Goal: Task Accomplishment & Management: Complete application form

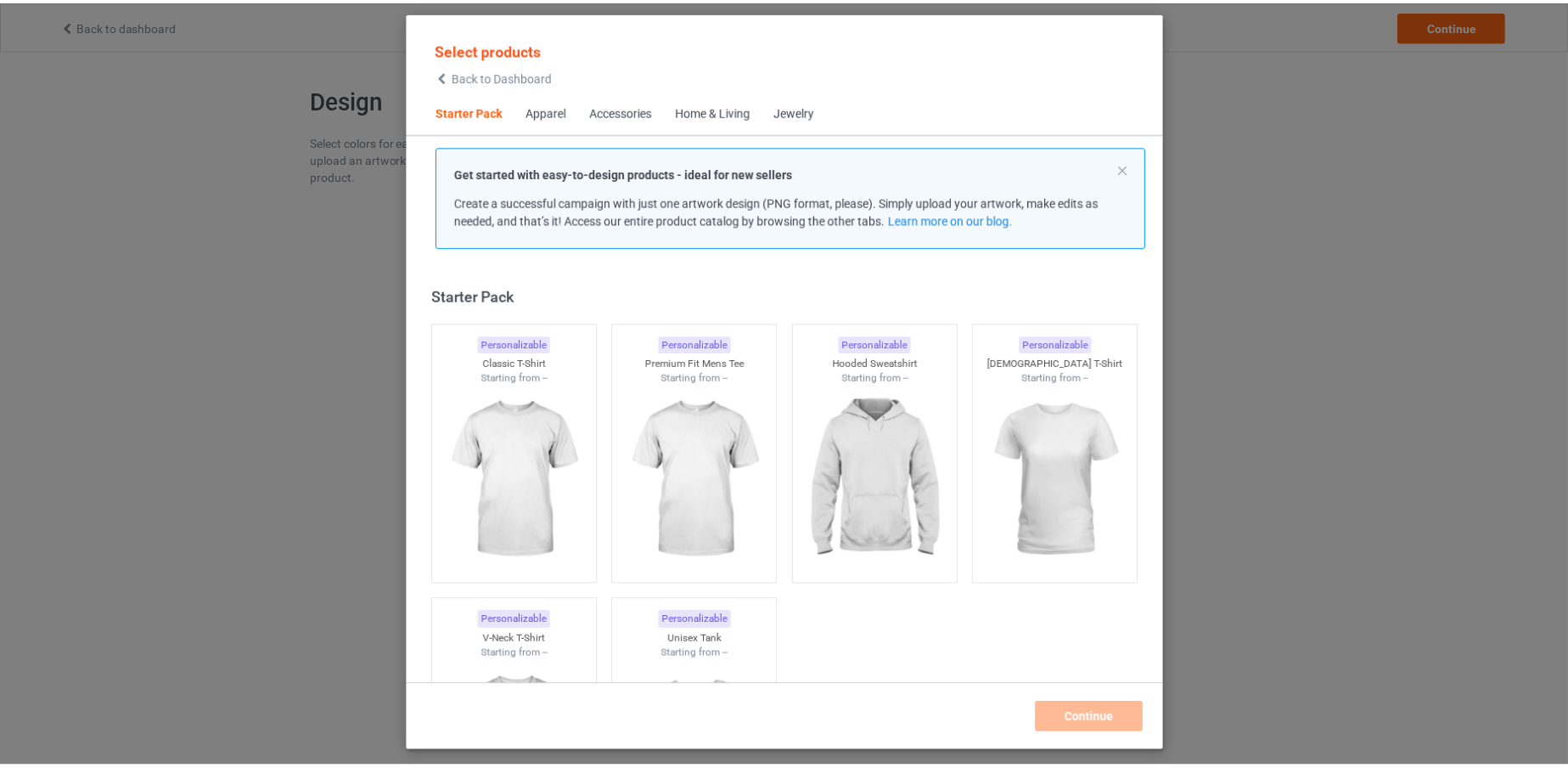
scroll to position [22, 0]
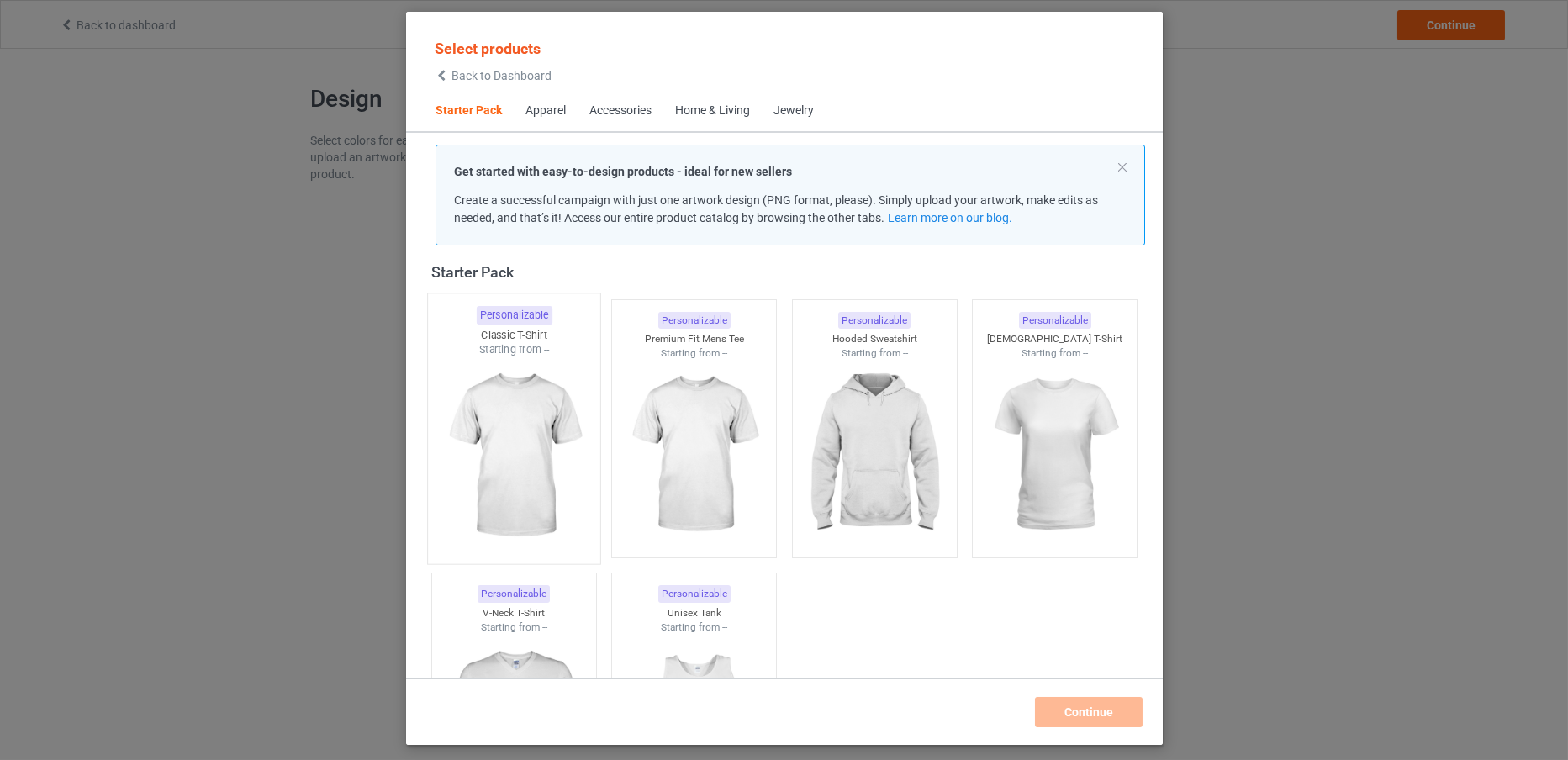
click at [492, 394] on img at bounding box center [513, 456] width 158 height 197
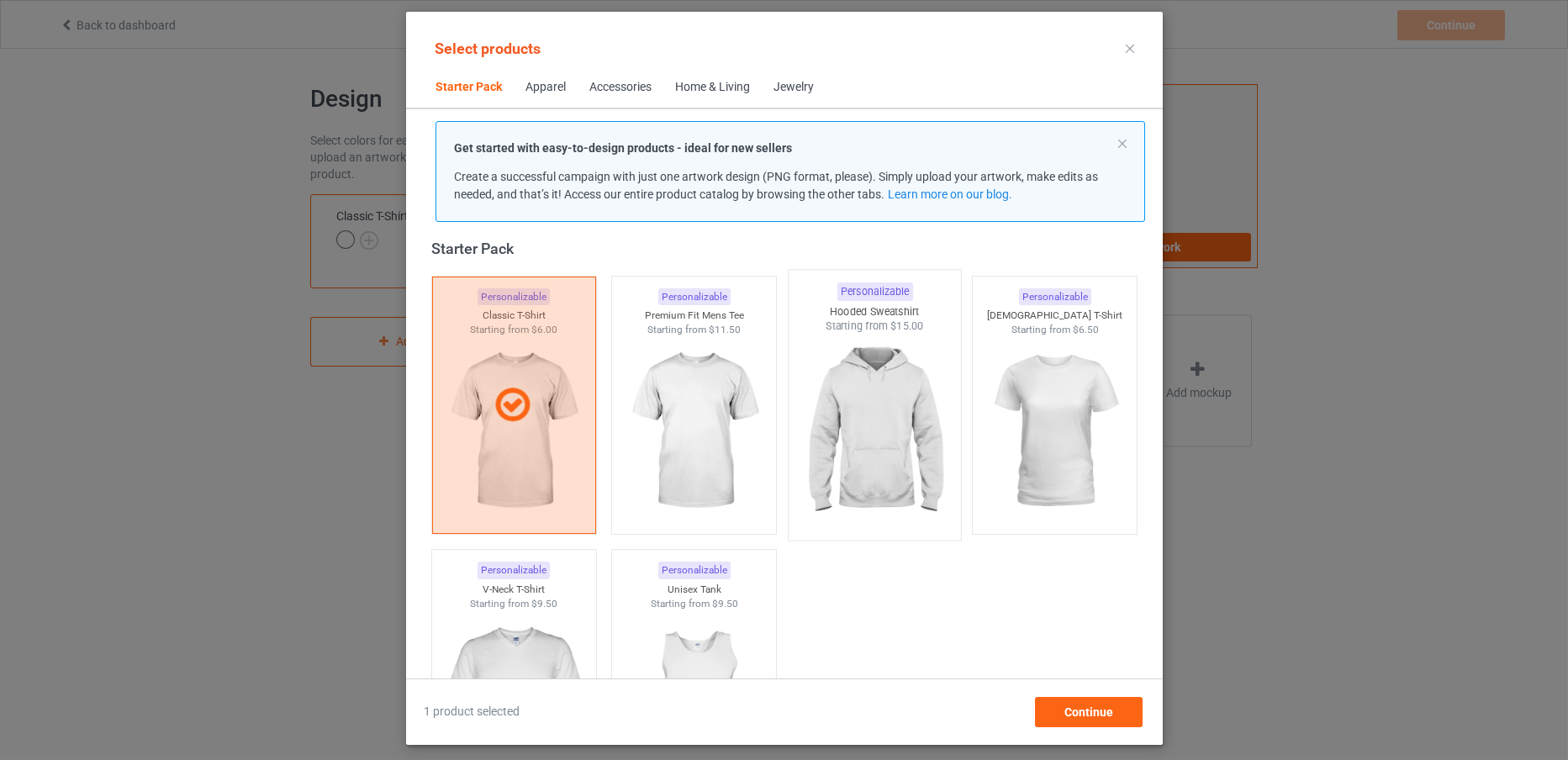
click at [834, 457] on img at bounding box center [874, 432] width 158 height 197
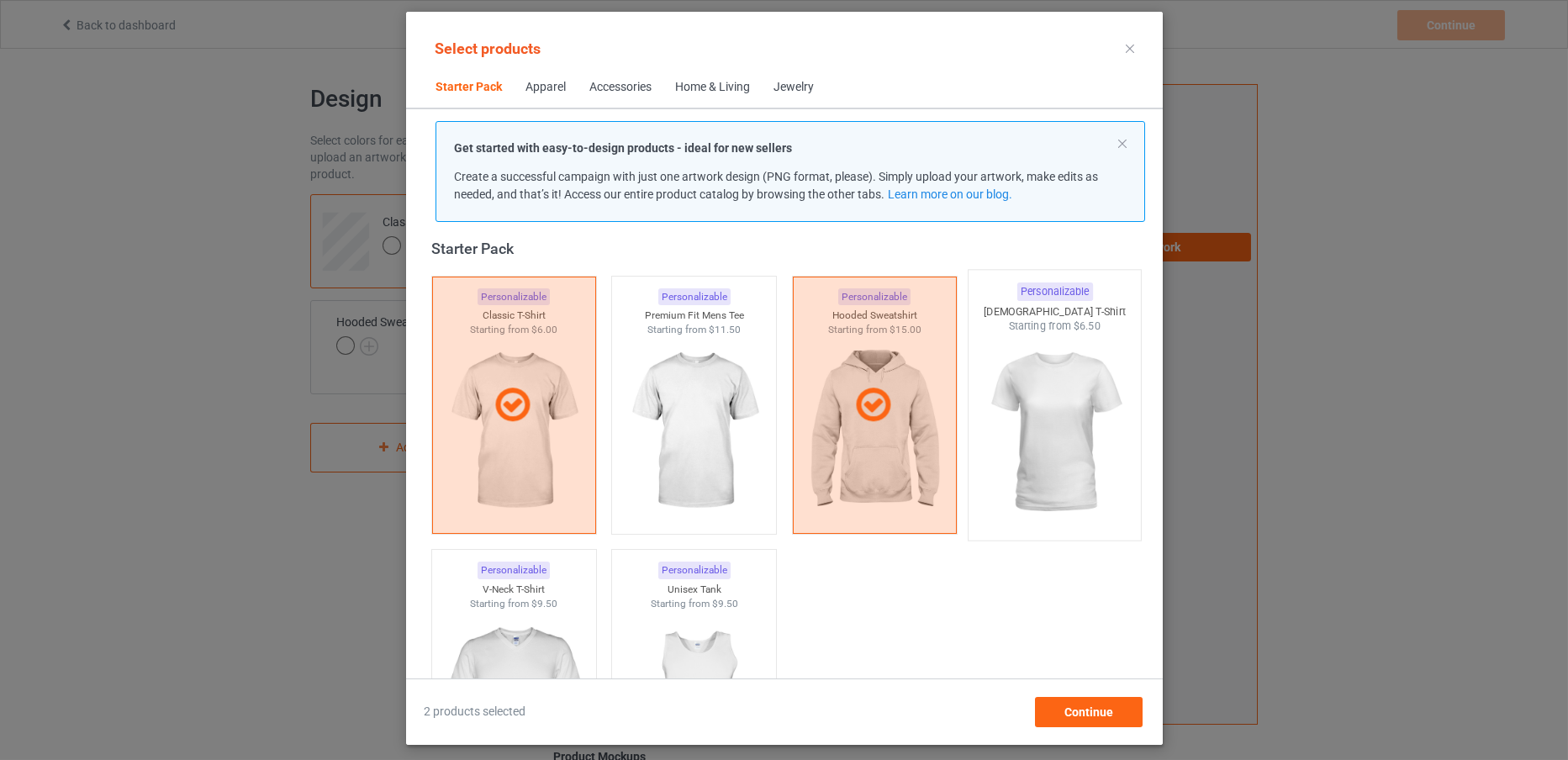
click at [993, 467] on img at bounding box center [1054, 432] width 158 height 197
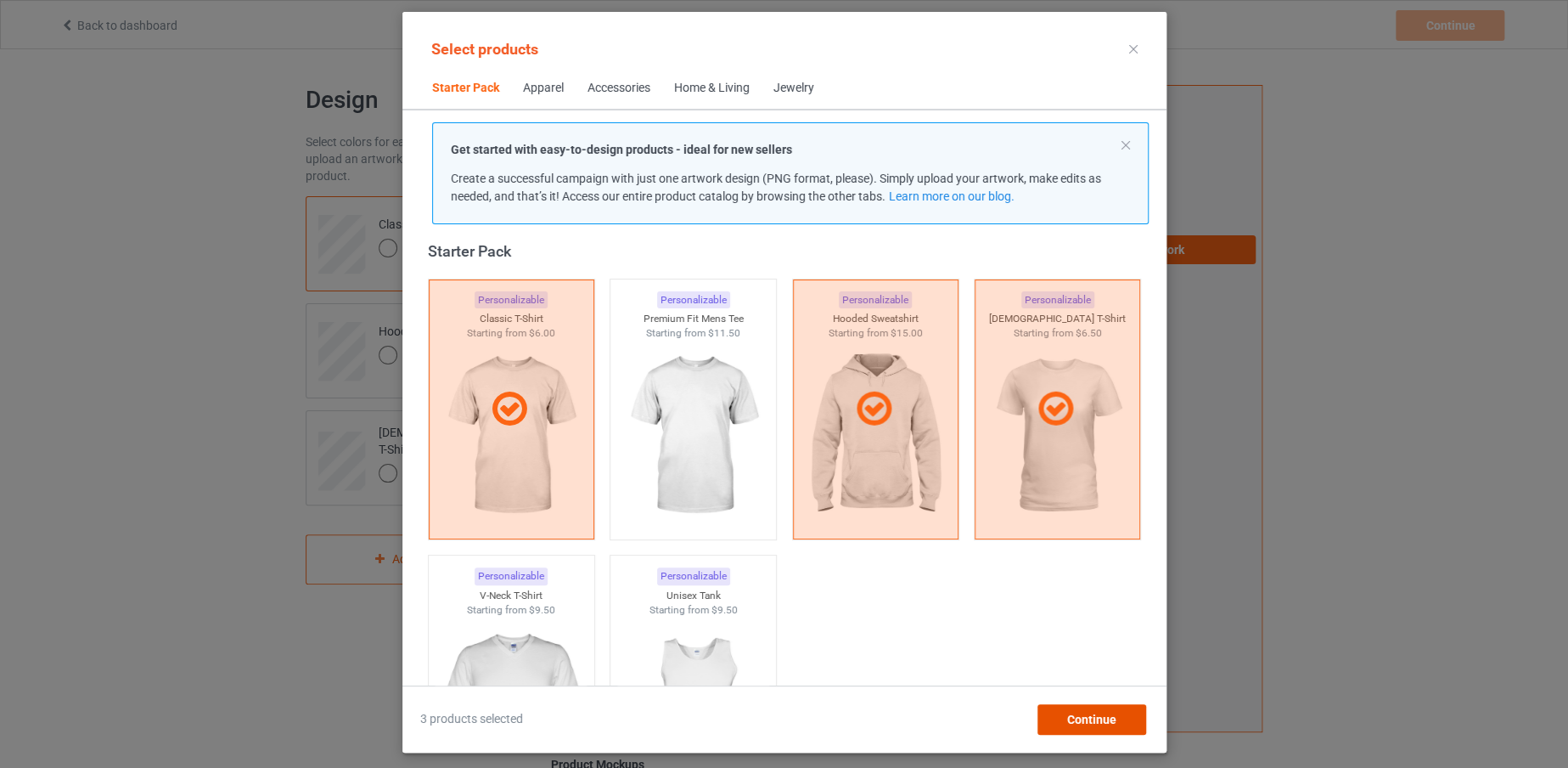
click at [1059, 724] on div "Continue" at bounding box center [1091, 719] width 109 height 30
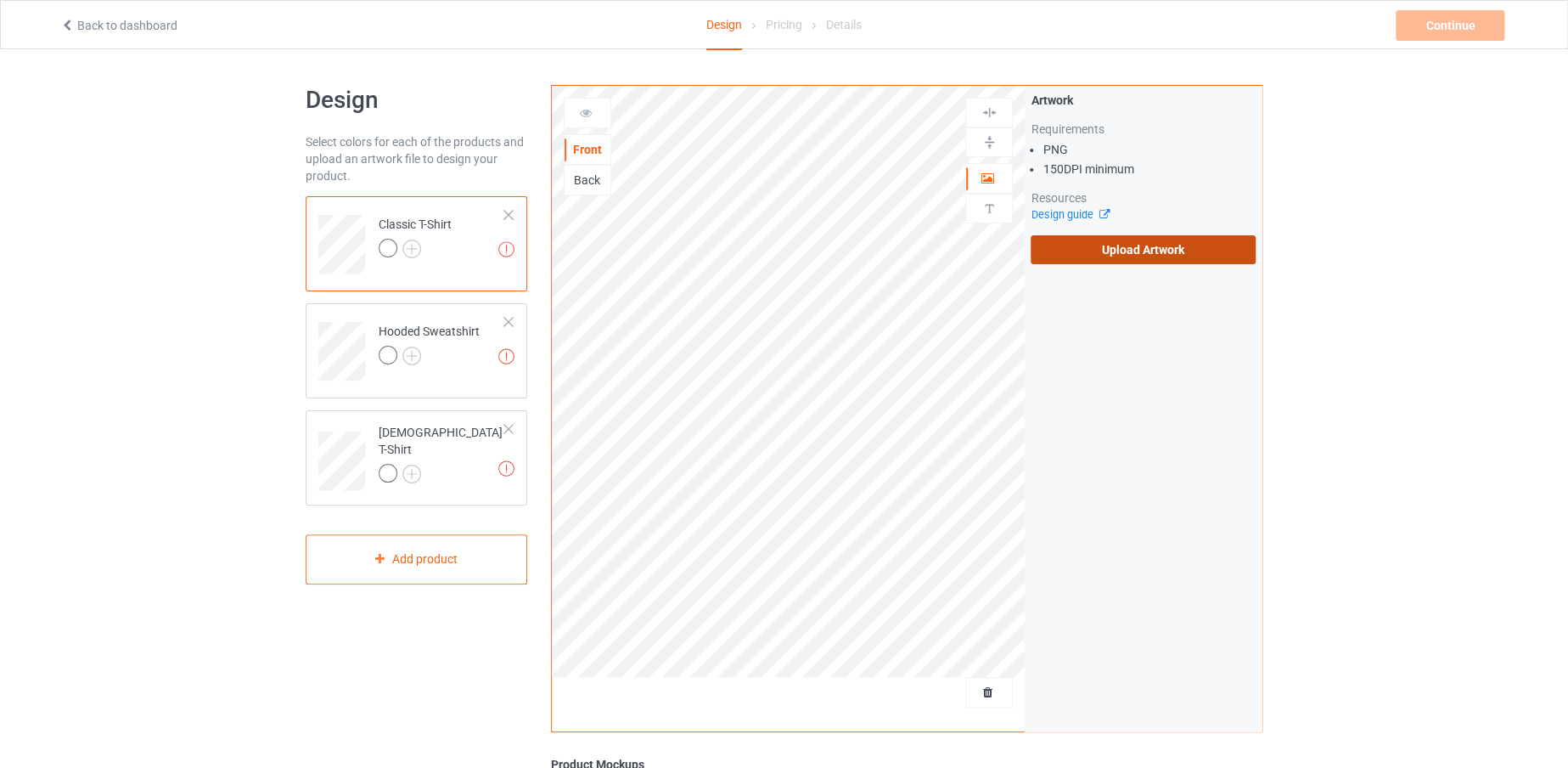
click at [1079, 254] on label "Upload Artwork" at bounding box center [1143, 249] width 225 height 28
click at [0, 0] on input "Upload Artwork" at bounding box center [0, 0] width 0 height 0
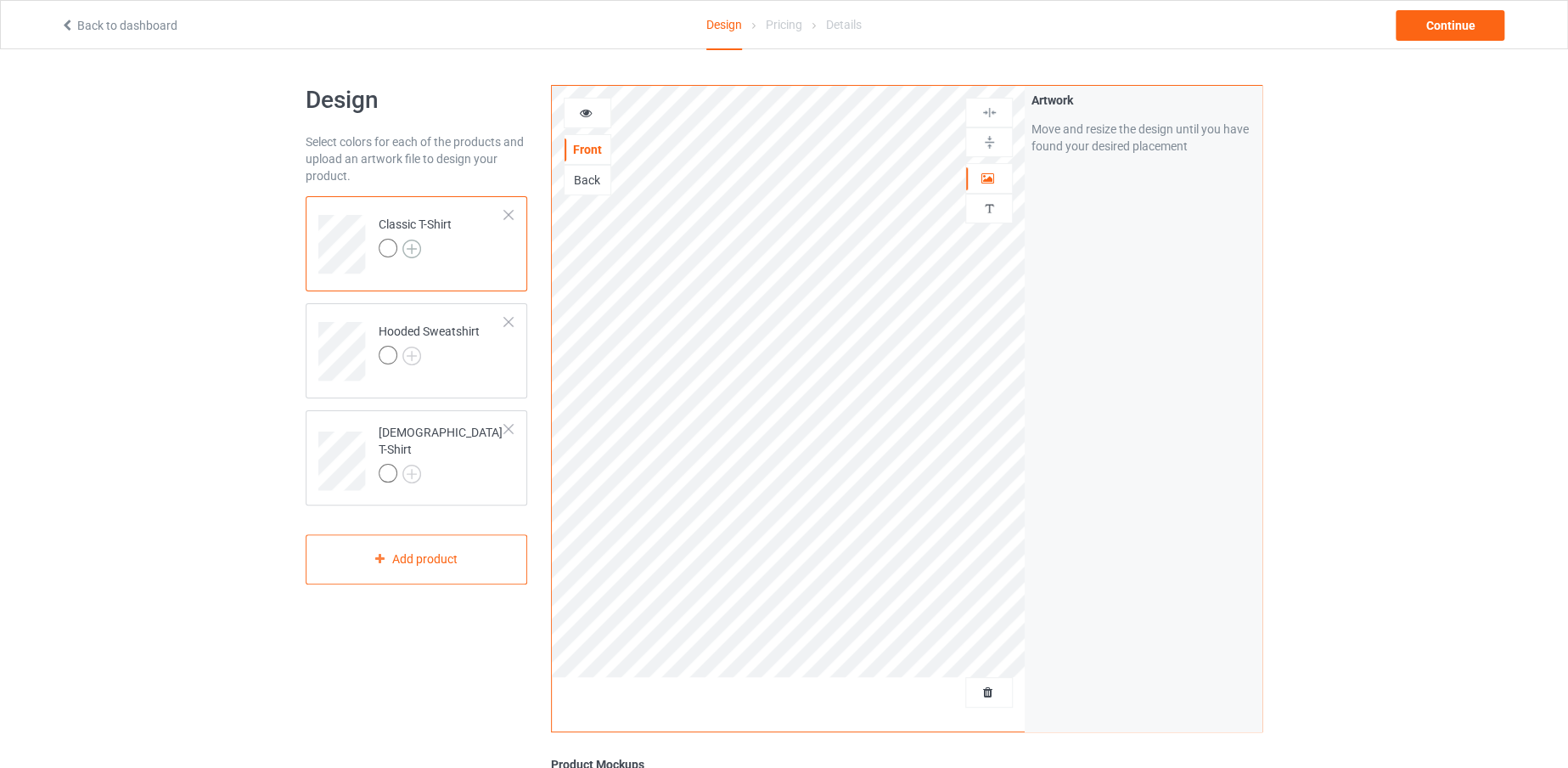
click at [420, 244] on img at bounding box center [411, 248] width 19 height 19
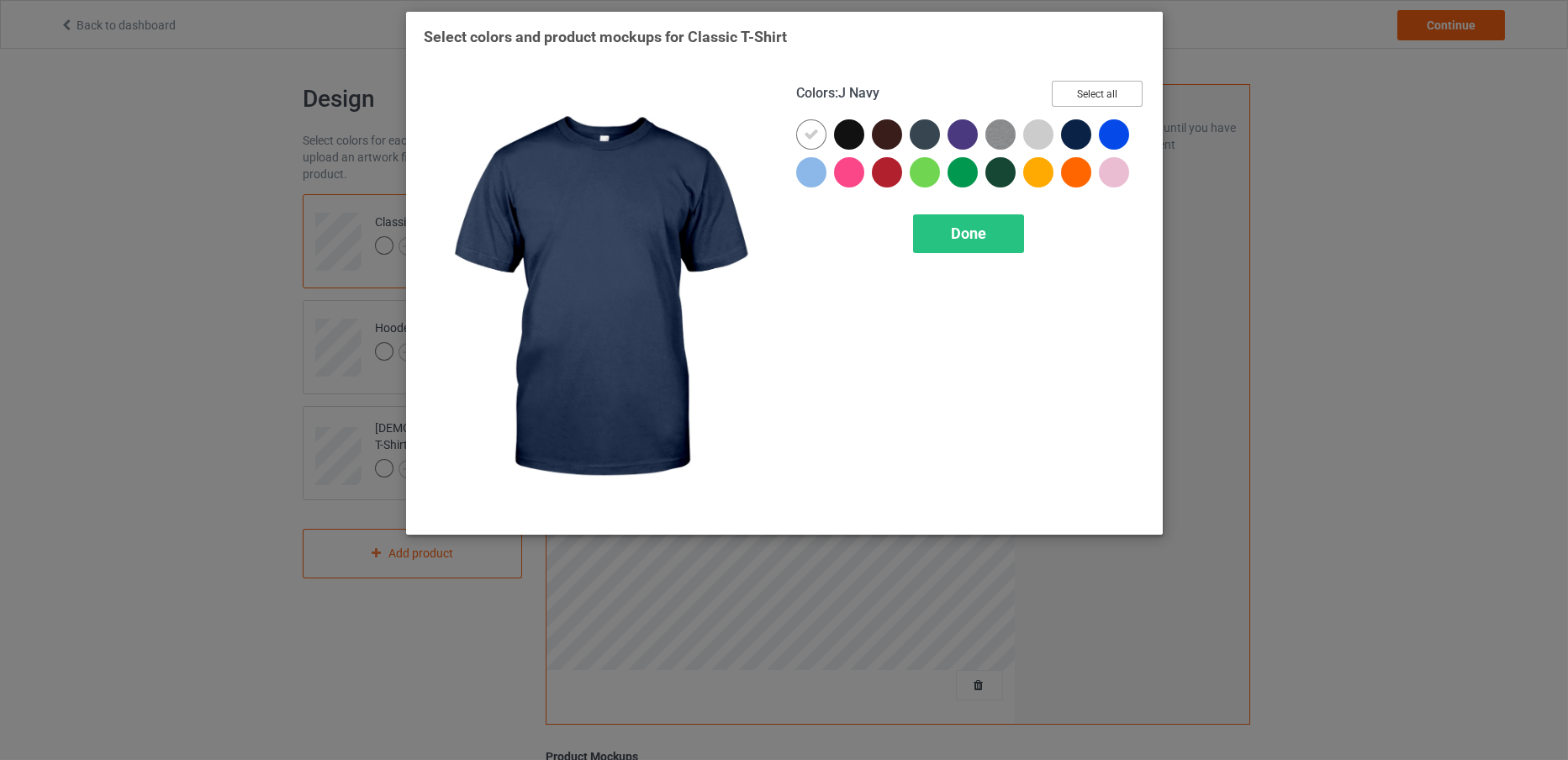
click at [1061, 98] on button "Select all" at bounding box center [1097, 93] width 90 height 26
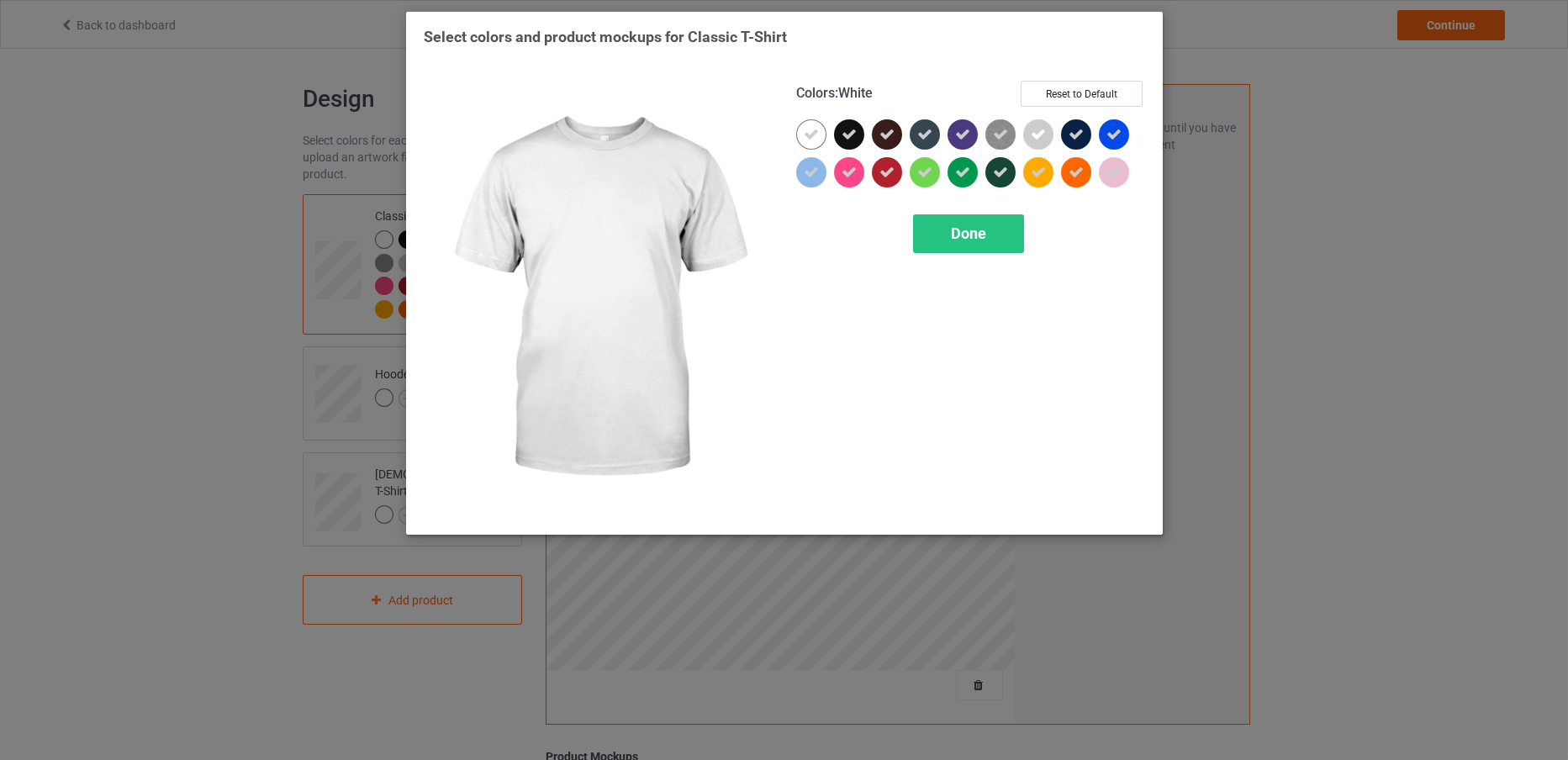
click at [814, 127] on icon at bounding box center [812, 135] width 16 height 16
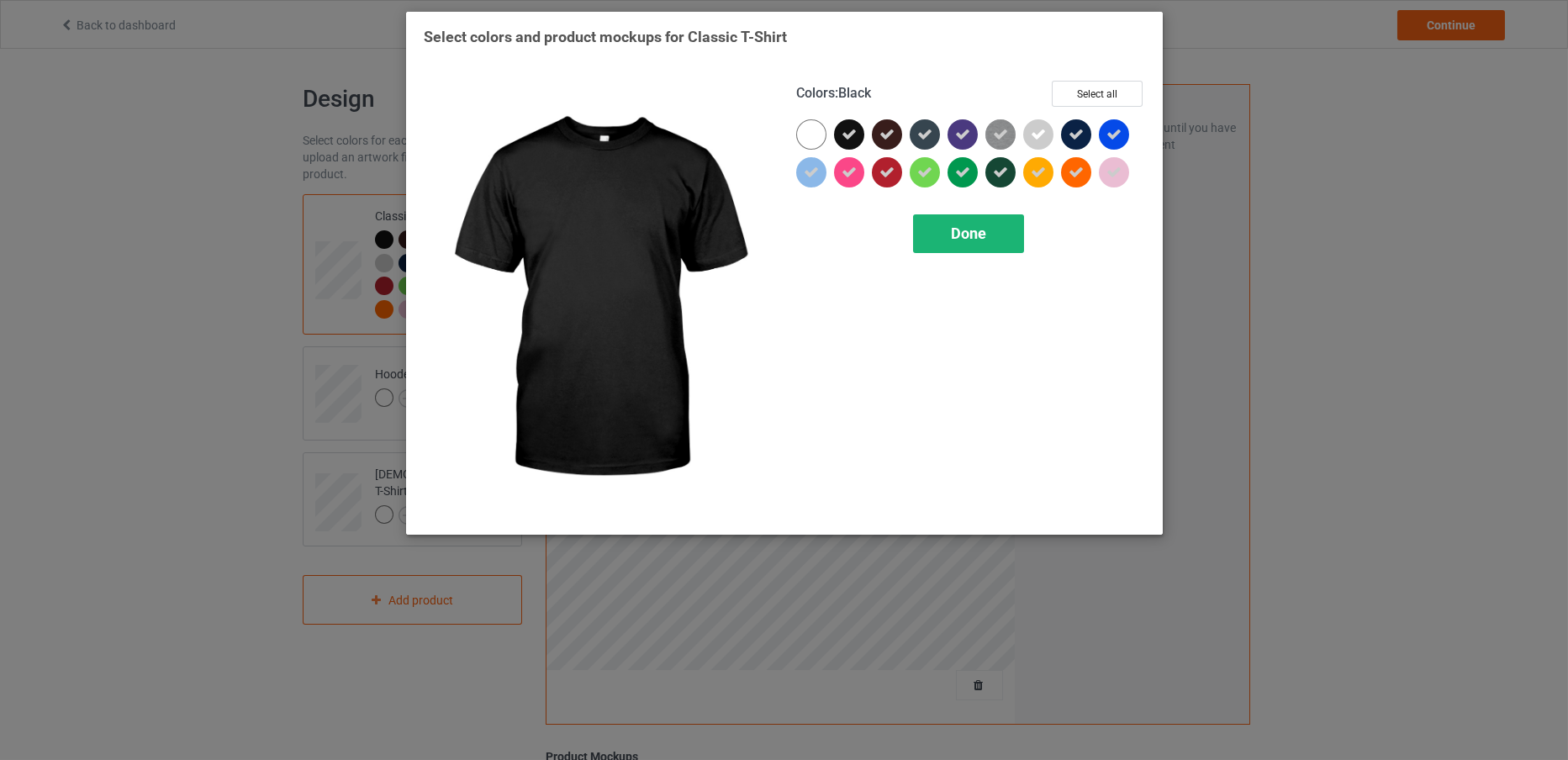
click at [925, 221] on div "Done" at bounding box center [968, 234] width 111 height 39
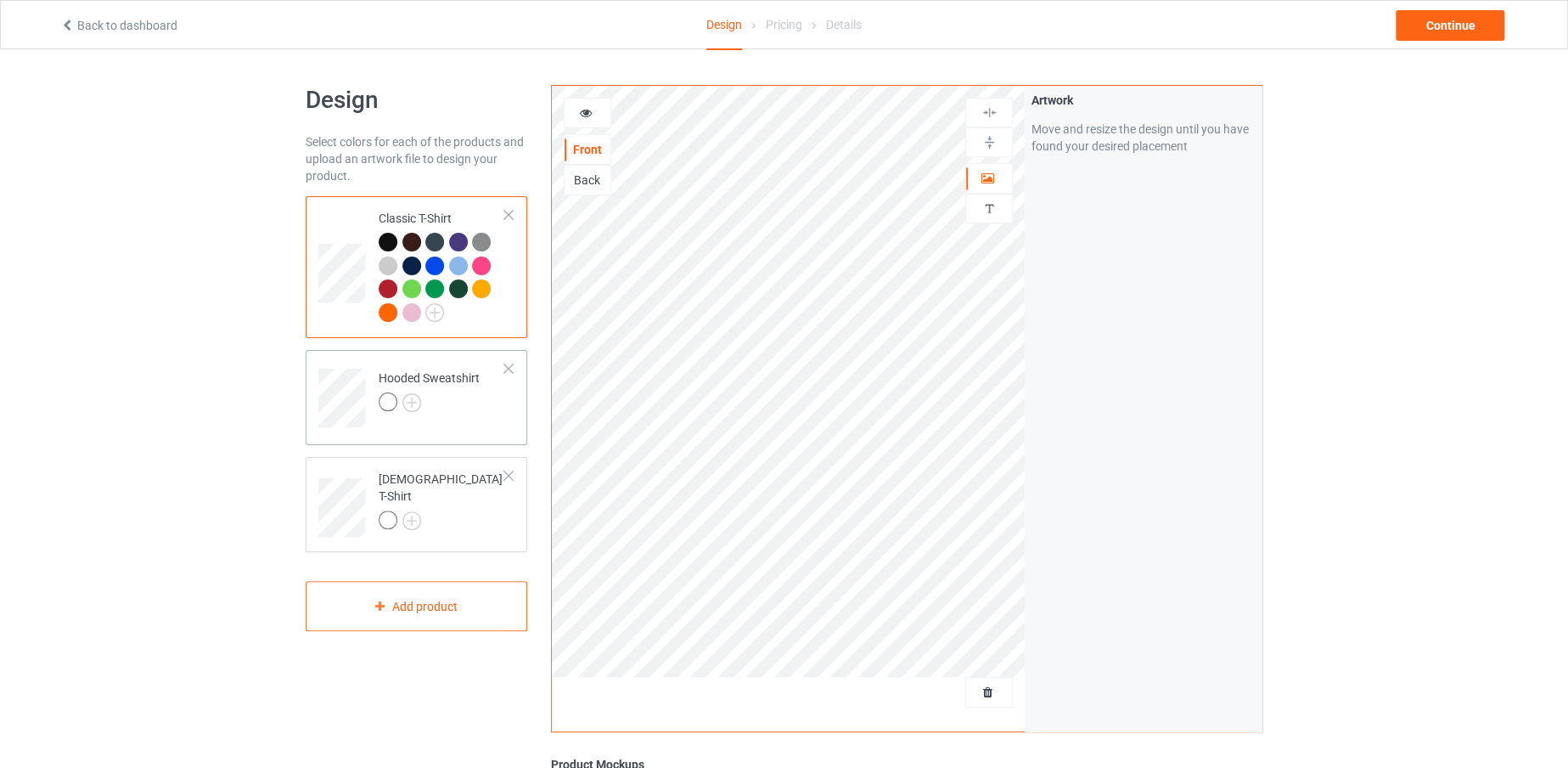
click at [406, 389] on div "Hooded Sweatshirt" at bounding box center [429, 390] width 101 height 41
click at [411, 395] on img at bounding box center [411, 402] width 19 height 19
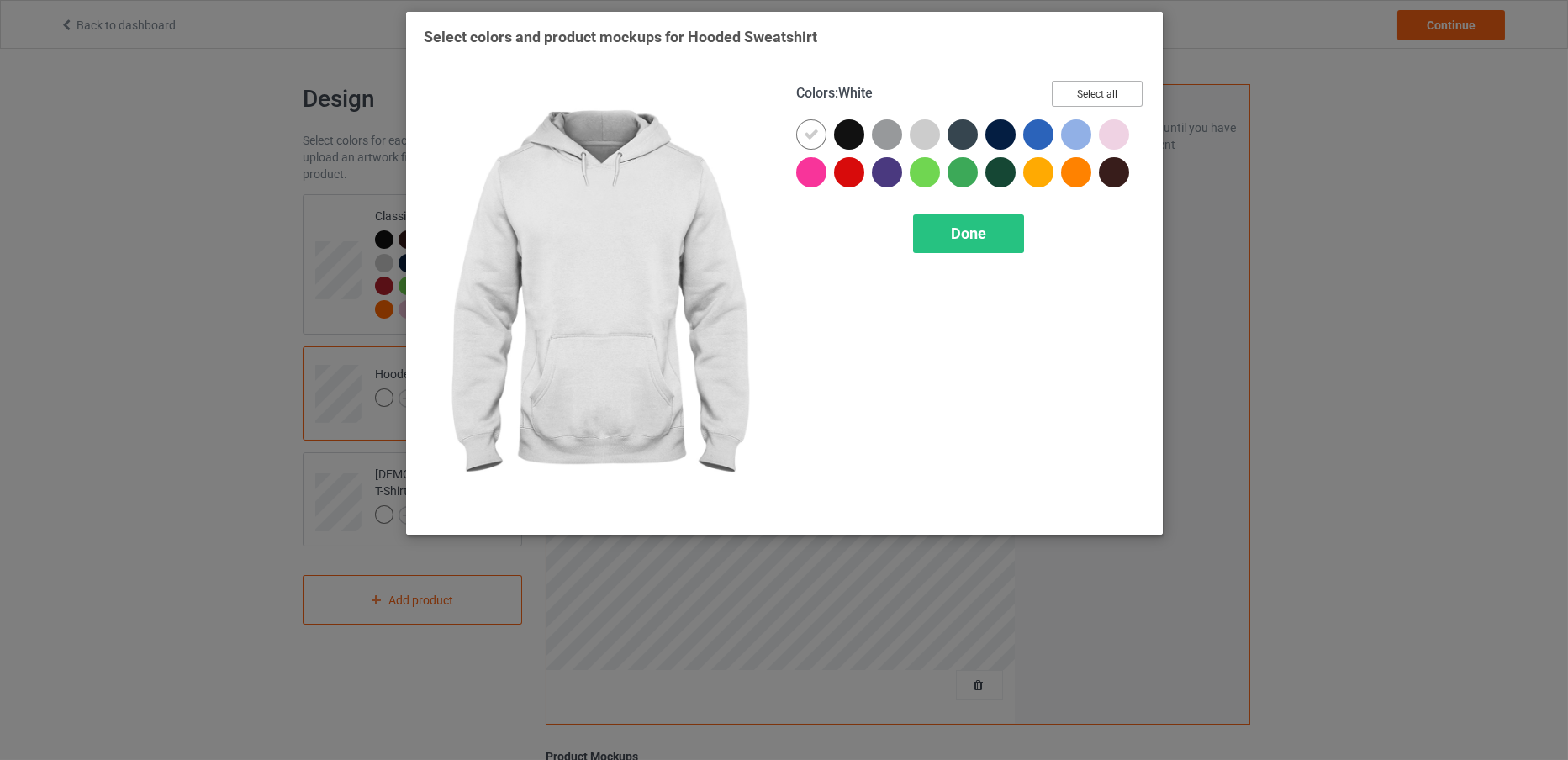
click at [1076, 84] on button "Select all" at bounding box center [1097, 93] width 90 height 26
click at [820, 127] on div at bounding box center [811, 134] width 30 height 30
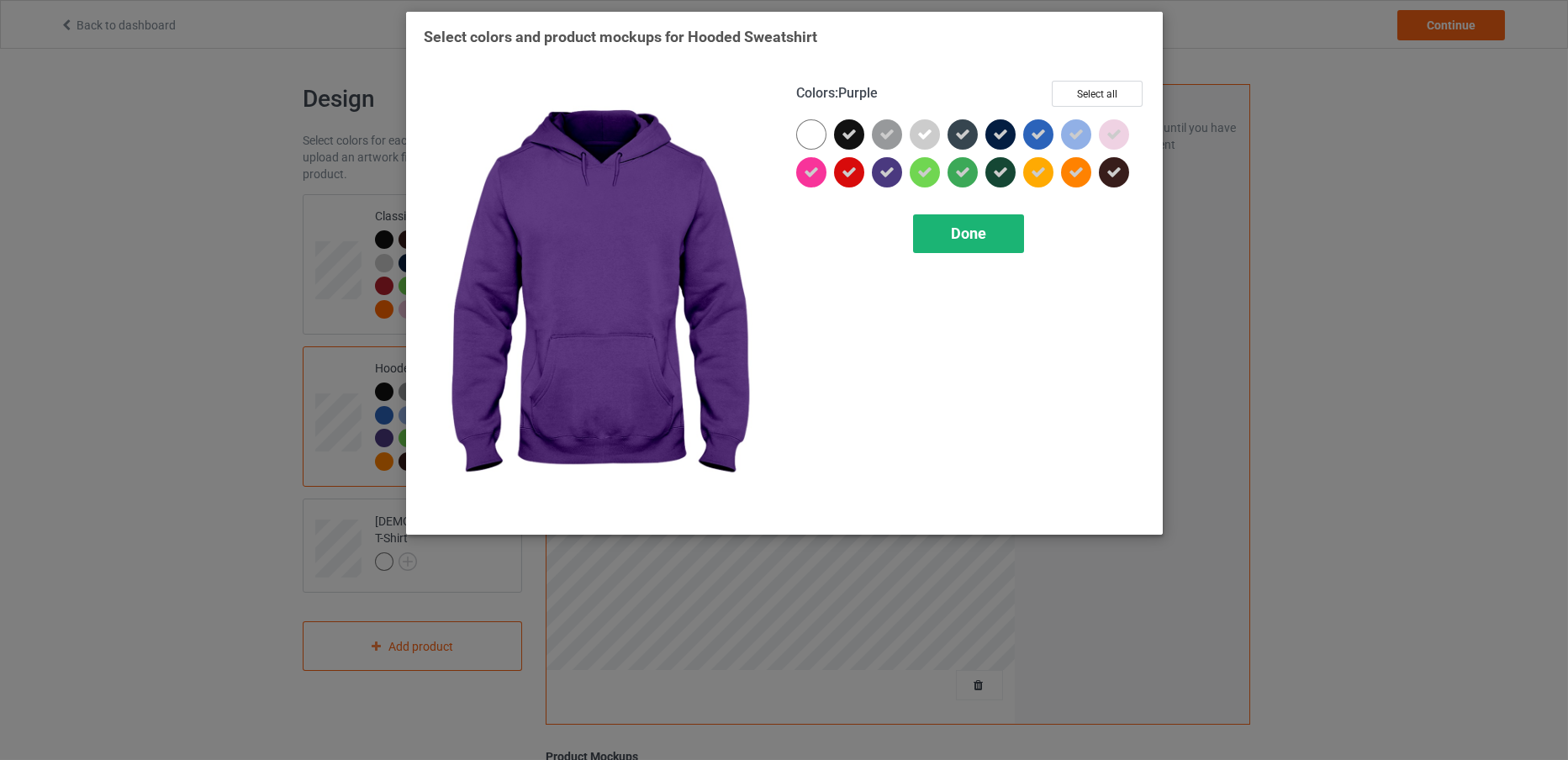
click at [972, 246] on div "Done" at bounding box center [968, 234] width 111 height 39
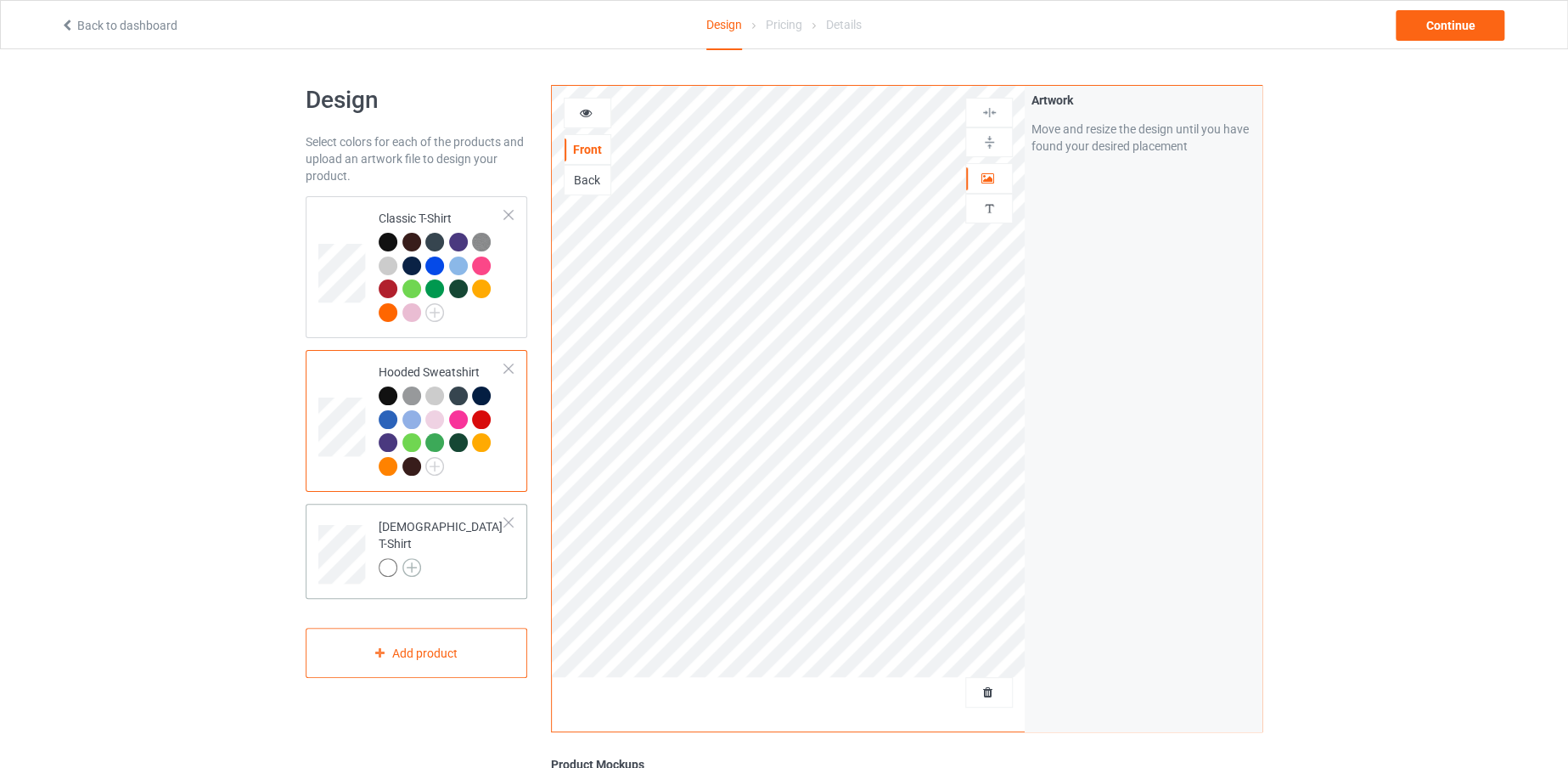
click at [408, 558] on img at bounding box center [411, 567] width 19 height 19
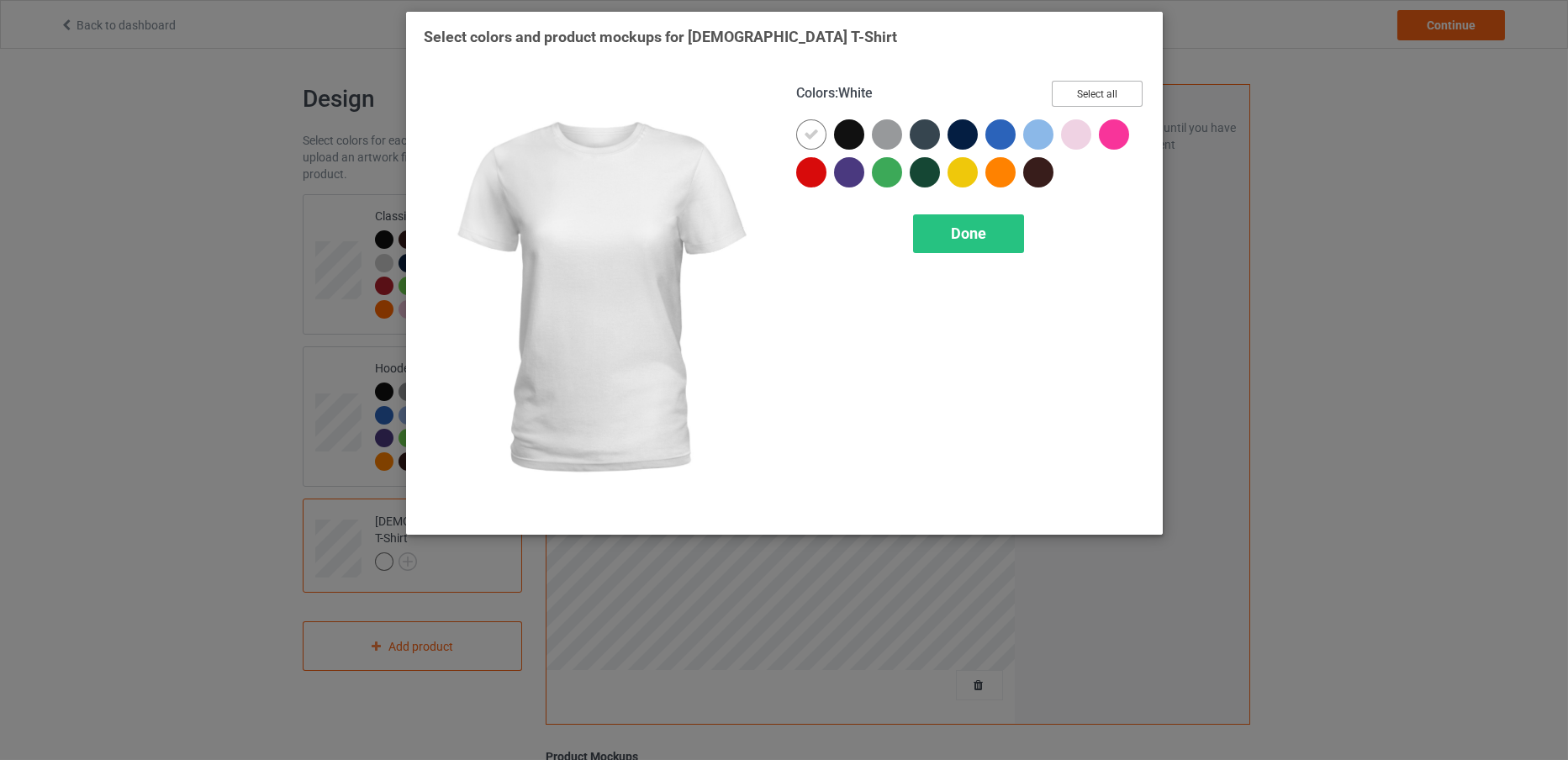
click at [1070, 101] on button "Select all" at bounding box center [1097, 93] width 90 height 26
click at [806, 131] on icon at bounding box center [812, 135] width 16 height 16
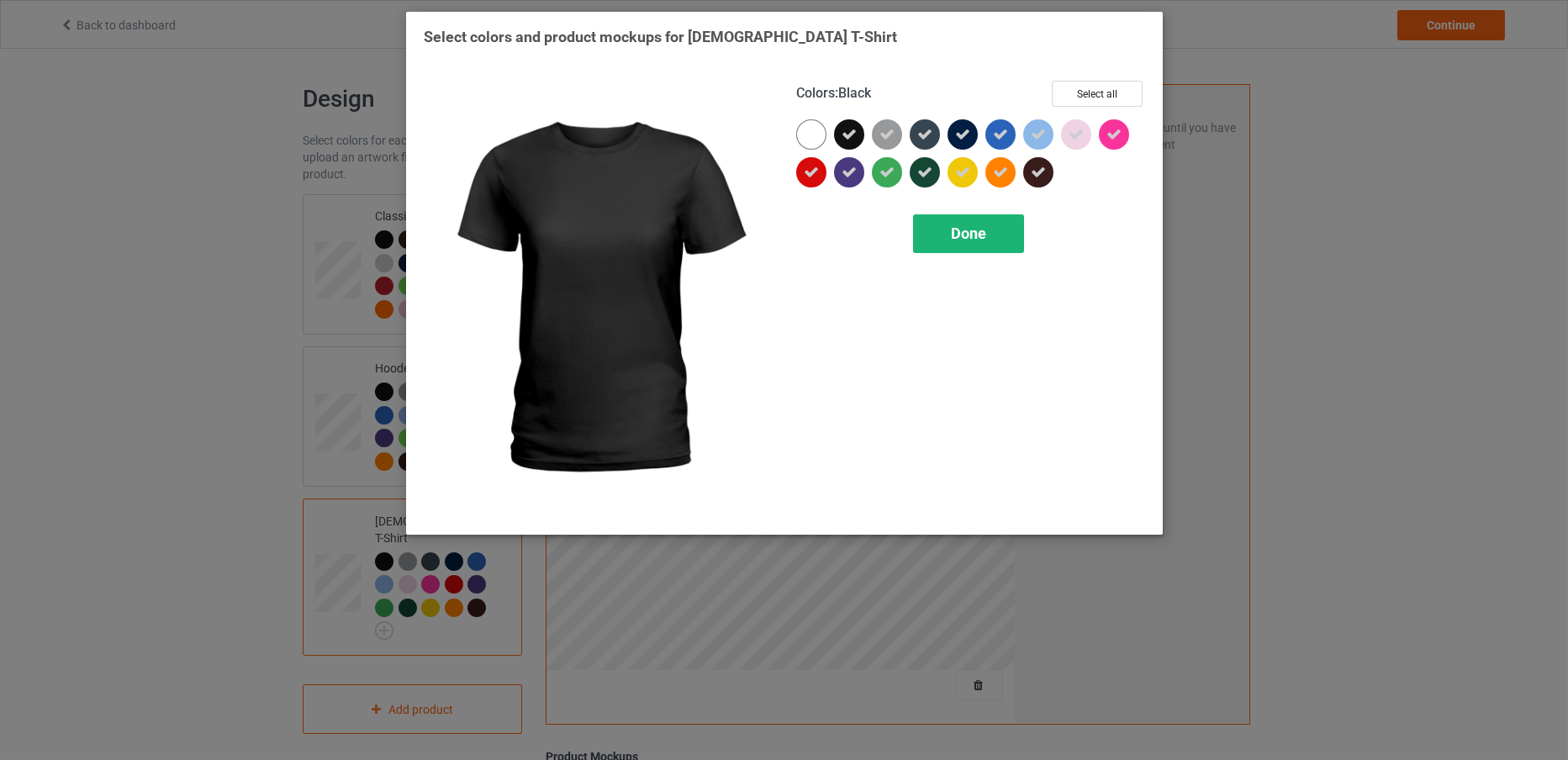
click at [956, 228] on span "Done" at bounding box center [968, 233] width 35 height 17
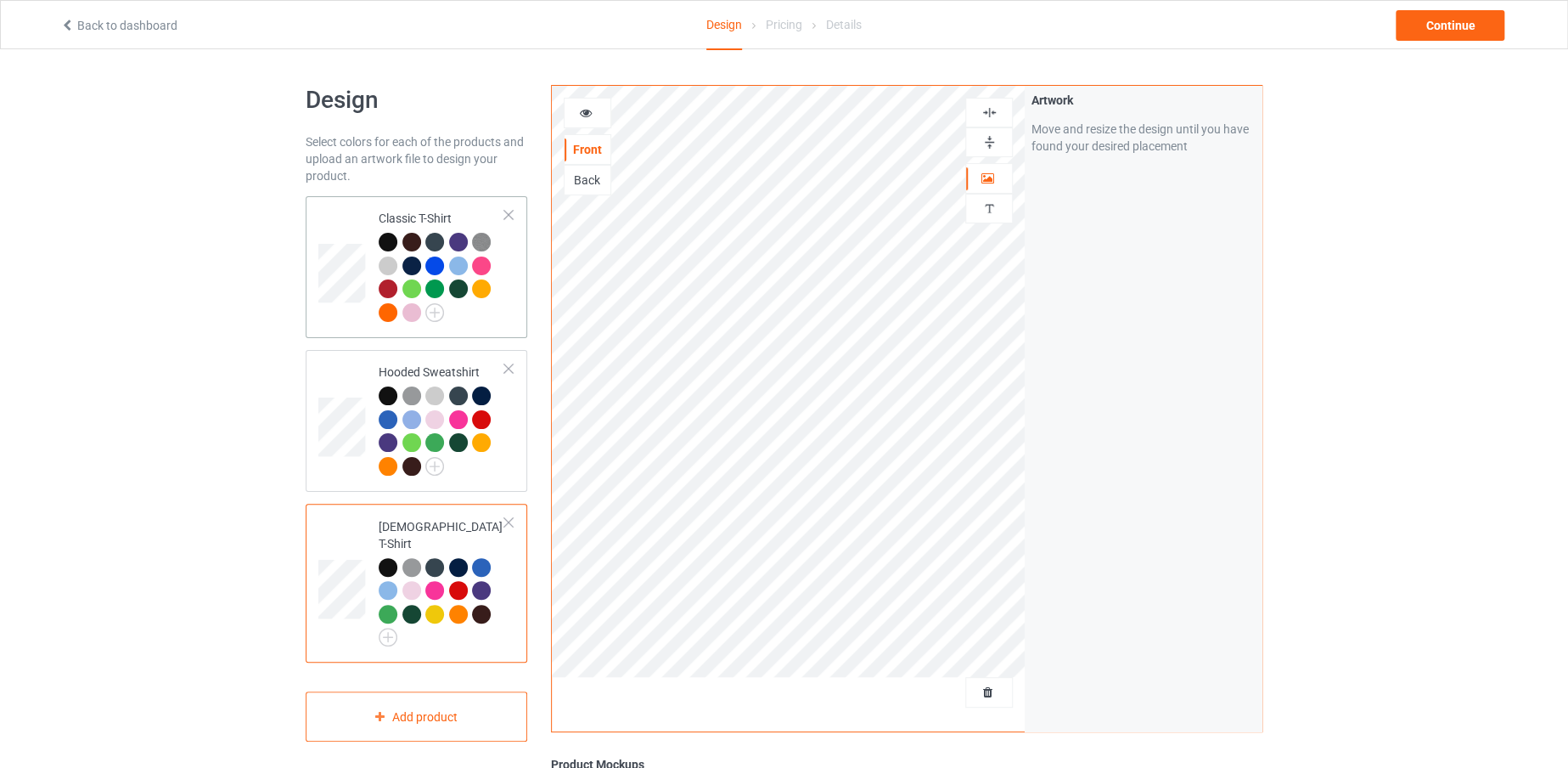
click at [335, 217] on td at bounding box center [344, 267] width 51 height 129
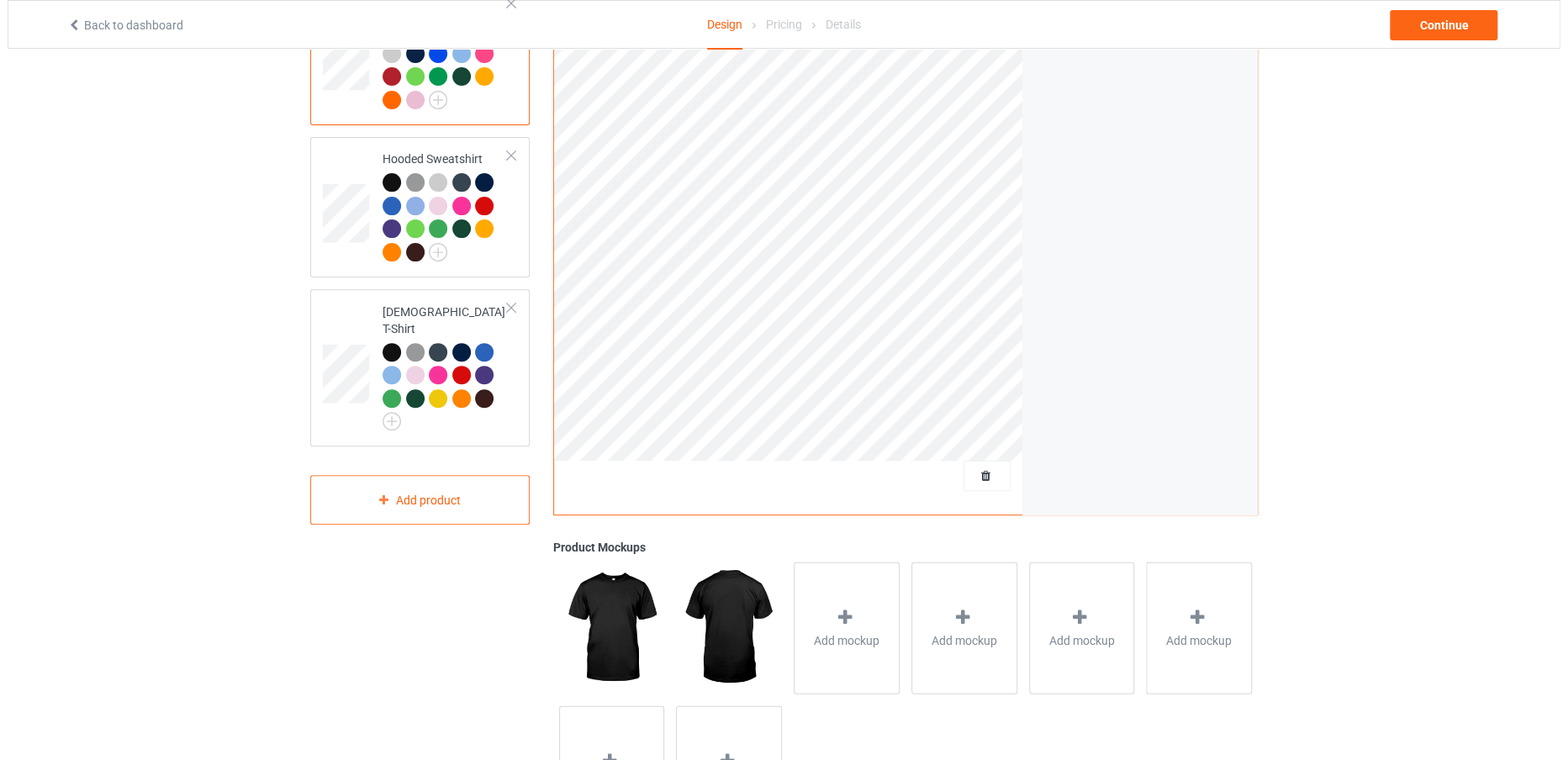
scroll to position [206, 0]
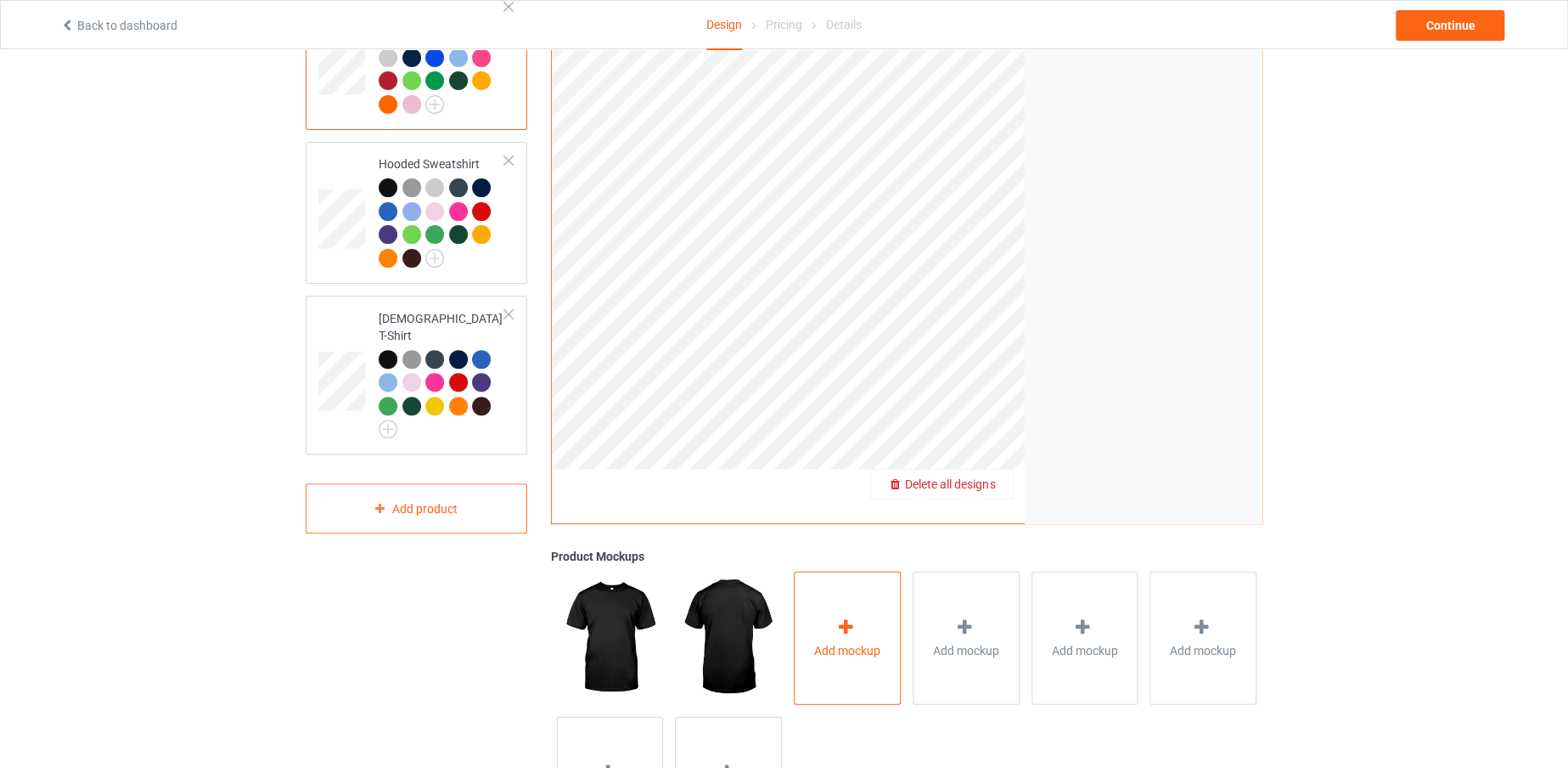
click at [894, 649] on div "Add mockup" at bounding box center [847, 637] width 107 height 134
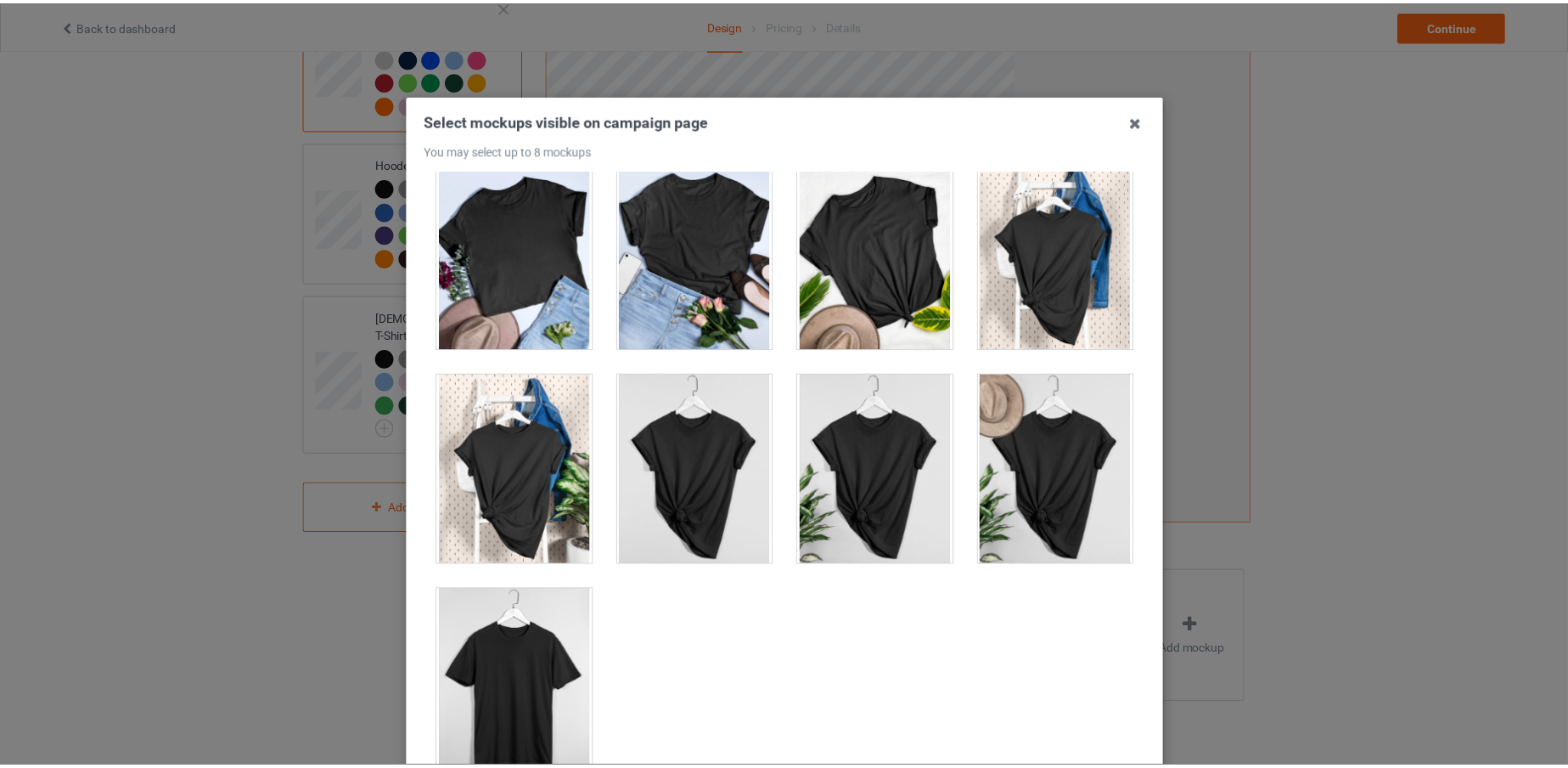
scroll to position [189, 0]
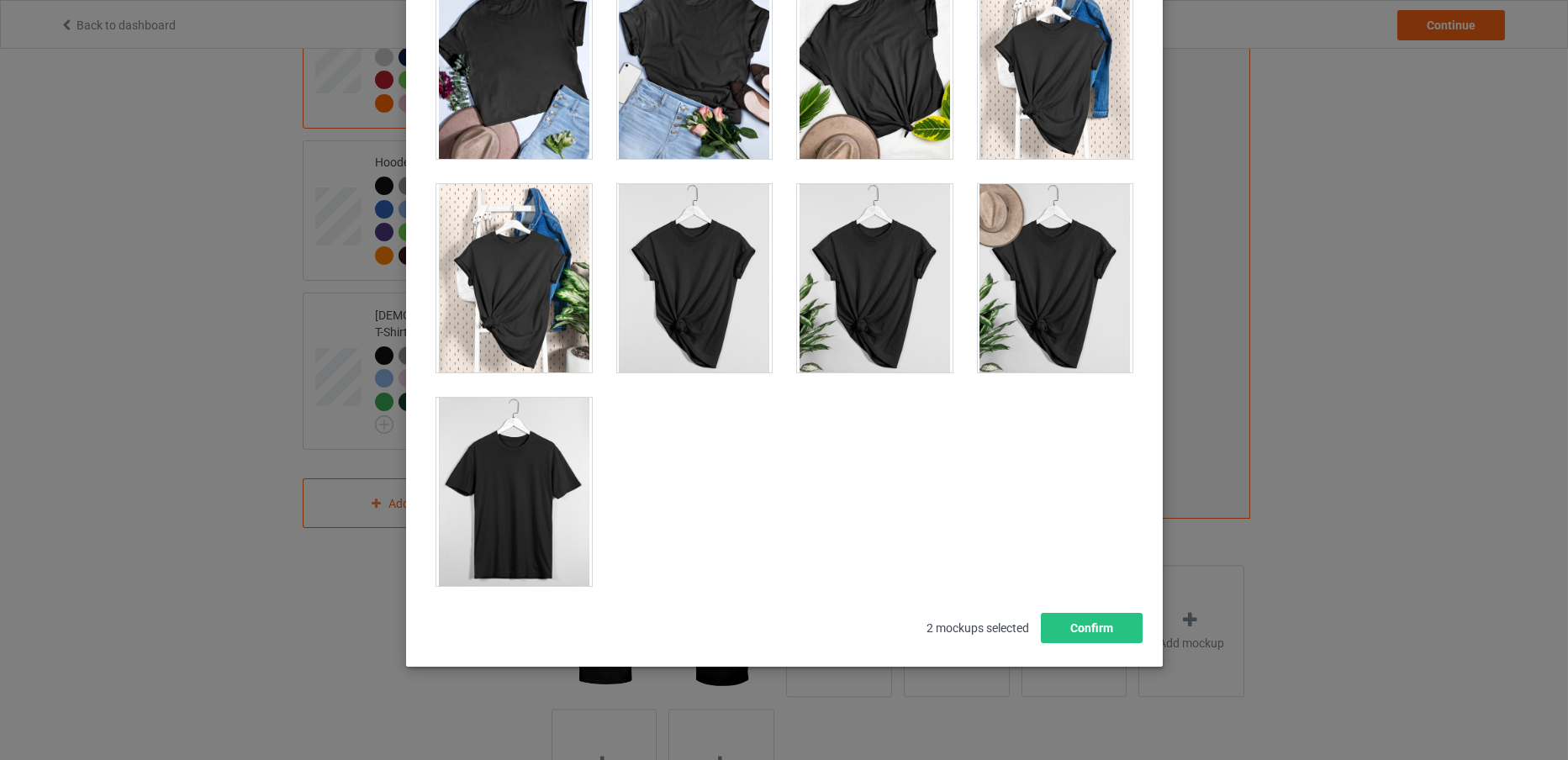
click at [532, 517] on div at bounding box center [514, 492] width 156 height 189
click at [1096, 620] on button "Confirm" at bounding box center [1091, 627] width 102 height 30
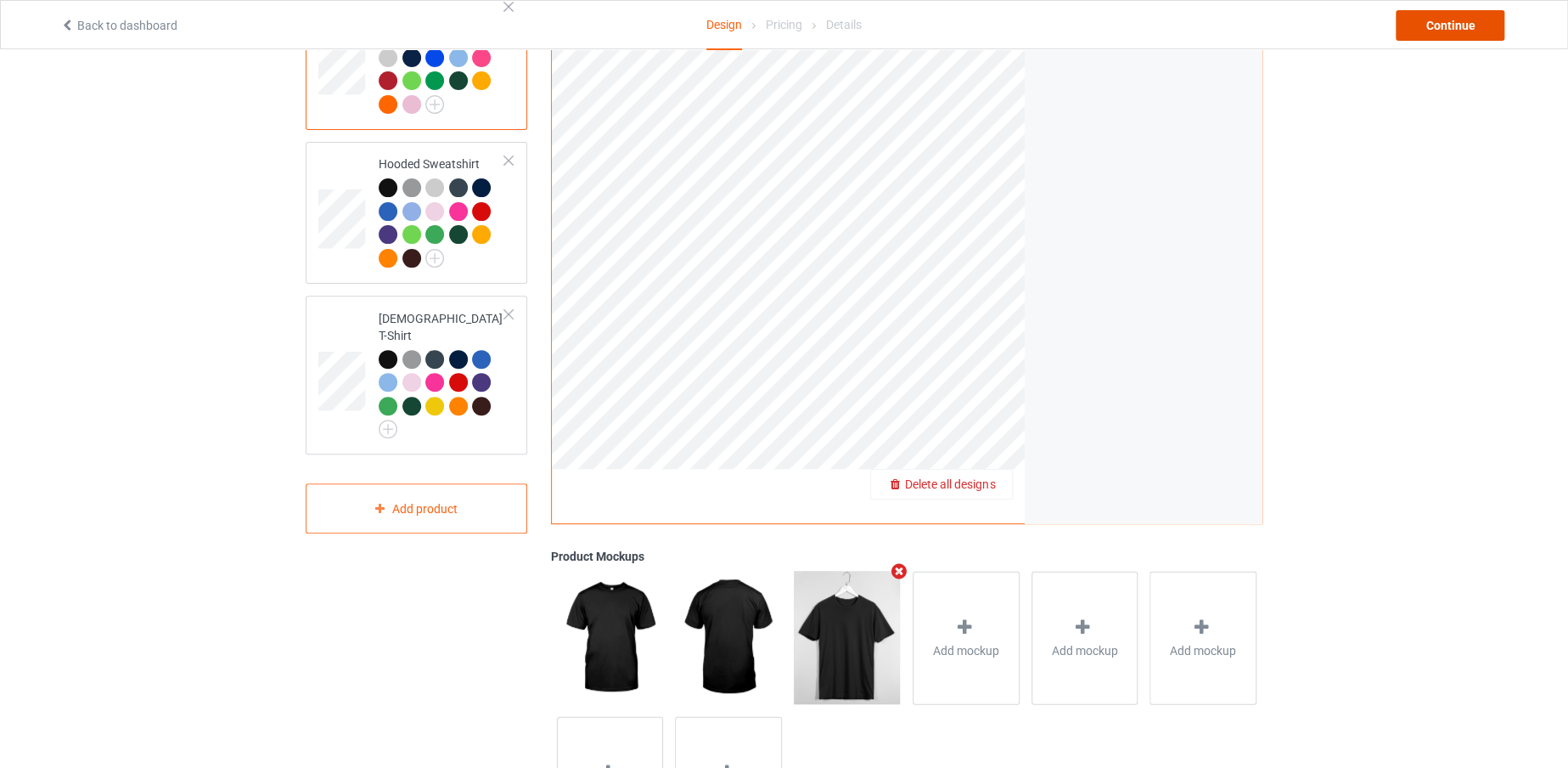
click at [1421, 15] on div "Continue" at bounding box center [1450, 25] width 109 height 30
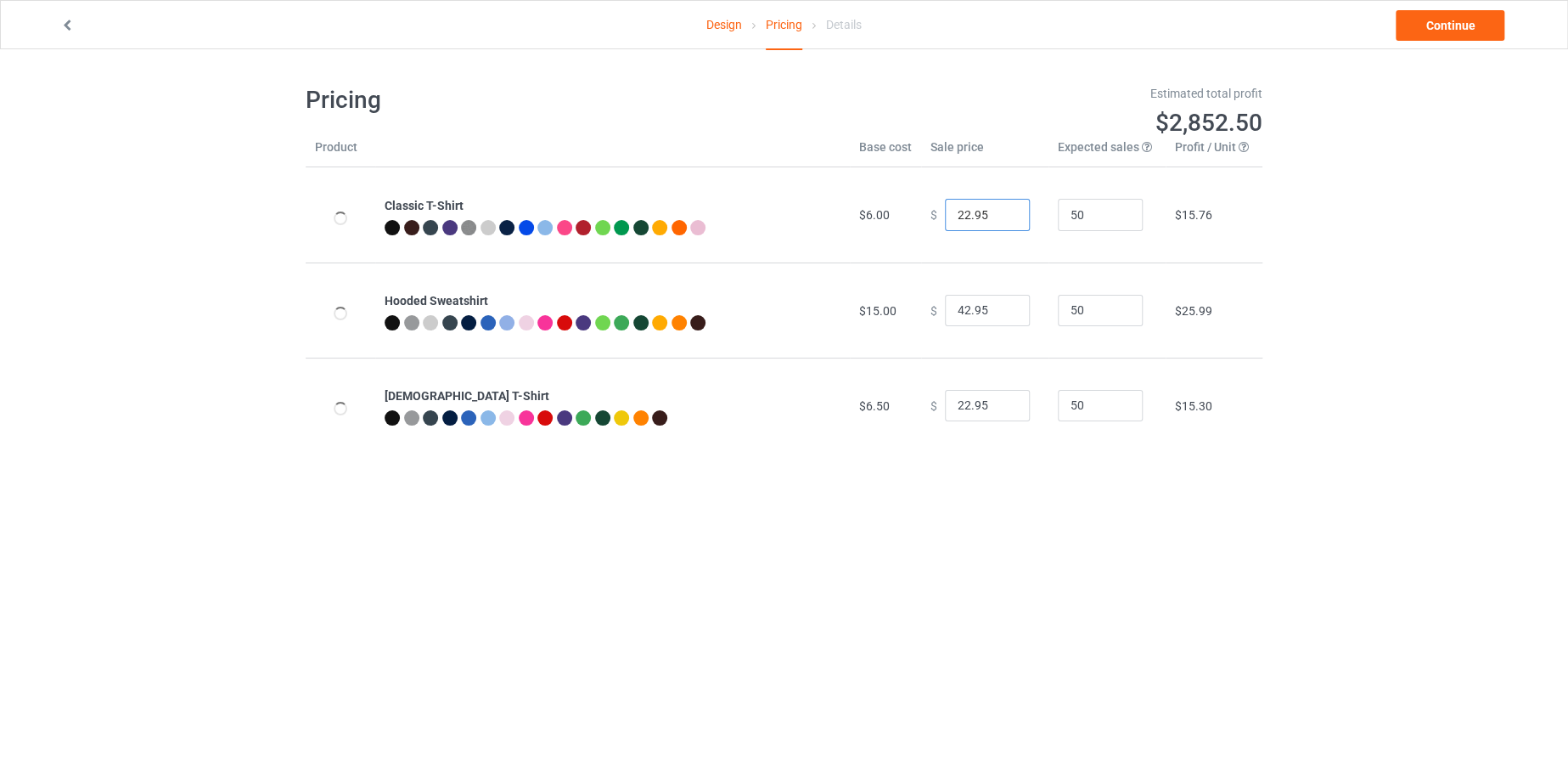
drag, startPoint x: 958, startPoint y: 212, endPoint x: 938, endPoint y: 215, distance: 20.2
click at [946, 215] on input "22.95" at bounding box center [988, 214] width 84 height 32
type input "19.95"
drag, startPoint x: 960, startPoint y: 304, endPoint x: 940, endPoint y: 305, distance: 20.0
click at [946, 305] on input "42.95" at bounding box center [988, 310] width 84 height 32
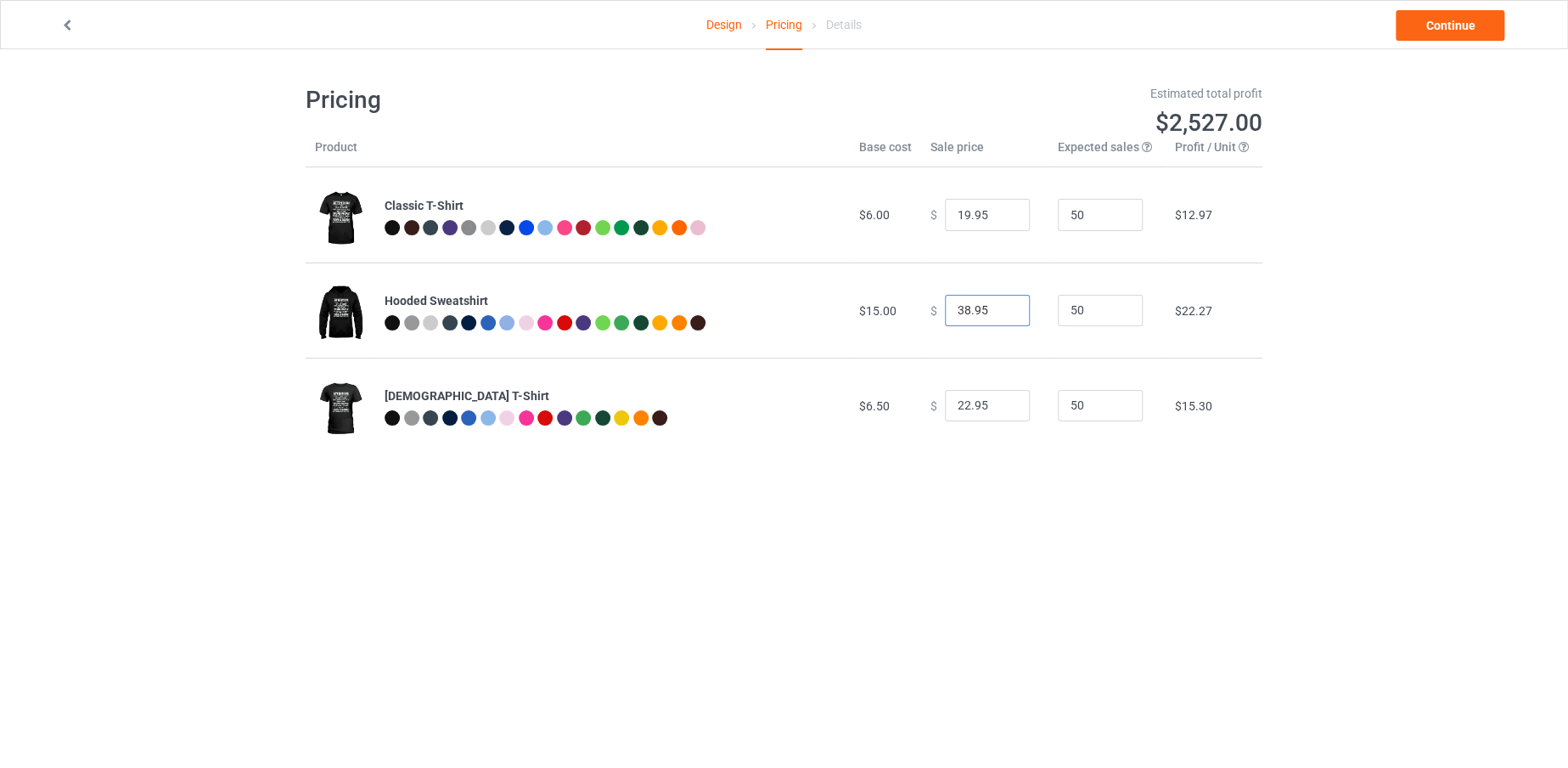
type input "38.95"
drag, startPoint x: 961, startPoint y: 405, endPoint x: 937, endPoint y: 411, distance: 24.7
click at [946, 411] on input "22.95" at bounding box center [988, 406] width 84 height 32
type input "19.95"
click at [1457, 11] on link "Continue" at bounding box center [1450, 25] width 109 height 30
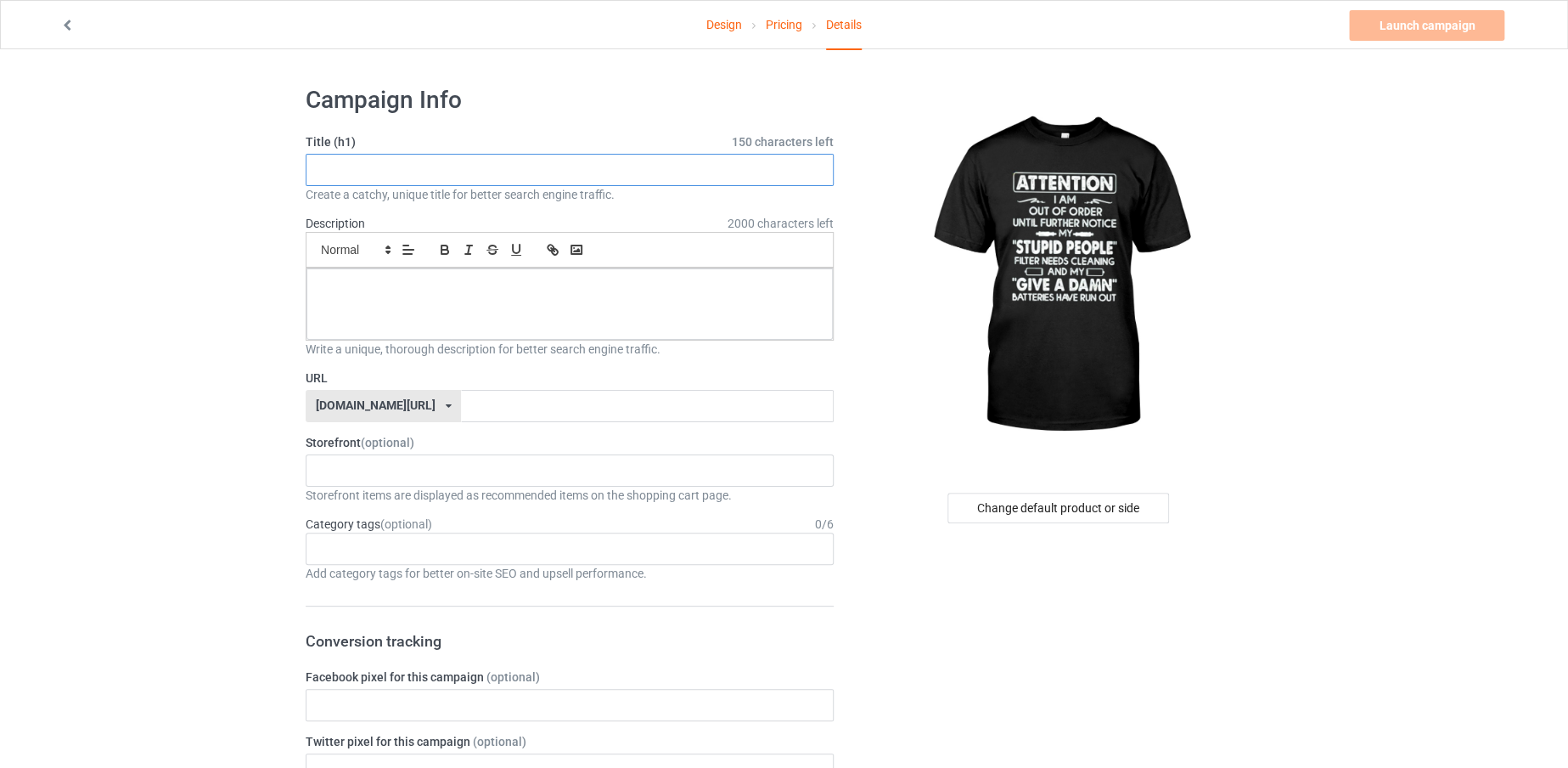
click at [461, 166] on input "text" at bounding box center [569, 170] width 528 height 32
paste input "ATTENTION IAM OUT OF ORDER UNTIL FURTHER NOTICE MY "STUPID PEOPLE" FILTER NEEDS…"
type input "ATTENTION IAM OUT OF ORDER UNTIL FURTHER NOTICE MY "STUPID PEOPLE" FILTER NEEDS…"
click at [491, 407] on input "text" at bounding box center [647, 406] width 372 height 32
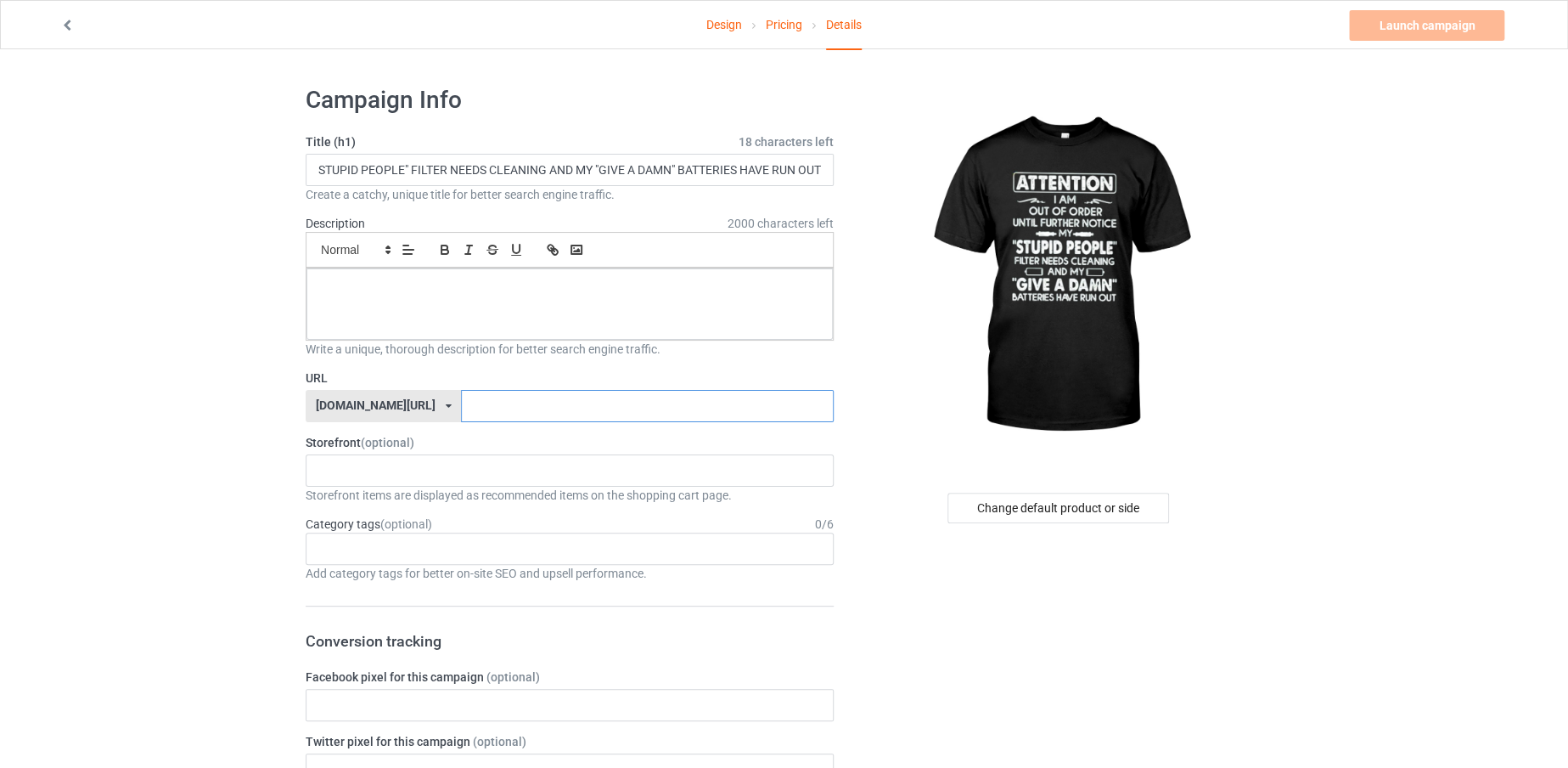
scroll to position [0, 0]
paste input "ATTENTION IAM OUT OF ORDER UNTIL FURTHER NOTICE MY"
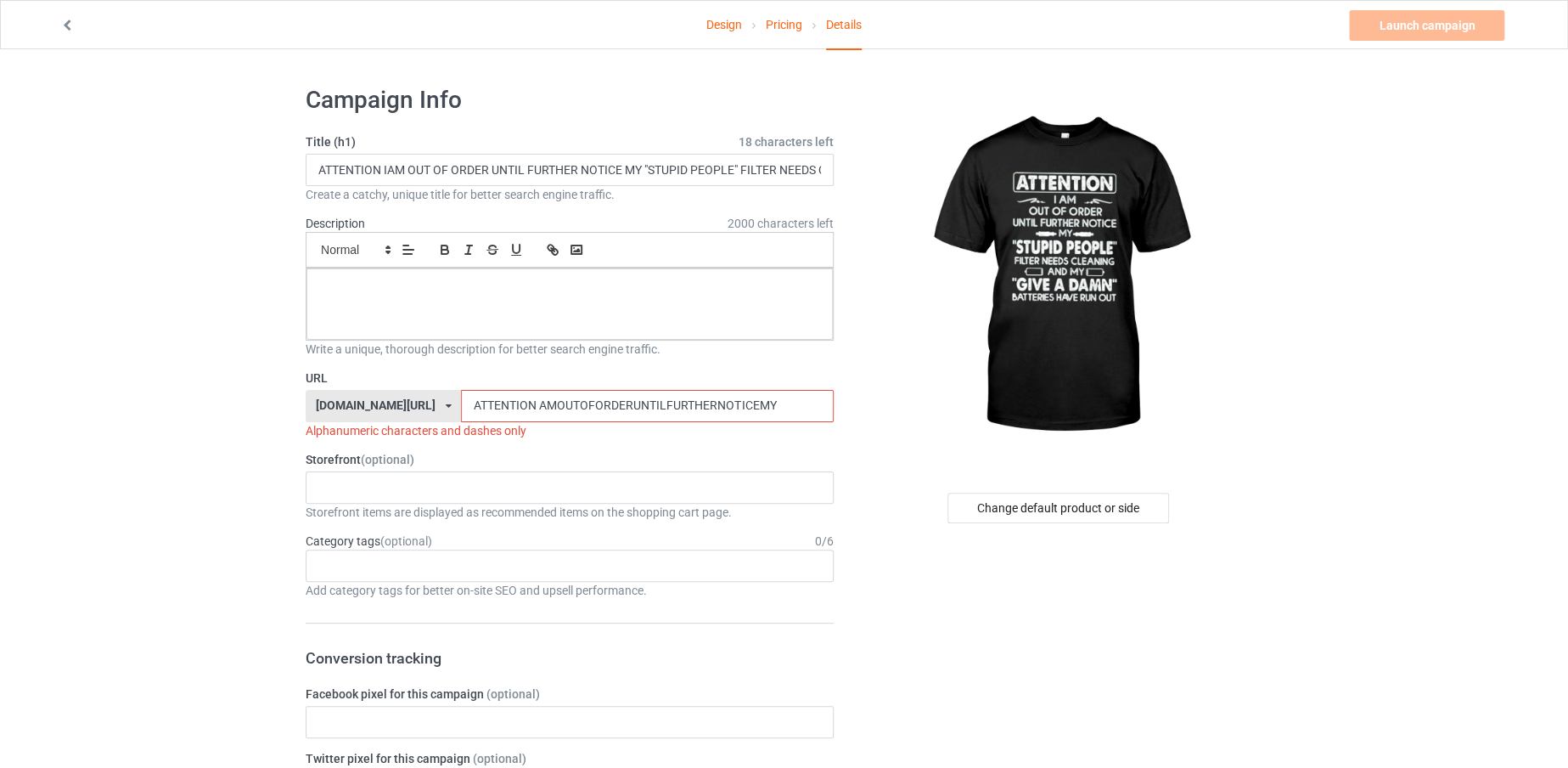
click at [492, 404] on input "ATTENTION AMOUTOFORDERUNTILFURTHERNOTICEMY" at bounding box center [647, 406] width 372 height 32
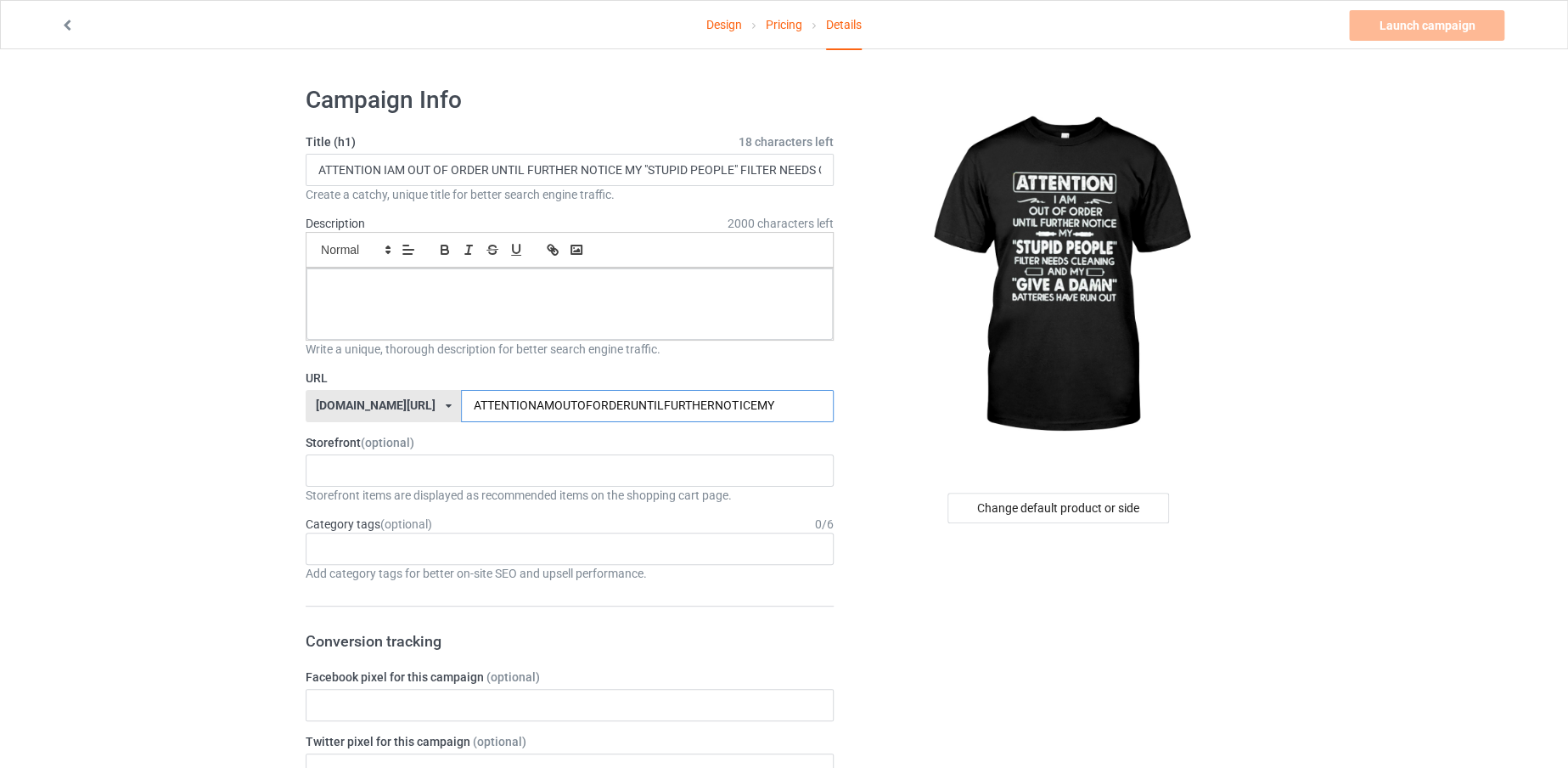
type input "ATTENTIONAMOUTOFORDERUNTILFURTHERNOTICEMY"
click at [750, 169] on input "ATTENTION IAM OUT OF ORDER UNTIL FURTHER NOTICE MY "STUPID PEOPLE" FILTER NEEDS…" at bounding box center [569, 170] width 528 height 32
click at [815, 168] on input "ATTENTION IAM OUT OF ORDER UNTIL FURTHER NOTICE MY "STUPID PEOPLE" FILTER NEEDS…" at bounding box center [569, 170] width 528 height 32
click at [819, 169] on input "ATTENTION IAM OUT OF ORDER UNTIL FURTHER NOTICE MY "STUPID PEOPLE" FILTER NEEDS…" at bounding box center [569, 170] width 528 height 32
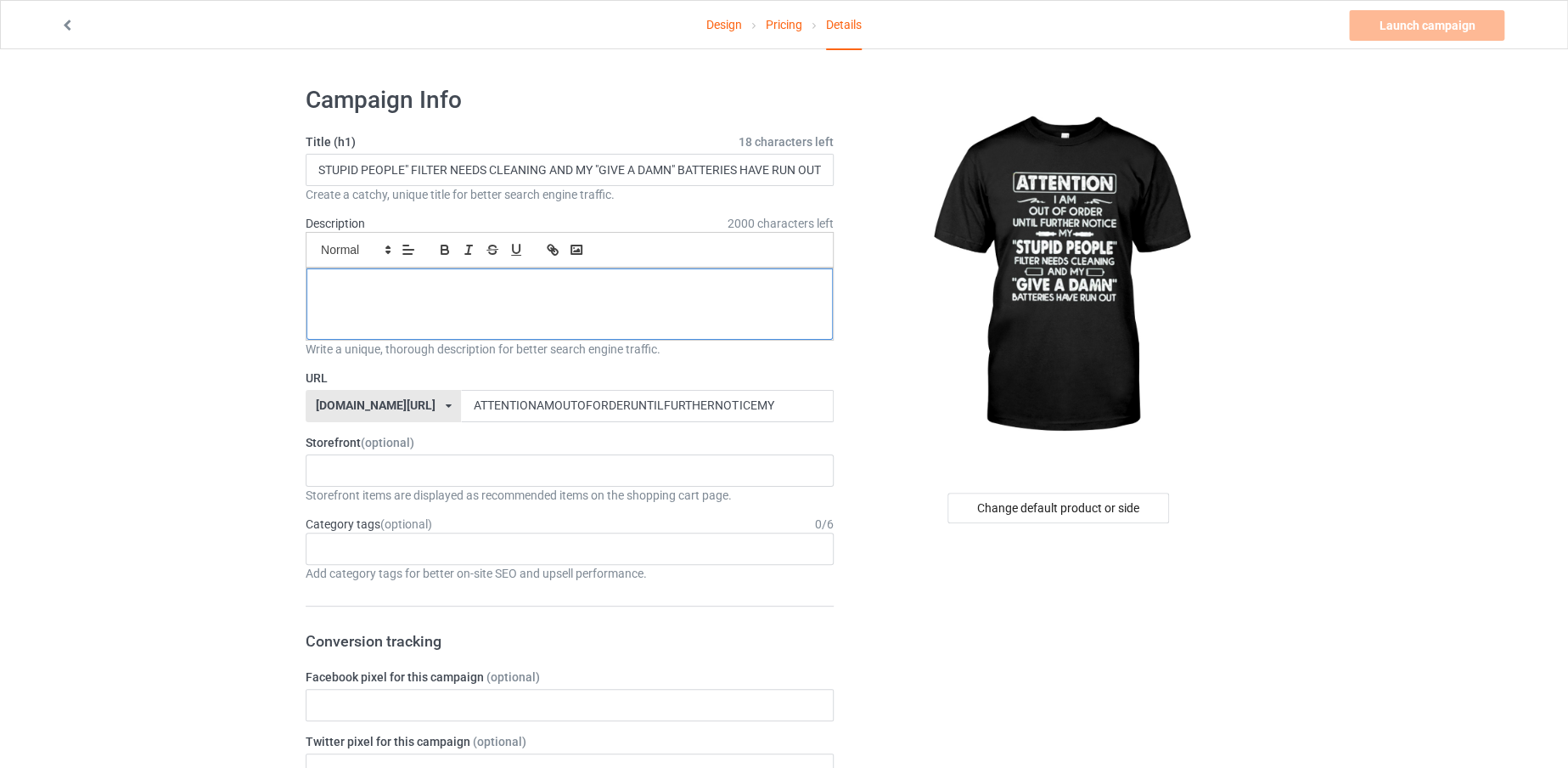
click at [682, 299] on div at bounding box center [569, 303] width 526 height 72
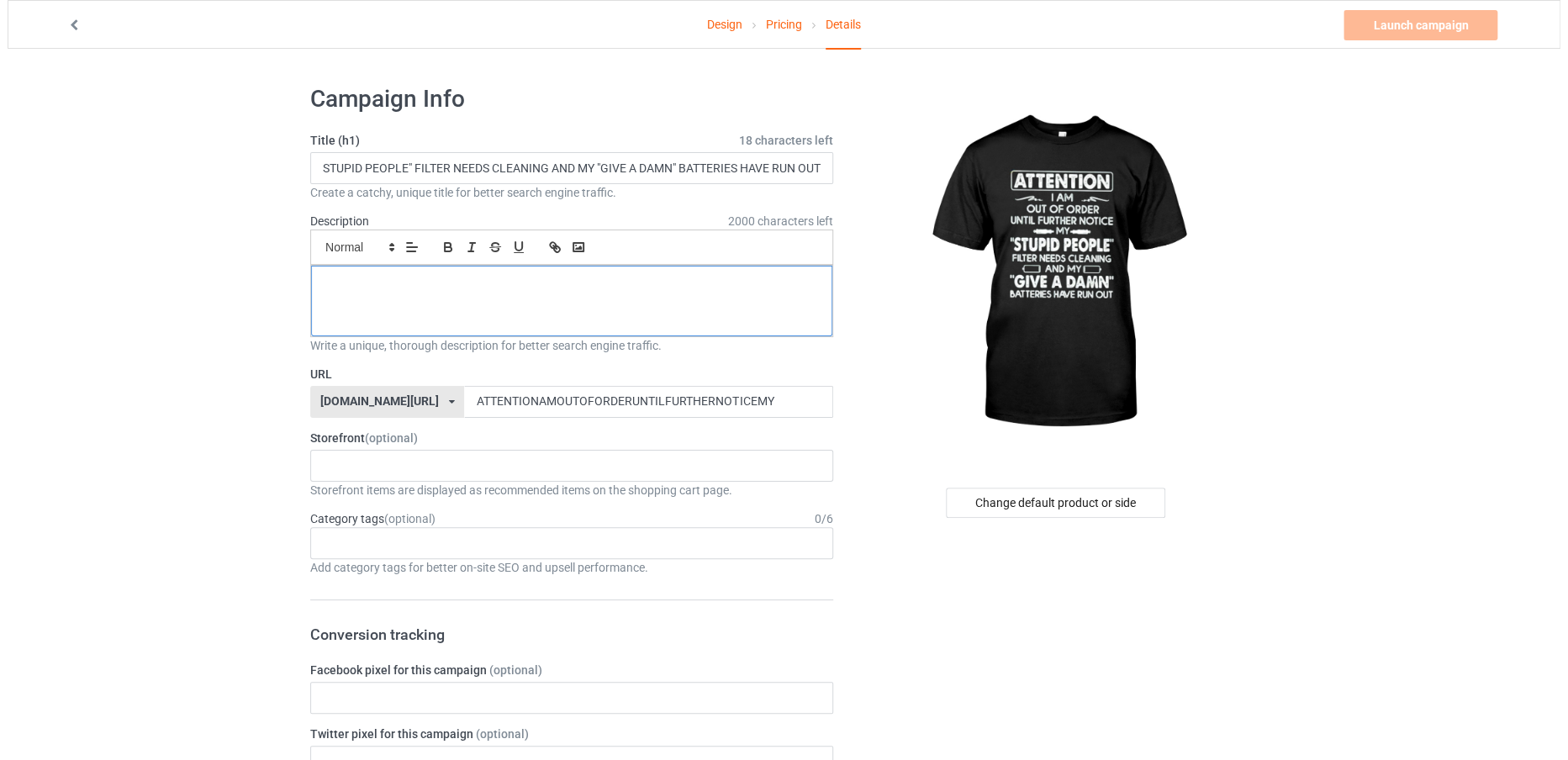
scroll to position [0, 0]
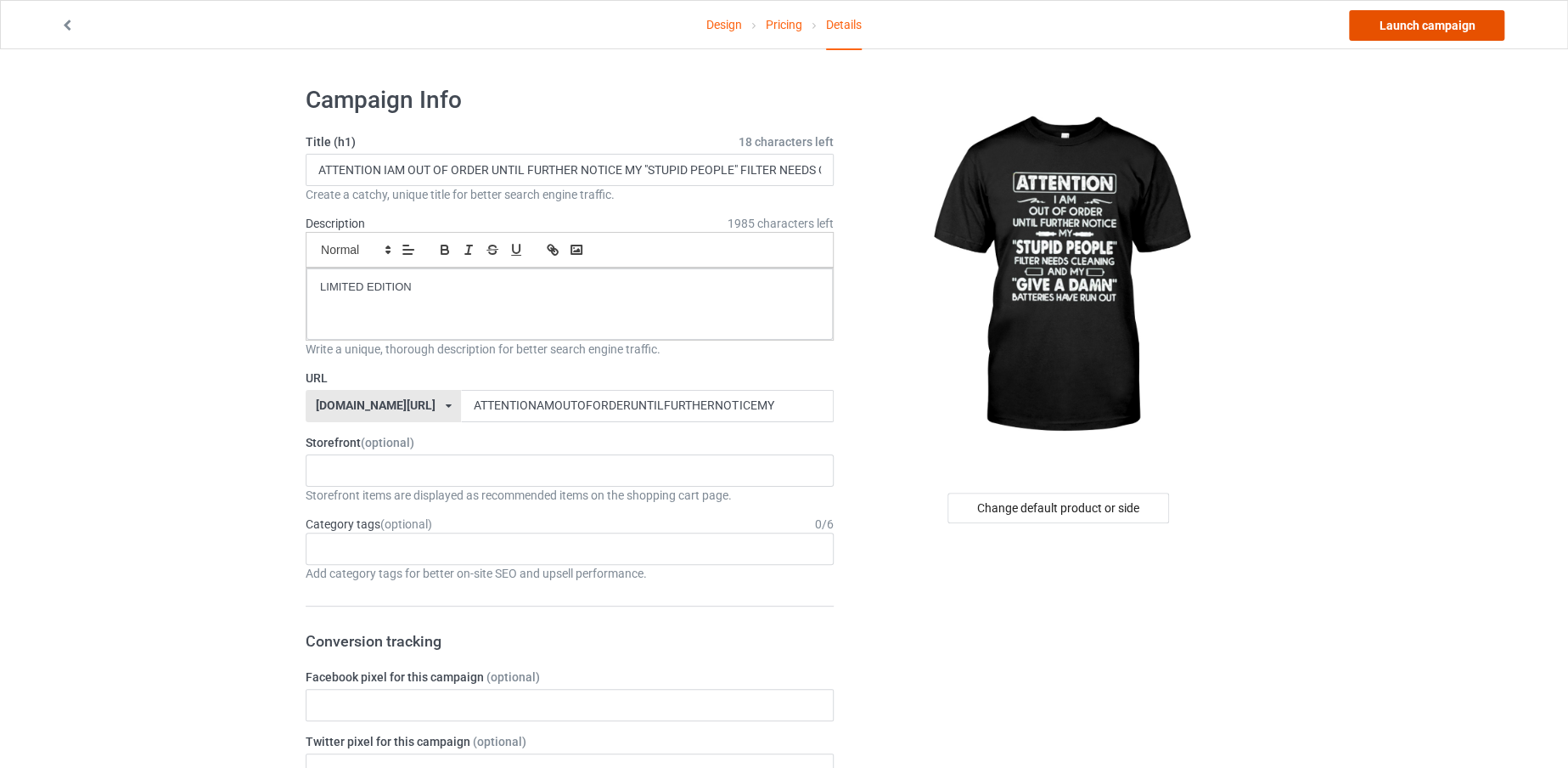
click at [1461, 29] on link "Launch campaign" at bounding box center [1427, 25] width 155 height 30
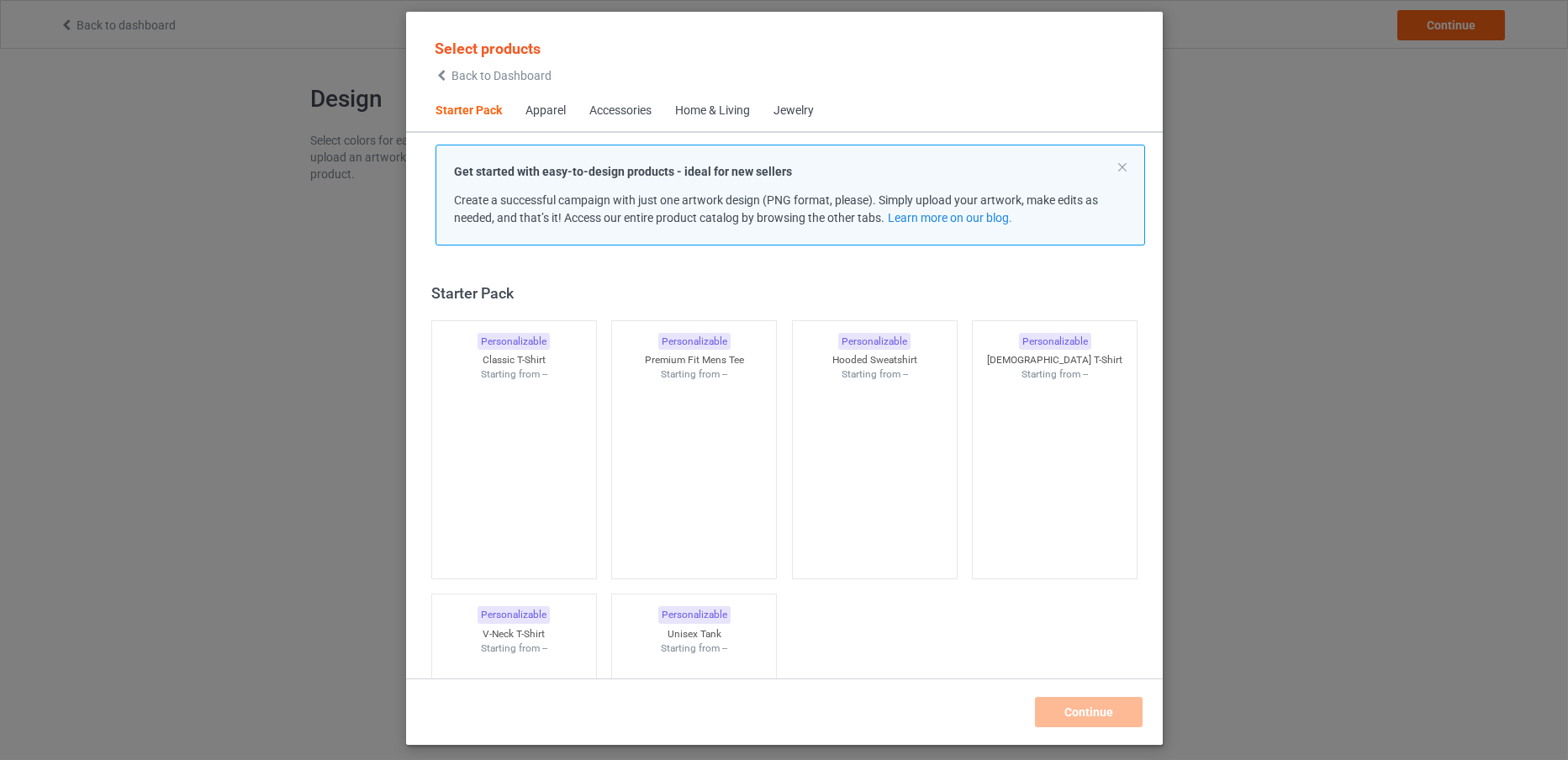
scroll to position [21, 0]
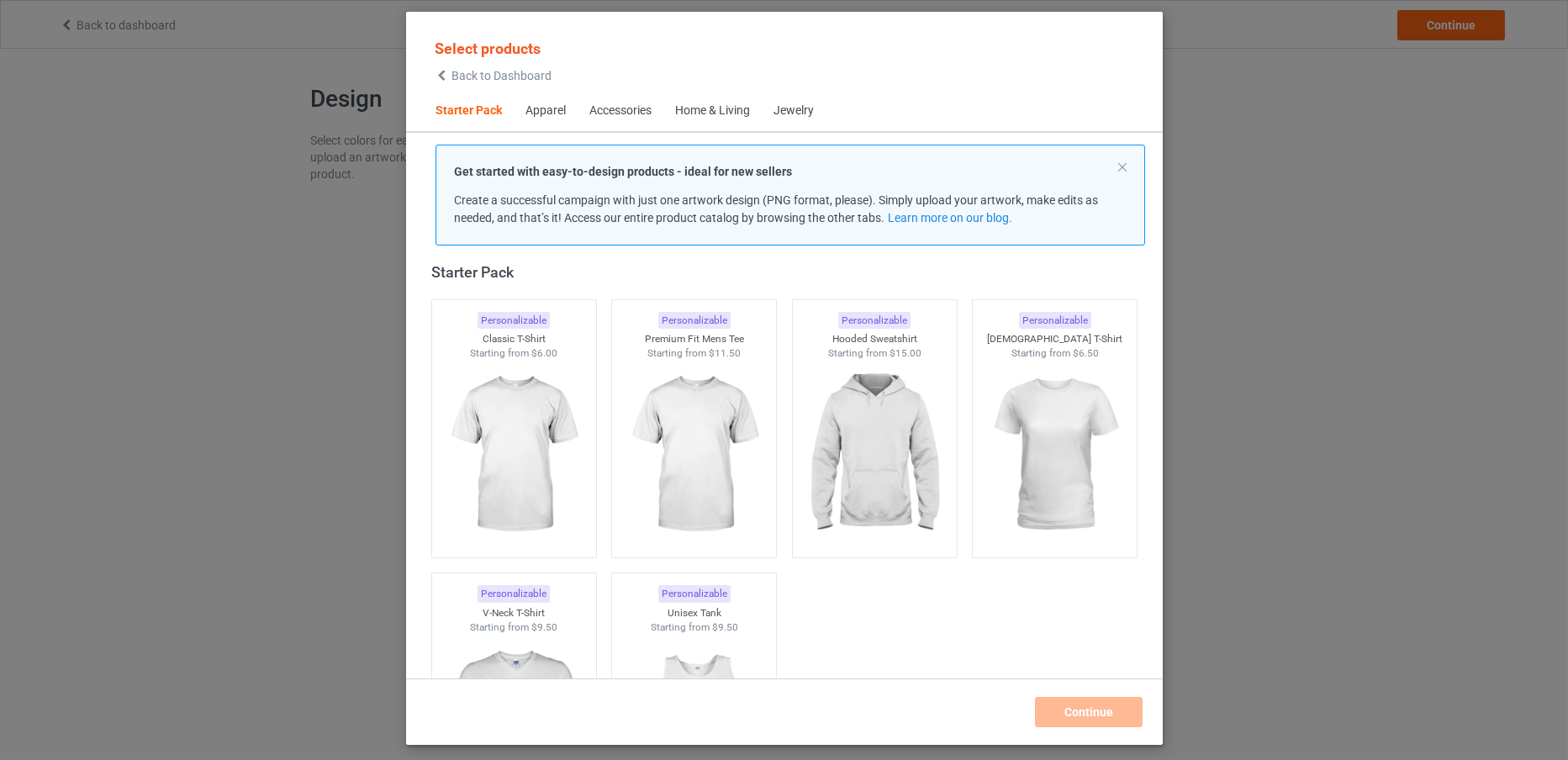
click at [518, 83] on span "Back to Dashboard" at bounding box center [501, 76] width 100 height 14
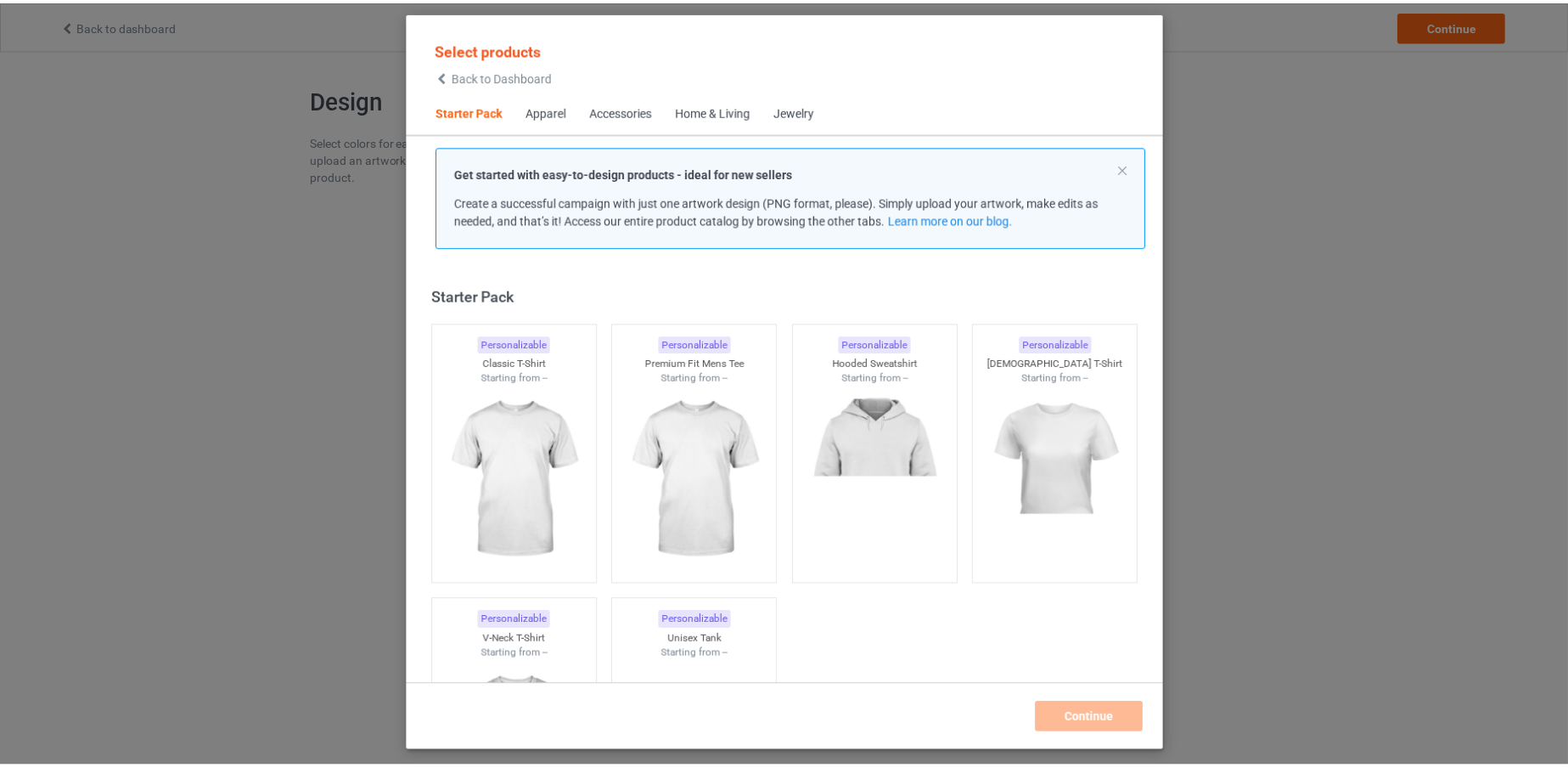
scroll to position [22, 0]
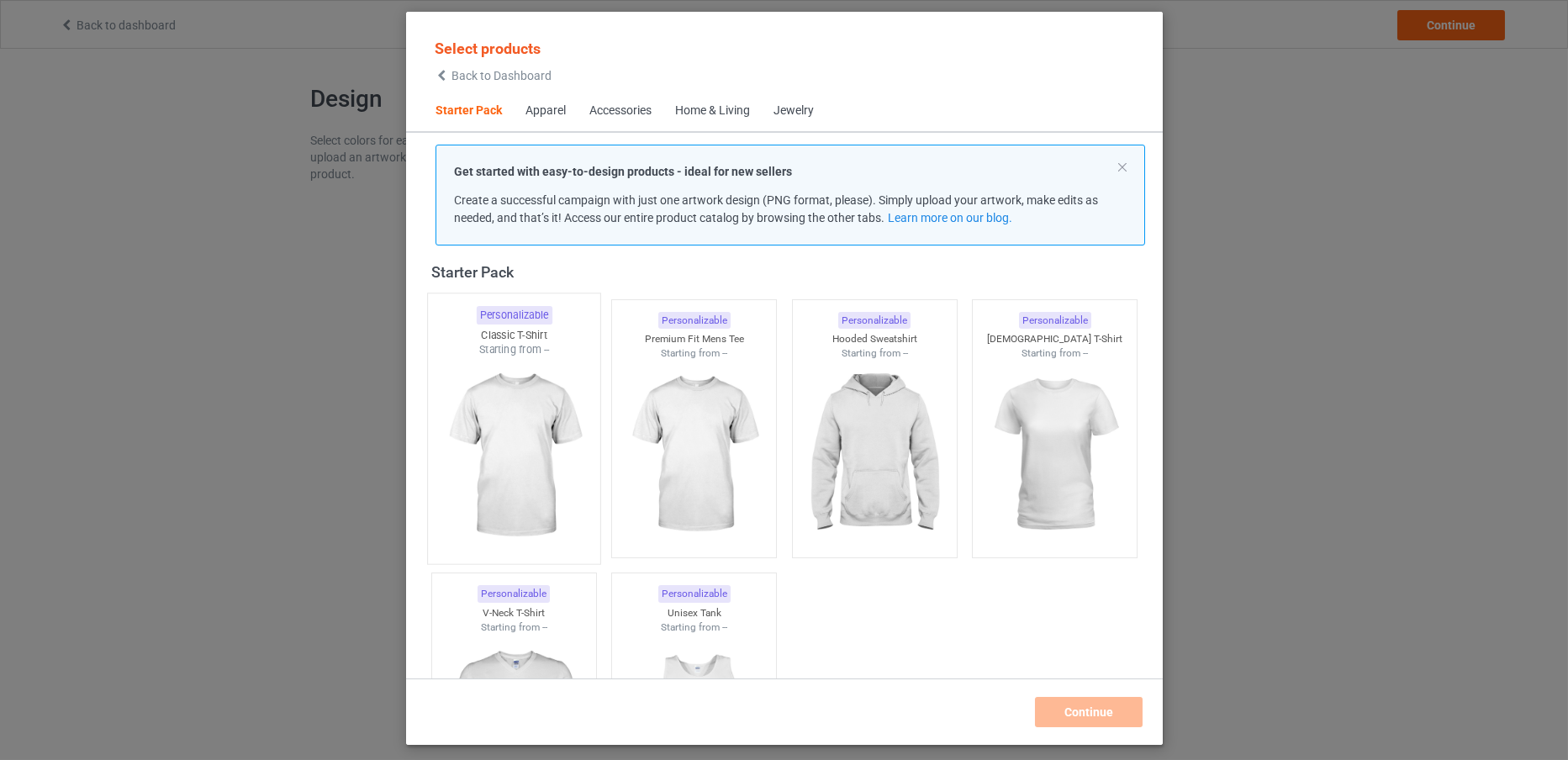
click at [510, 391] on img at bounding box center [513, 456] width 158 height 197
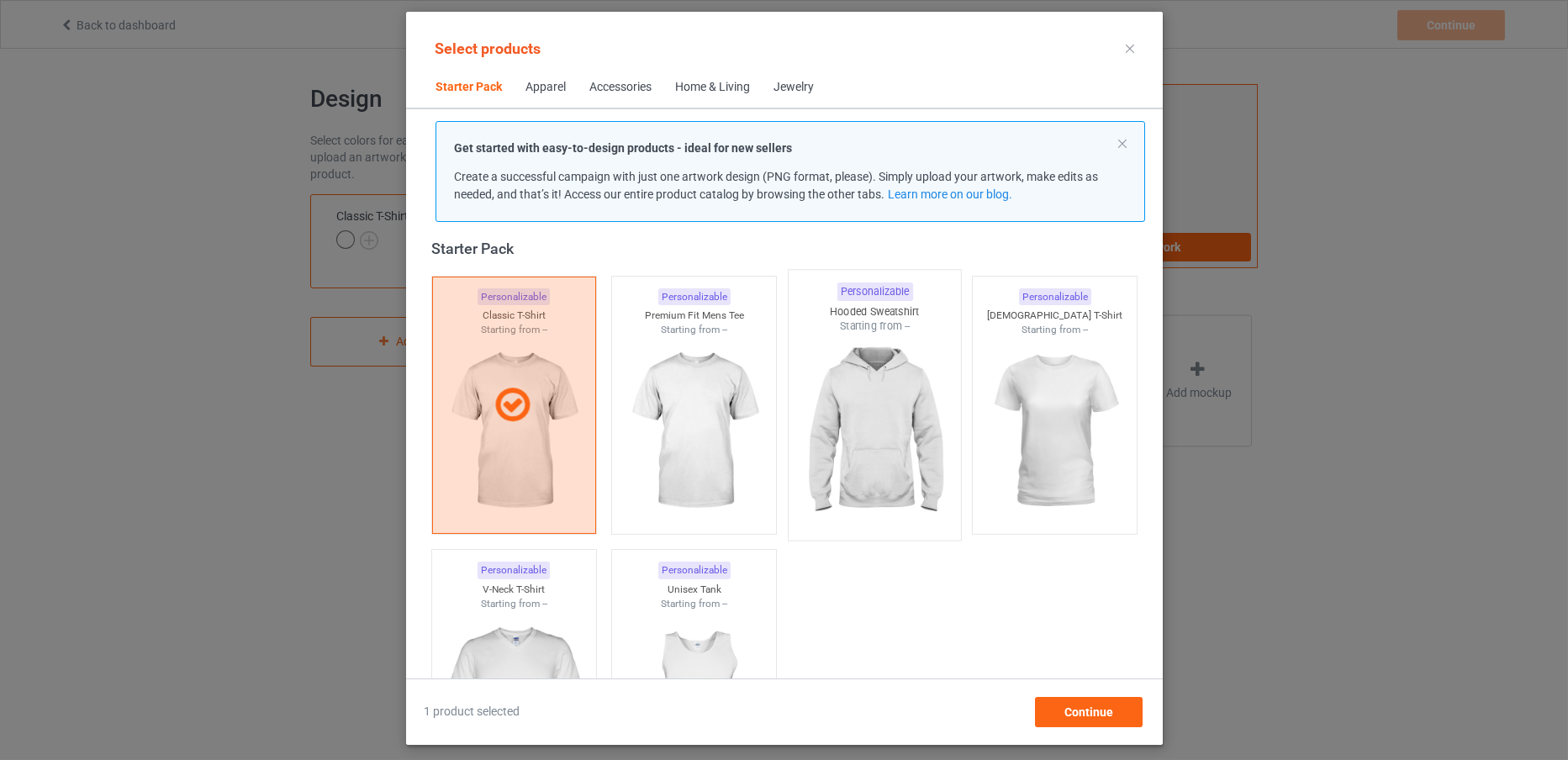
click at [872, 440] on img at bounding box center [874, 432] width 158 height 197
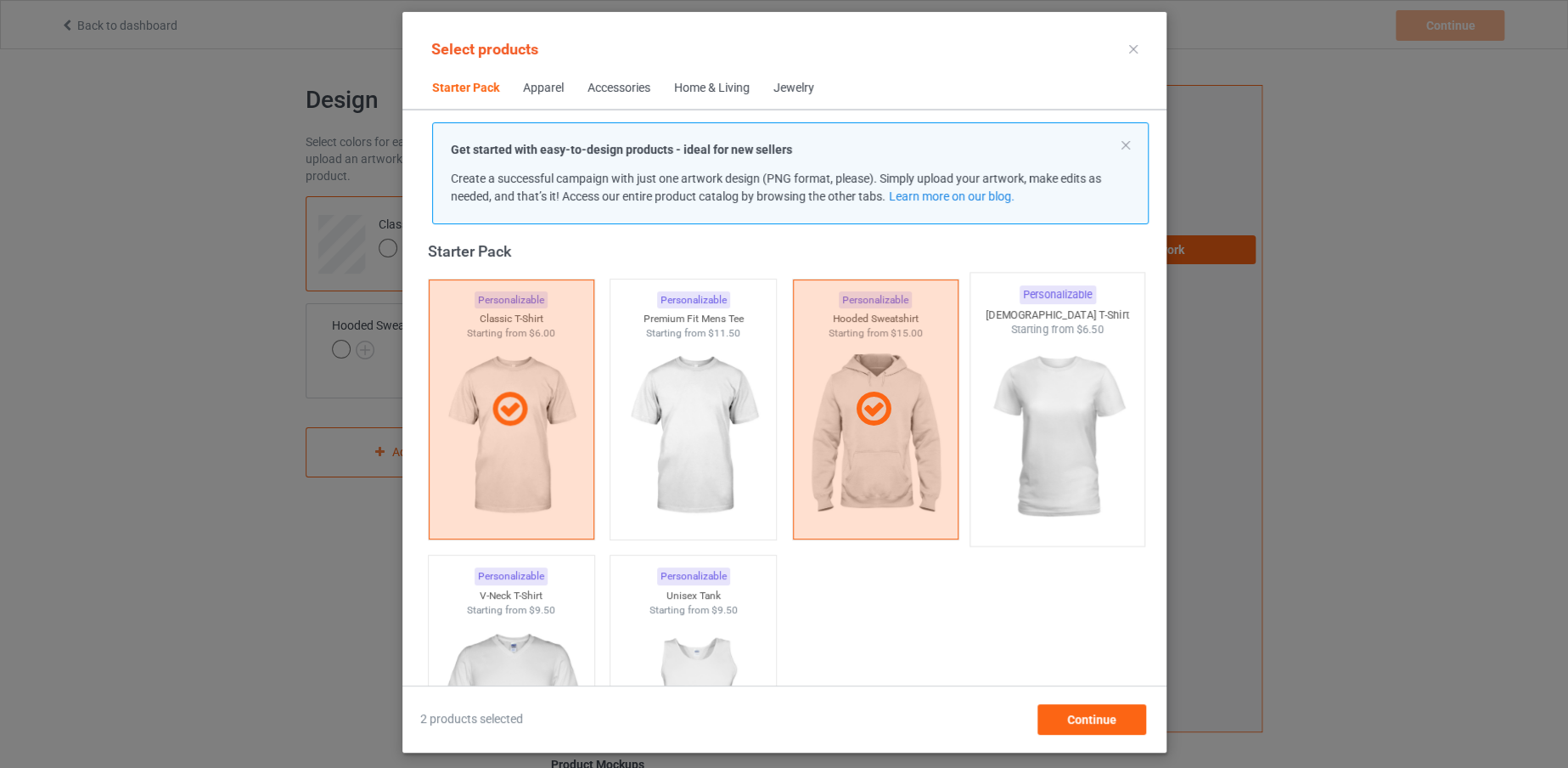
click at [1029, 450] on img at bounding box center [1056, 436] width 160 height 199
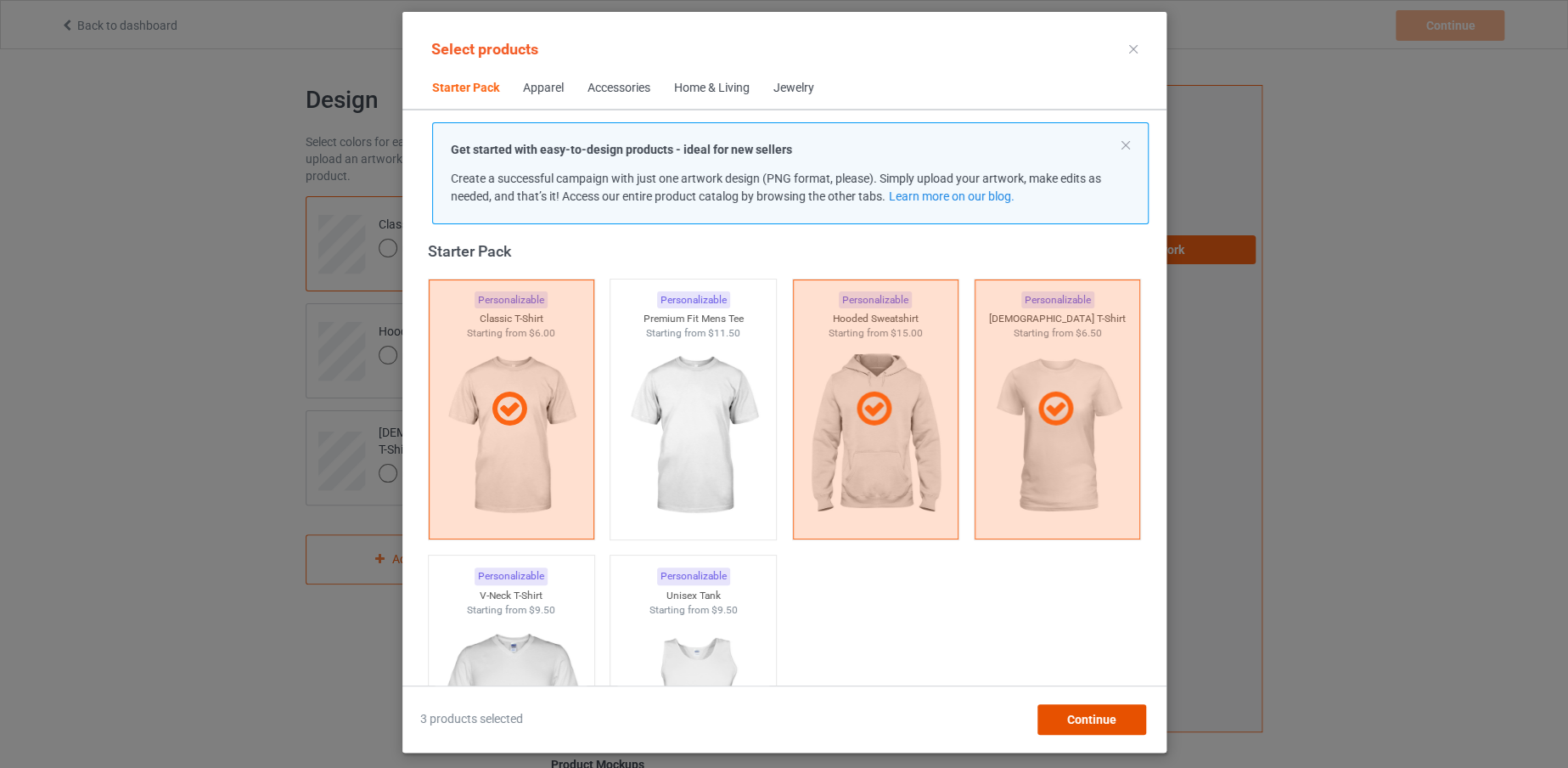
click at [1054, 724] on div "Continue" at bounding box center [1091, 719] width 109 height 30
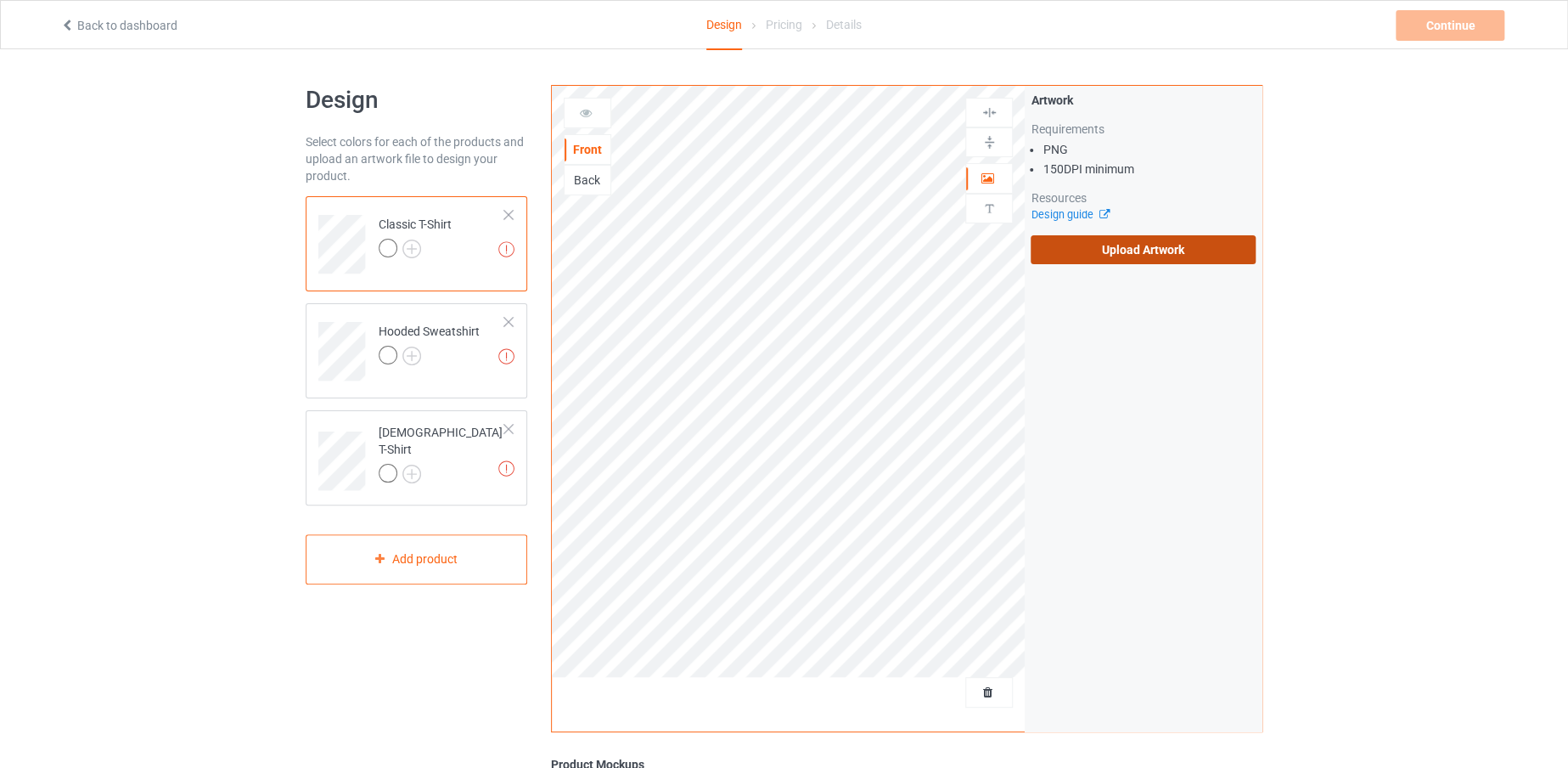
click at [1121, 257] on label "Upload Artwork" at bounding box center [1143, 249] width 225 height 28
click at [0, 0] on input "Upload Artwork" at bounding box center [0, 0] width 0 height 0
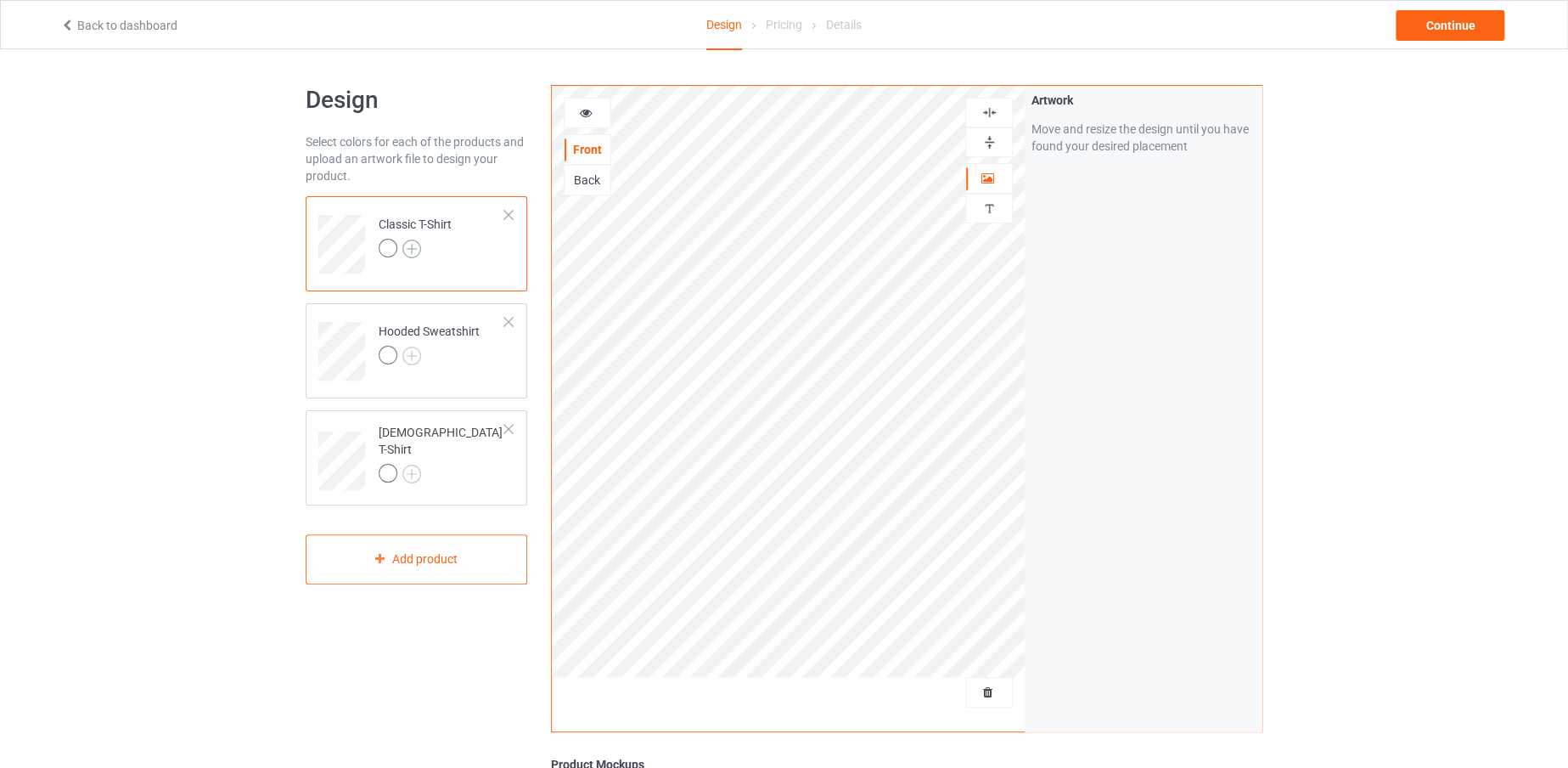
click at [412, 241] on img at bounding box center [411, 248] width 19 height 19
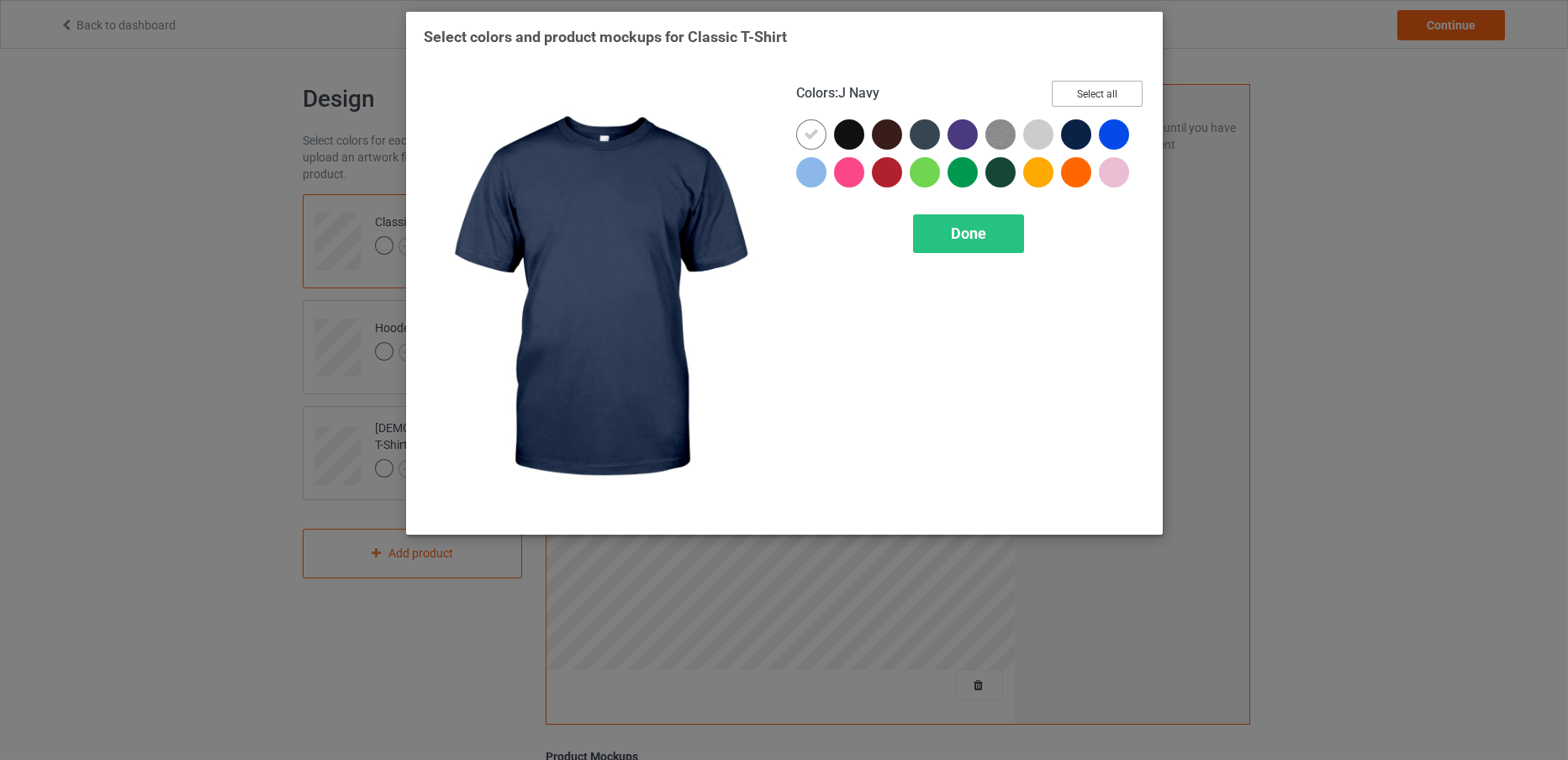
click at [1089, 90] on button "Select all" at bounding box center [1097, 93] width 90 height 26
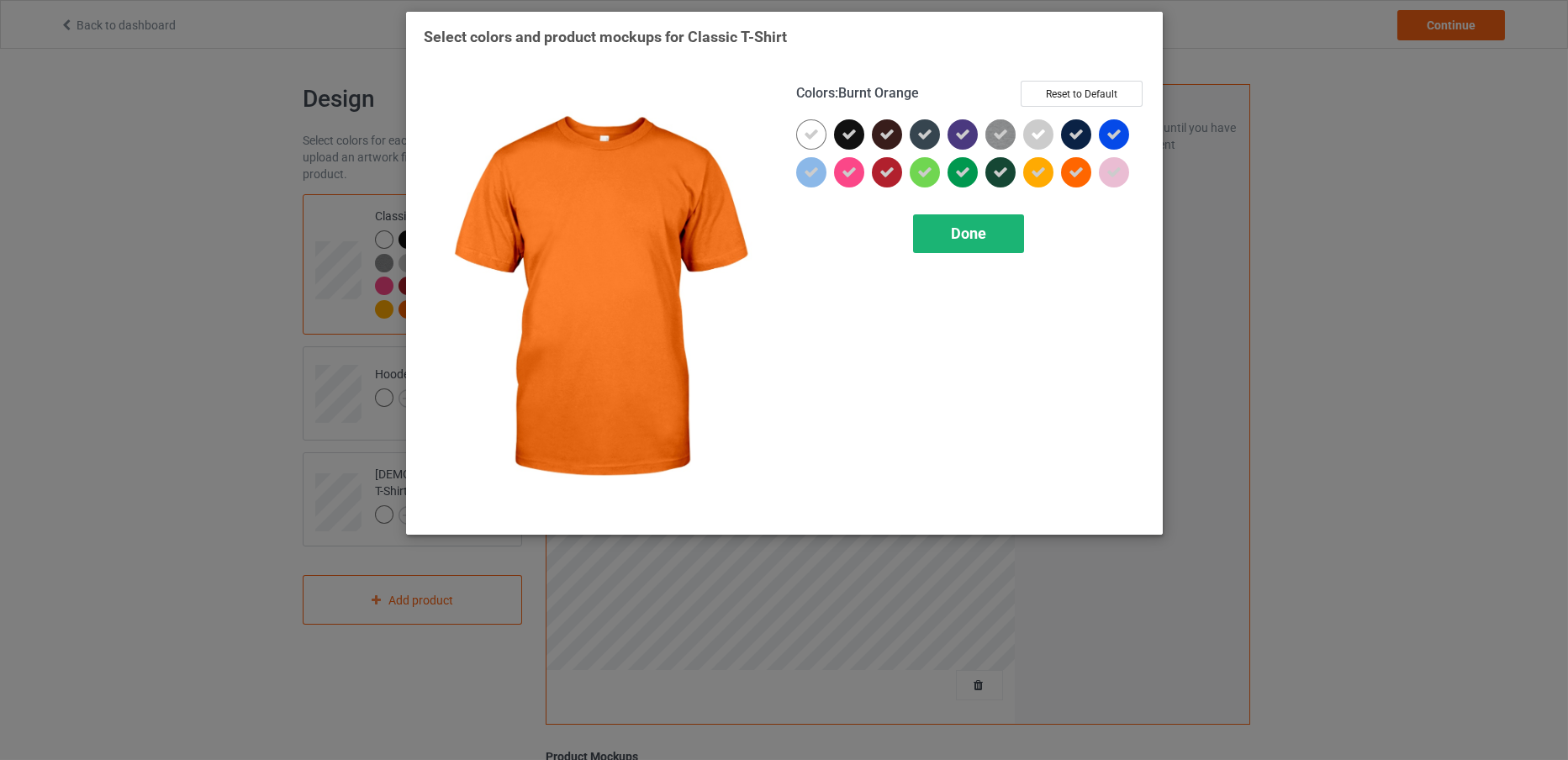
click at [980, 221] on div "Done" at bounding box center [968, 234] width 111 height 39
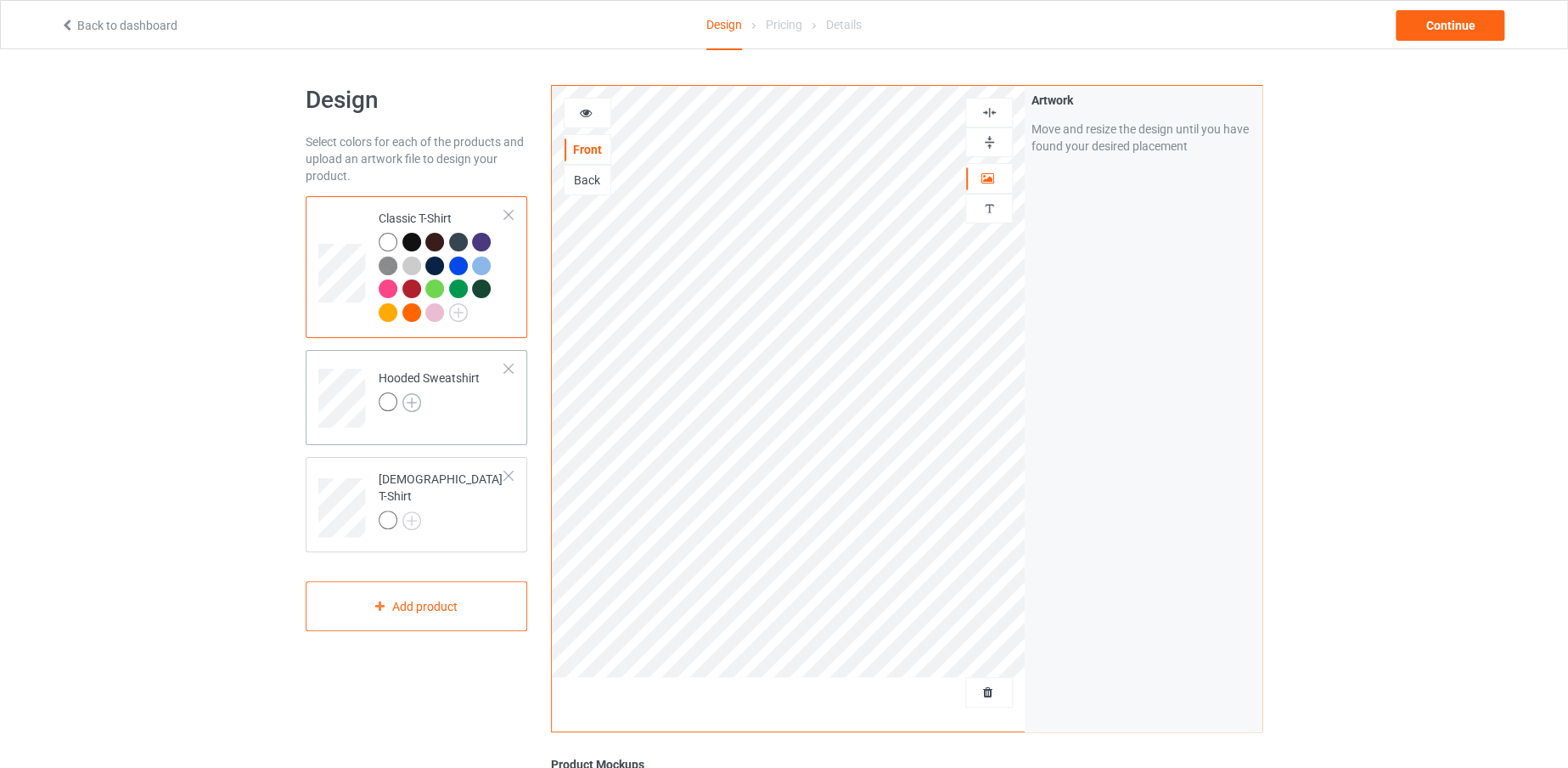
click at [415, 400] on img at bounding box center [411, 402] width 19 height 19
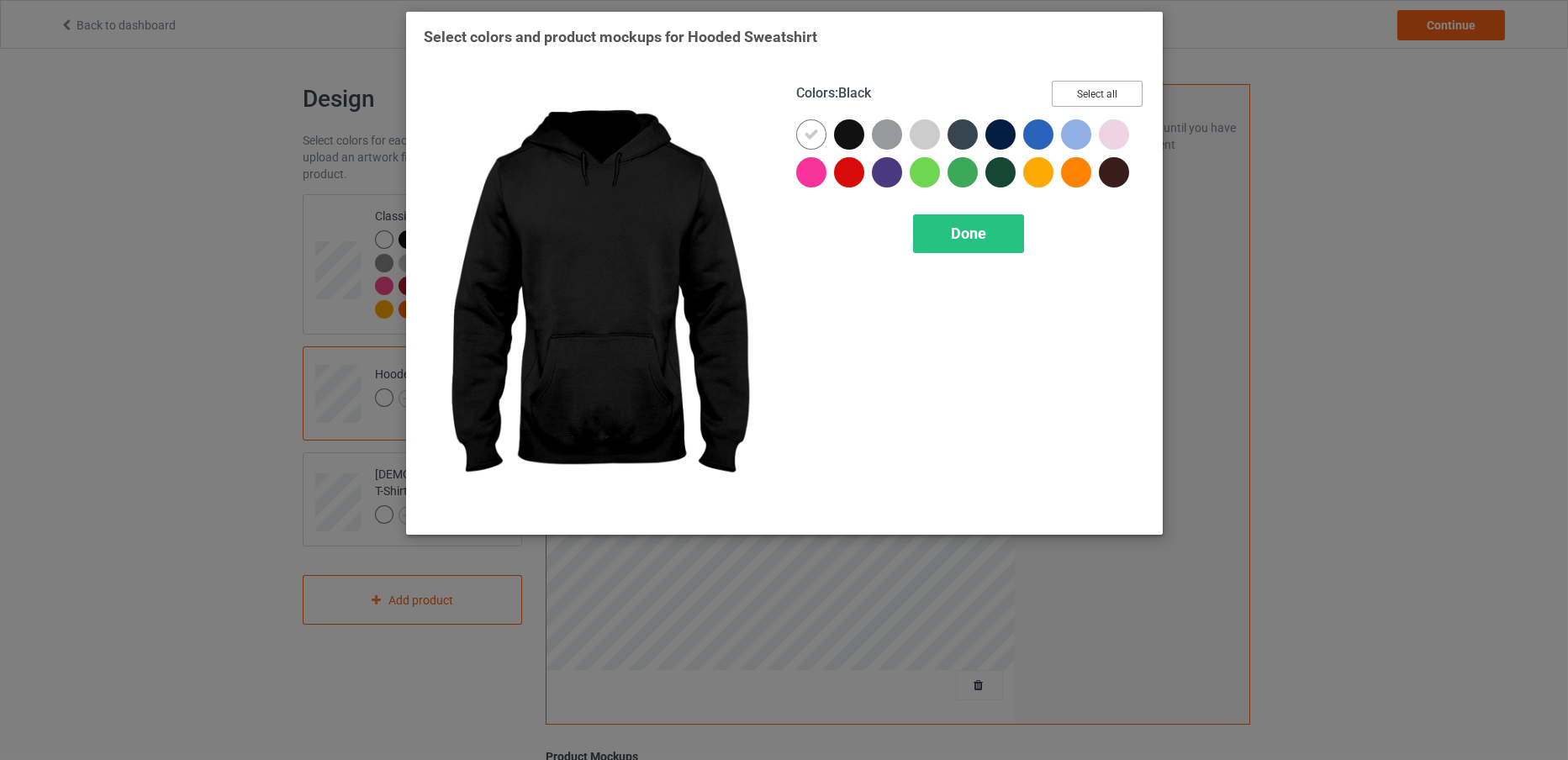
click at [1059, 87] on button "Select all" at bounding box center [1097, 93] width 90 height 26
click at [951, 240] on span "Done" at bounding box center [968, 233] width 35 height 17
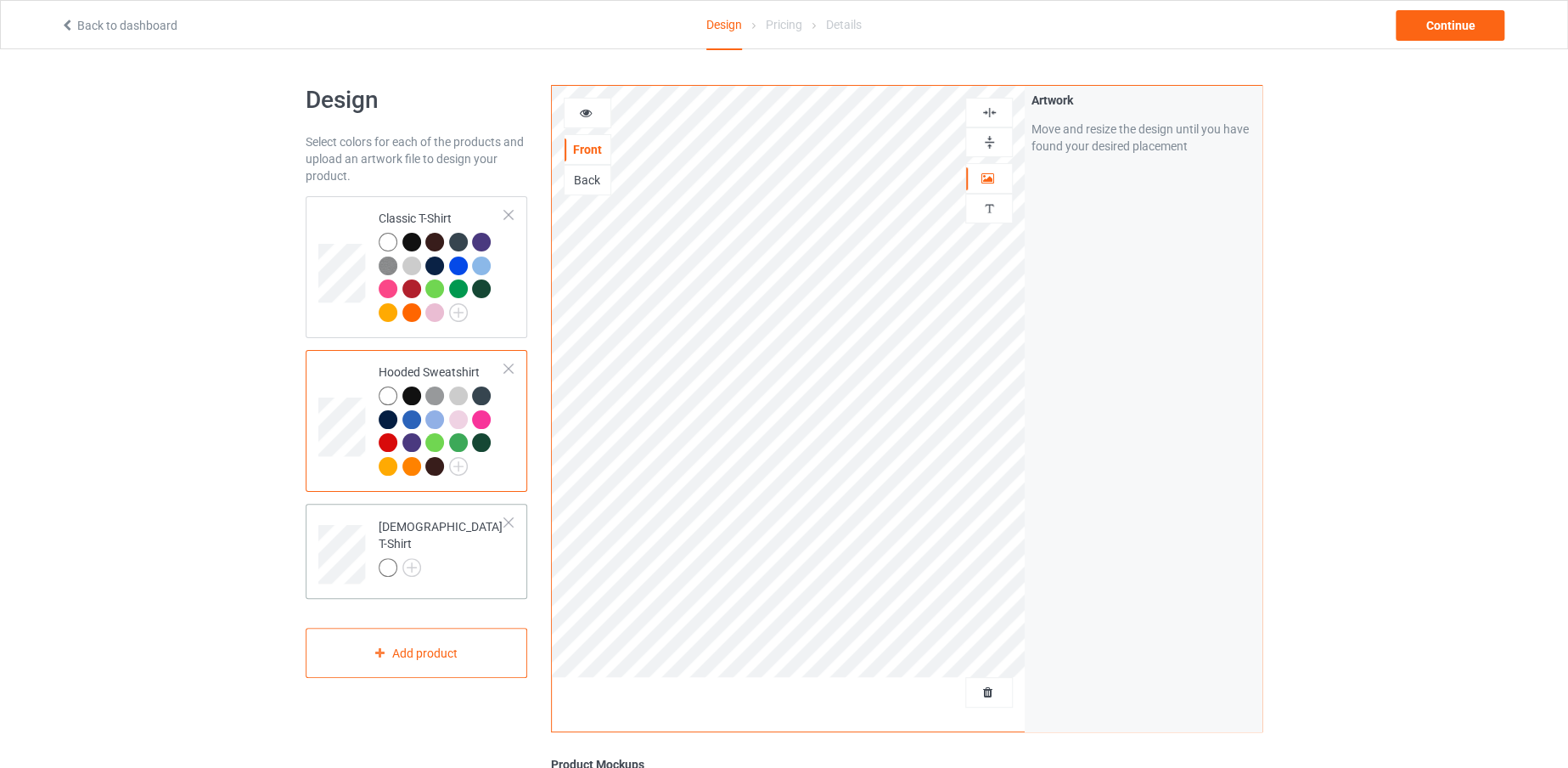
click at [422, 558] on div at bounding box center [442, 570] width 127 height 24
click at [414, 558] on img at bounding box center [411, 567] width 19 height 19
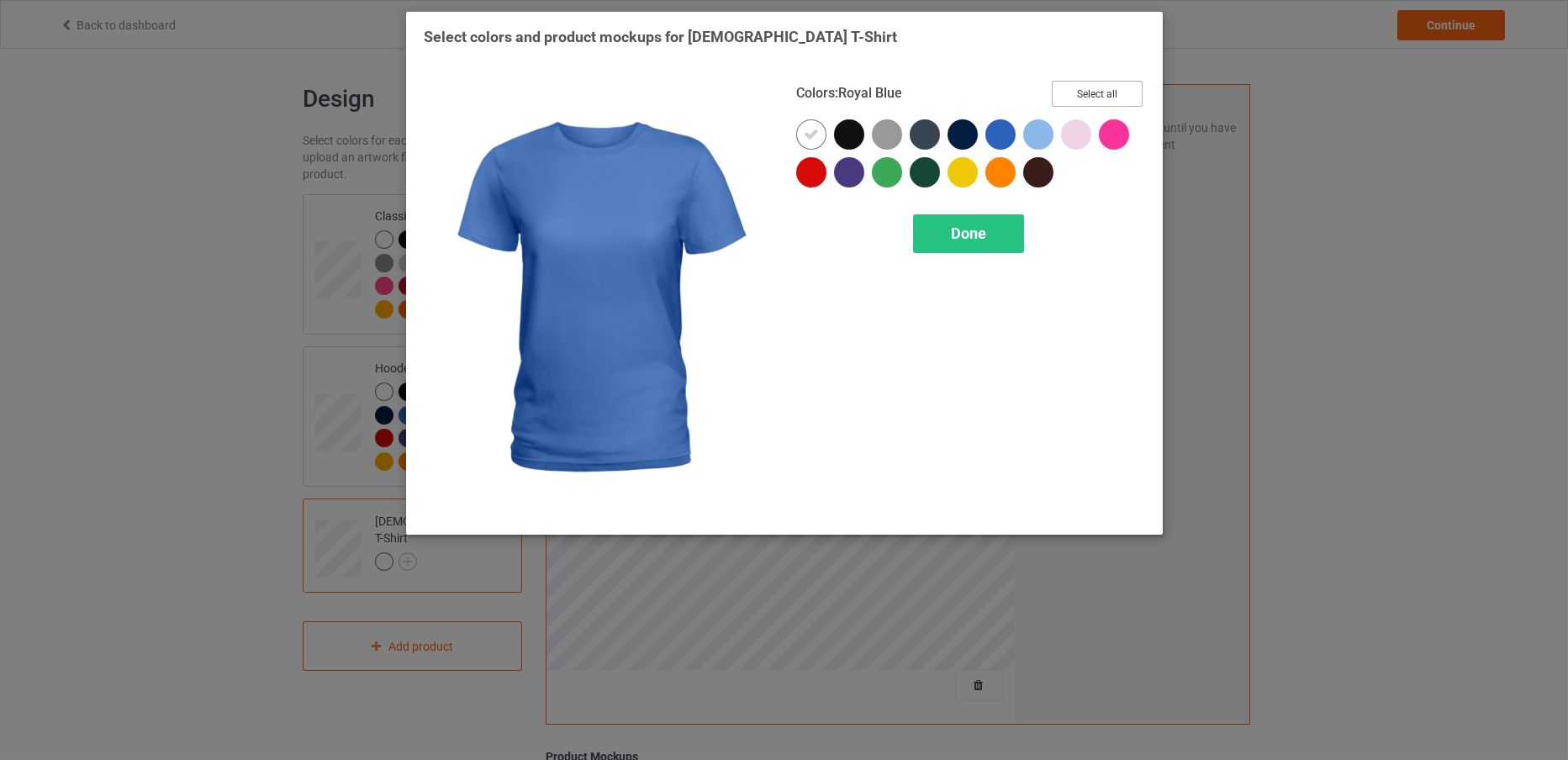
click at [1064, 103] on button "Select all" at bounding box center [1097, 93] width 90 height 26
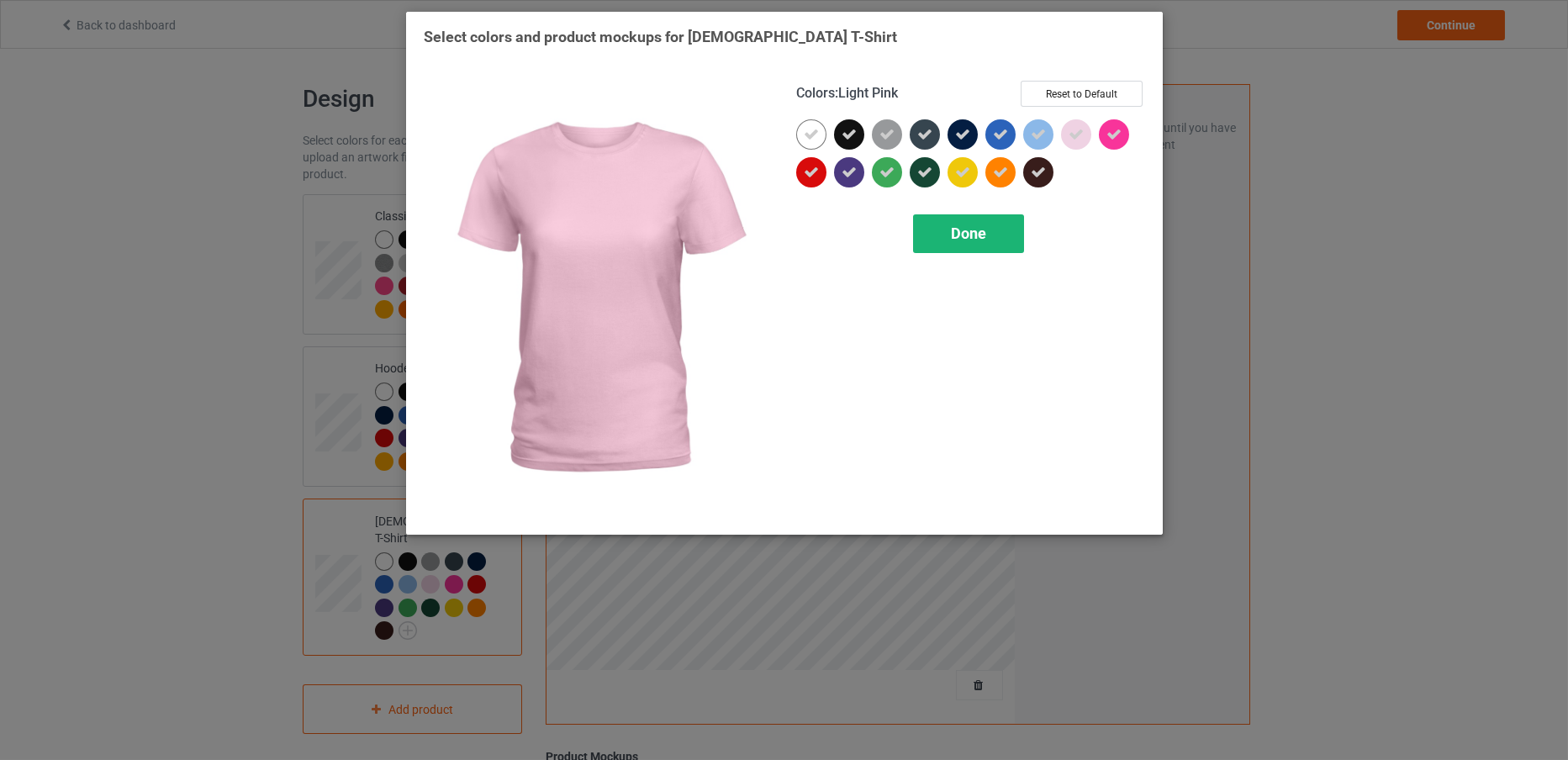
click at [988, 230] on div "Done" at bounding box center [968, 234] width 111 height 39
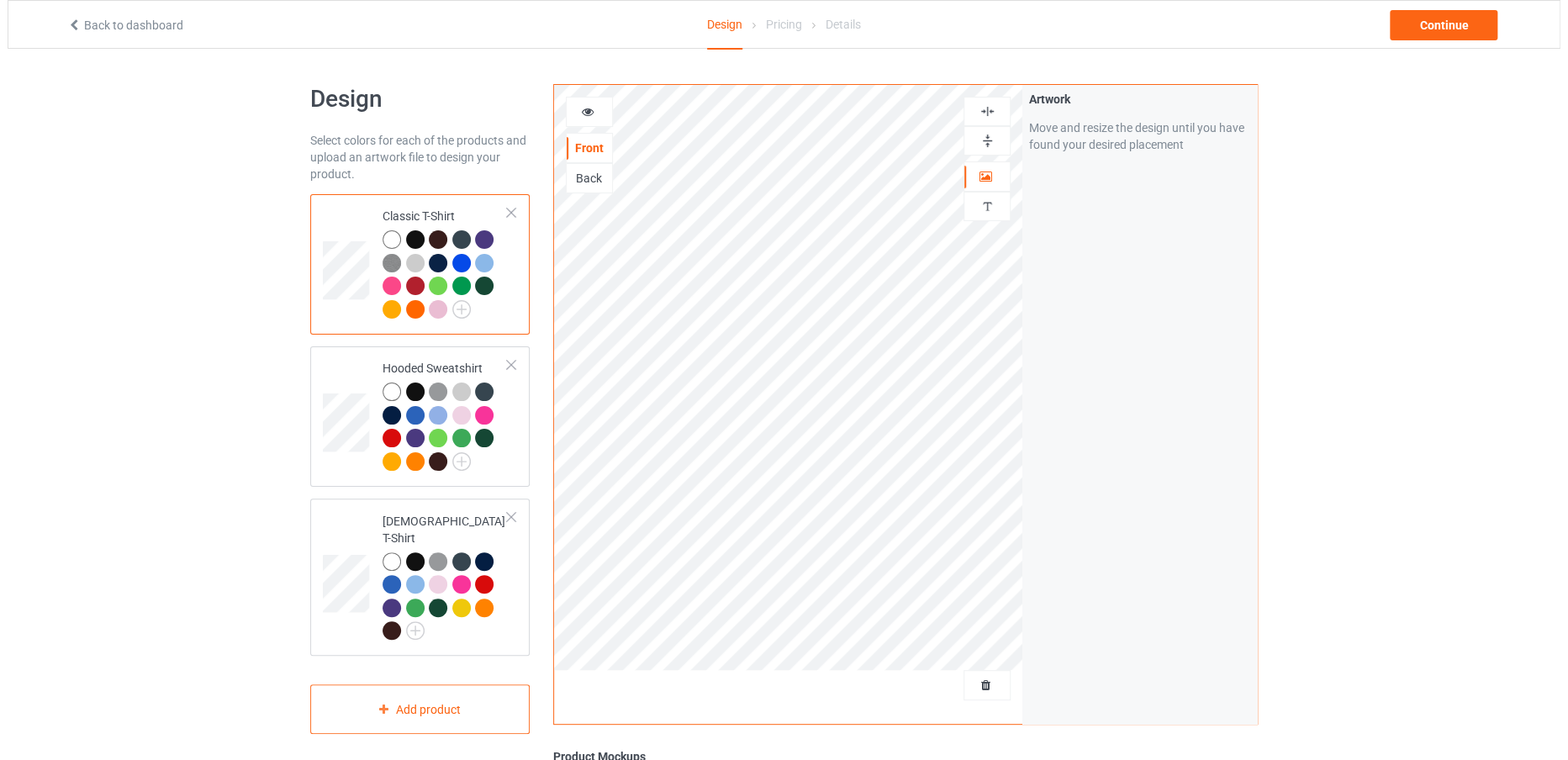
scroll to position [159, 0]
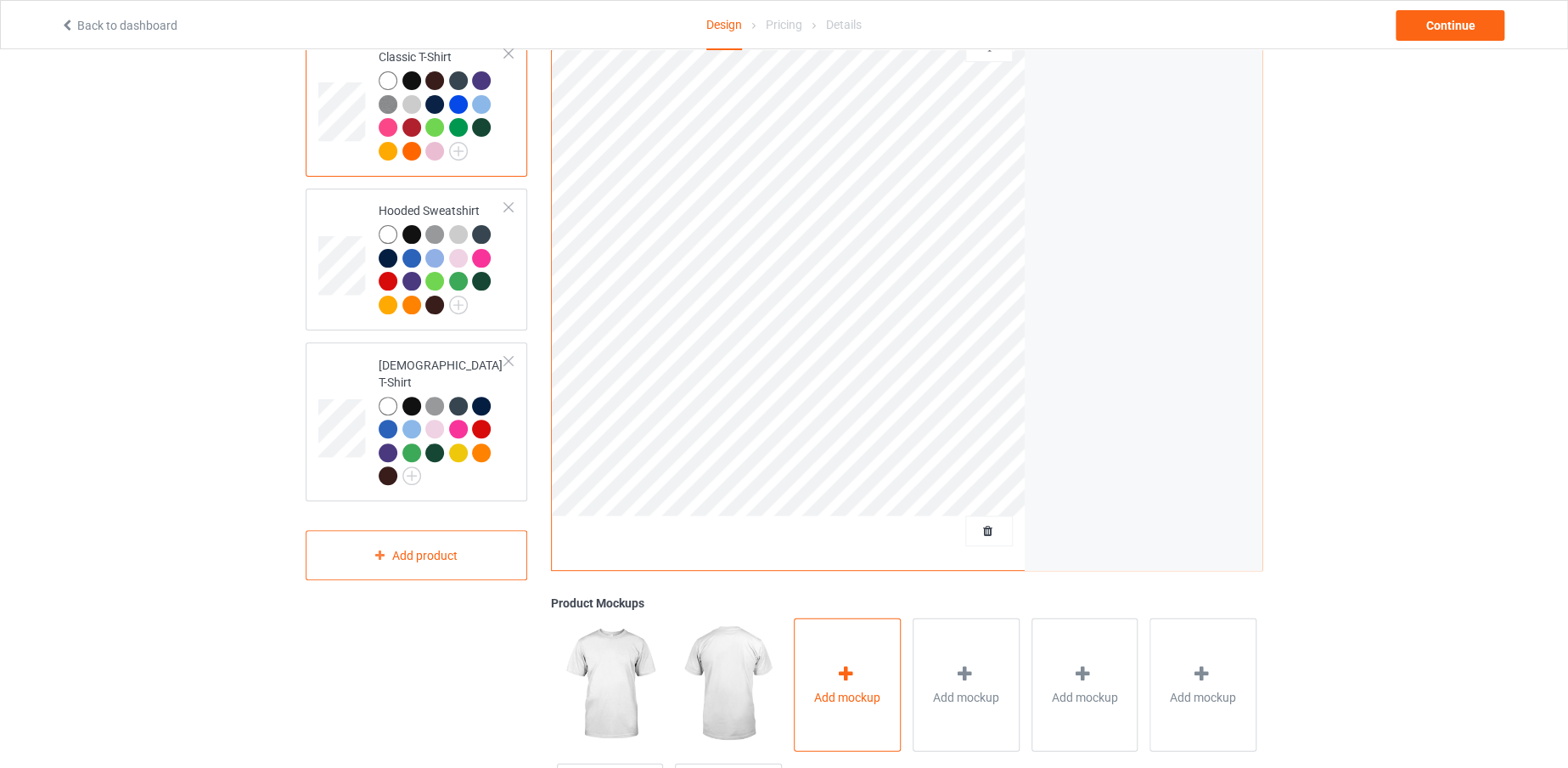
click at [859, 618] on div "Add mockup" at bounding box center [847, 685] width 107 height 134
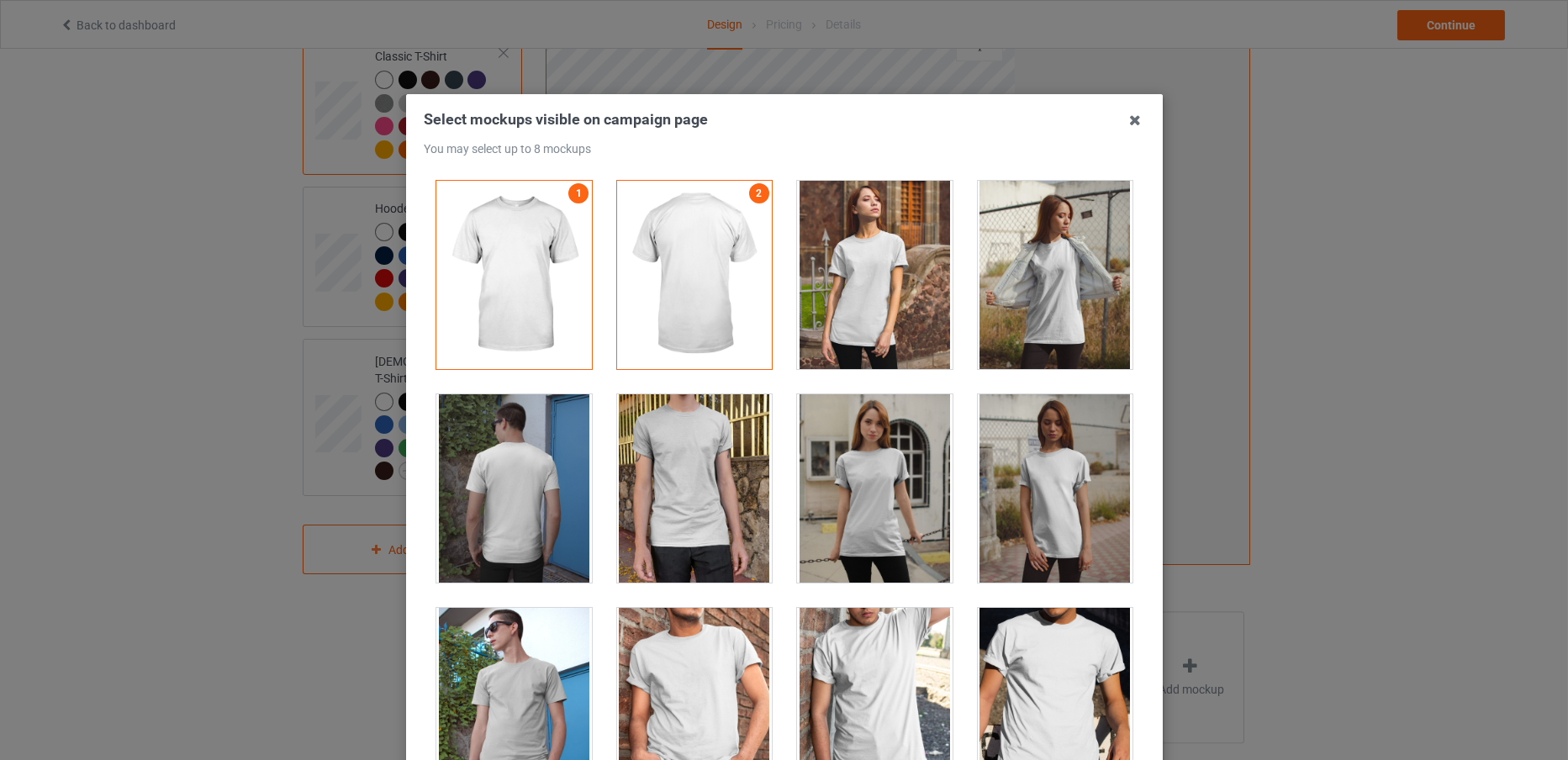
scroll to position [23934, 0]
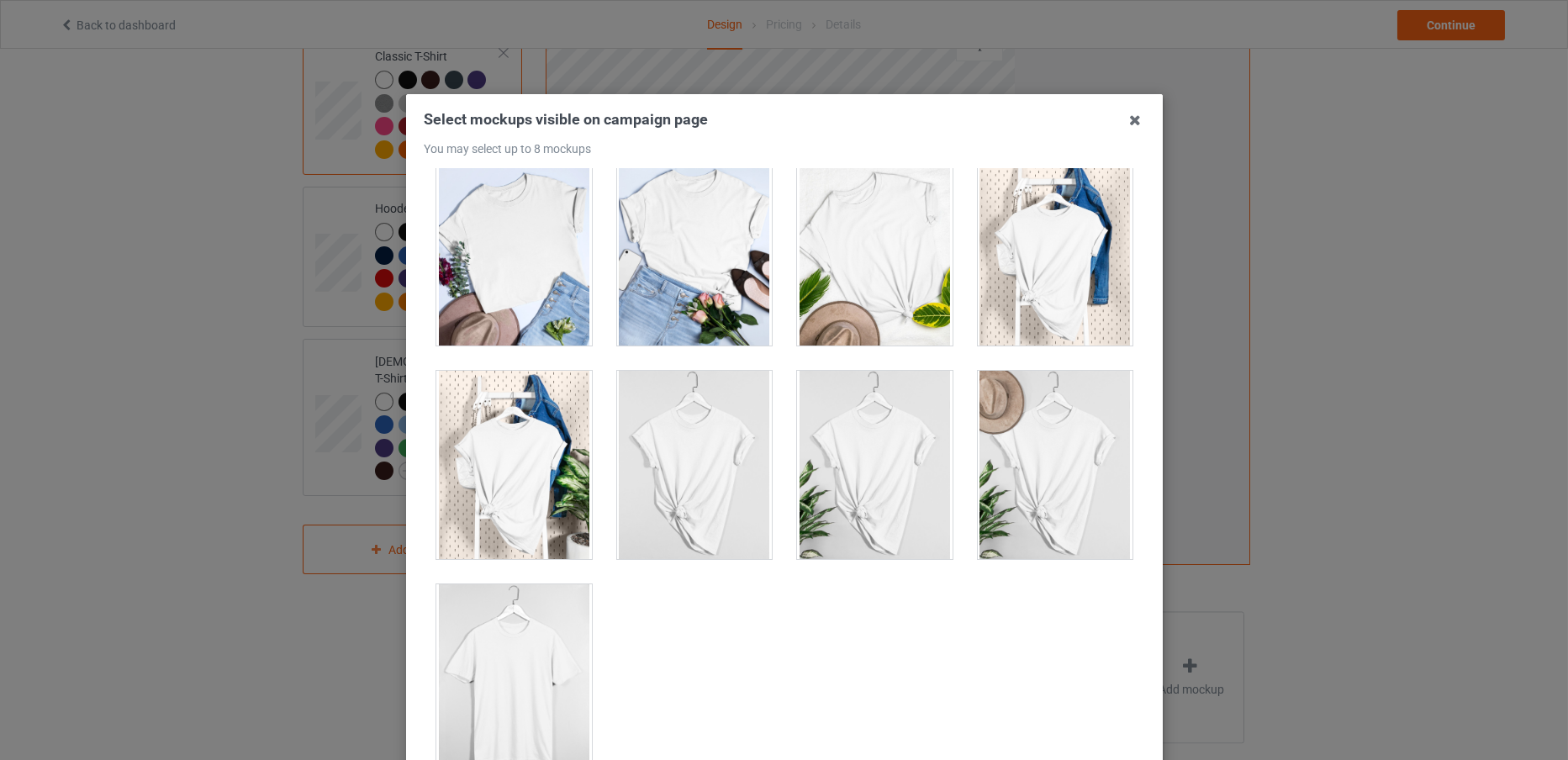
click at [509, 647] on div at bounding box center [514, 678] width 156 height 189
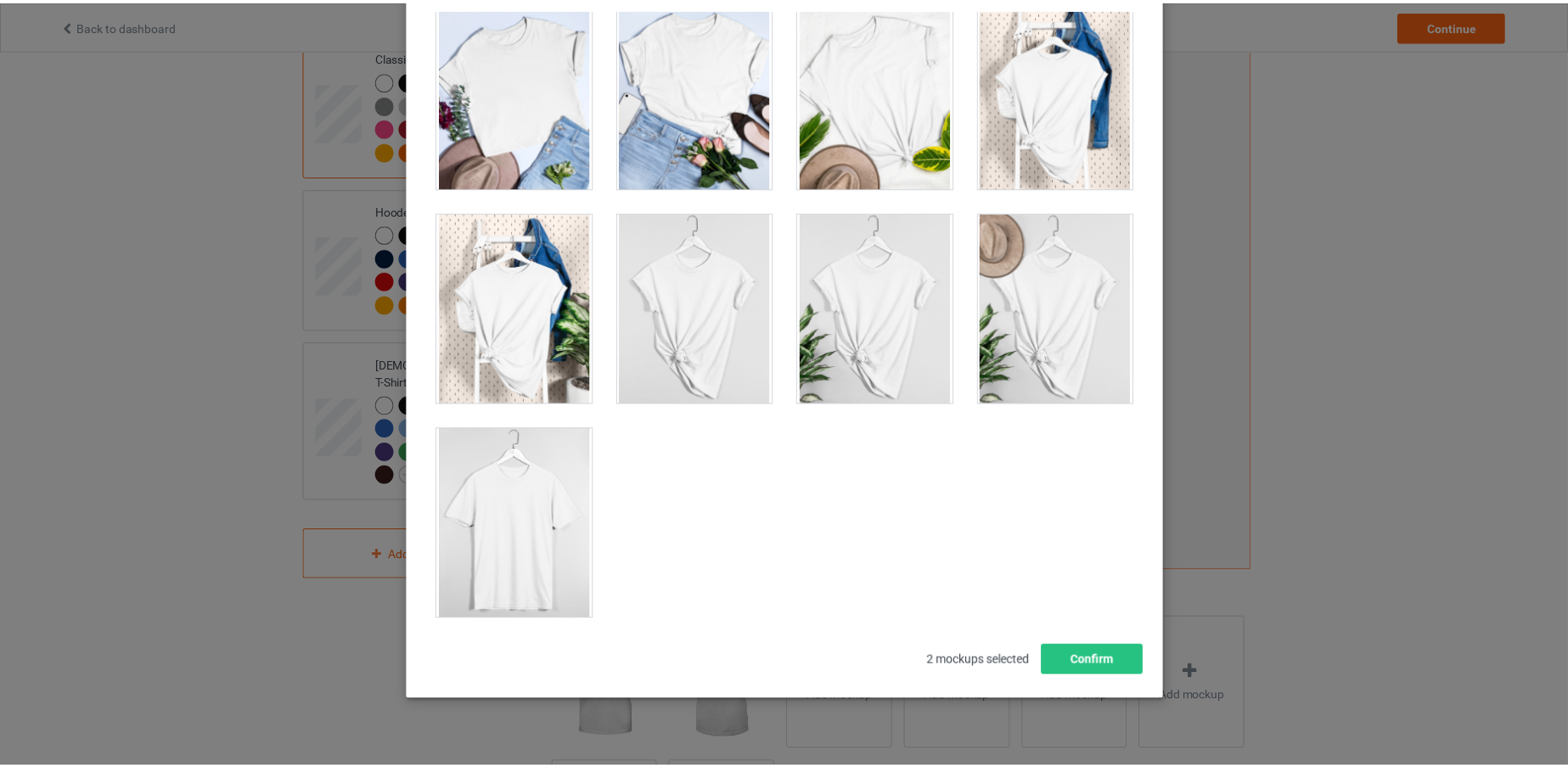
scroll to position [189, 0]
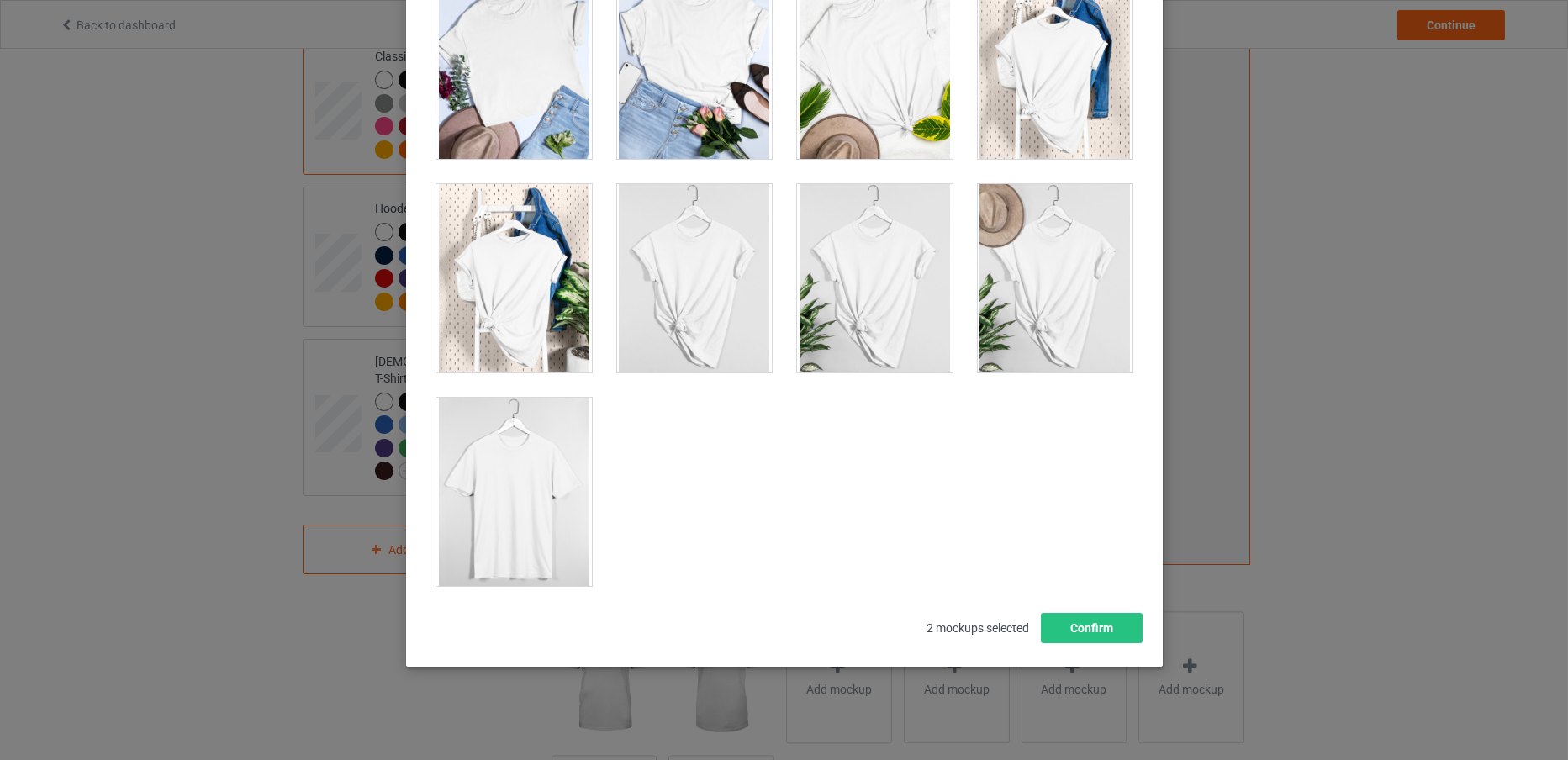
click at [476, 488] on div at bounding box center [514, 492] width 156 height 189
click at [1074, 625] on button "Confirm" at bounding box center [1091, 627] width 102 height 30
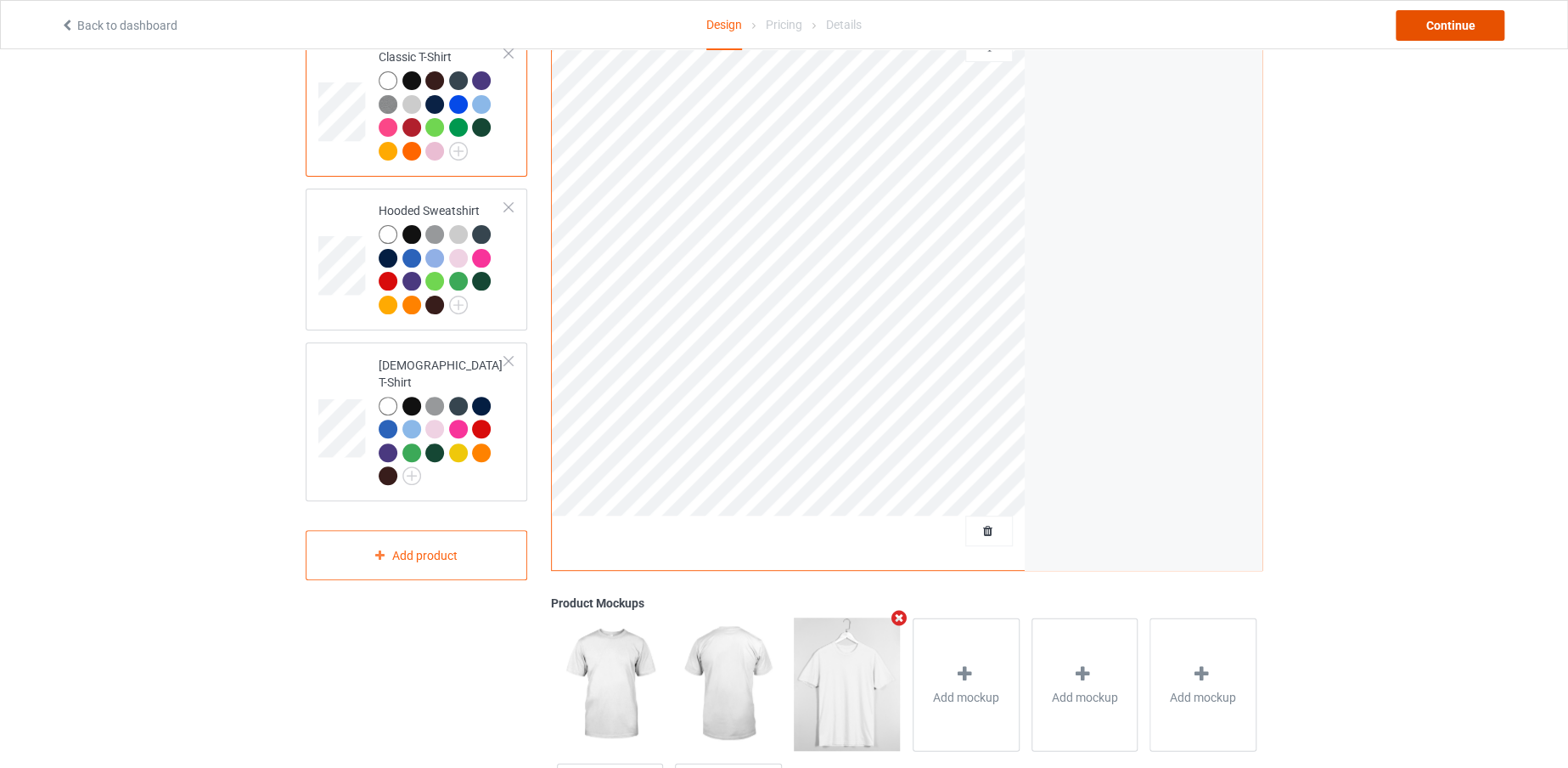
click at [1425, 27] on div "Continue" at bounding box center [1450, 25] width 109 height 30
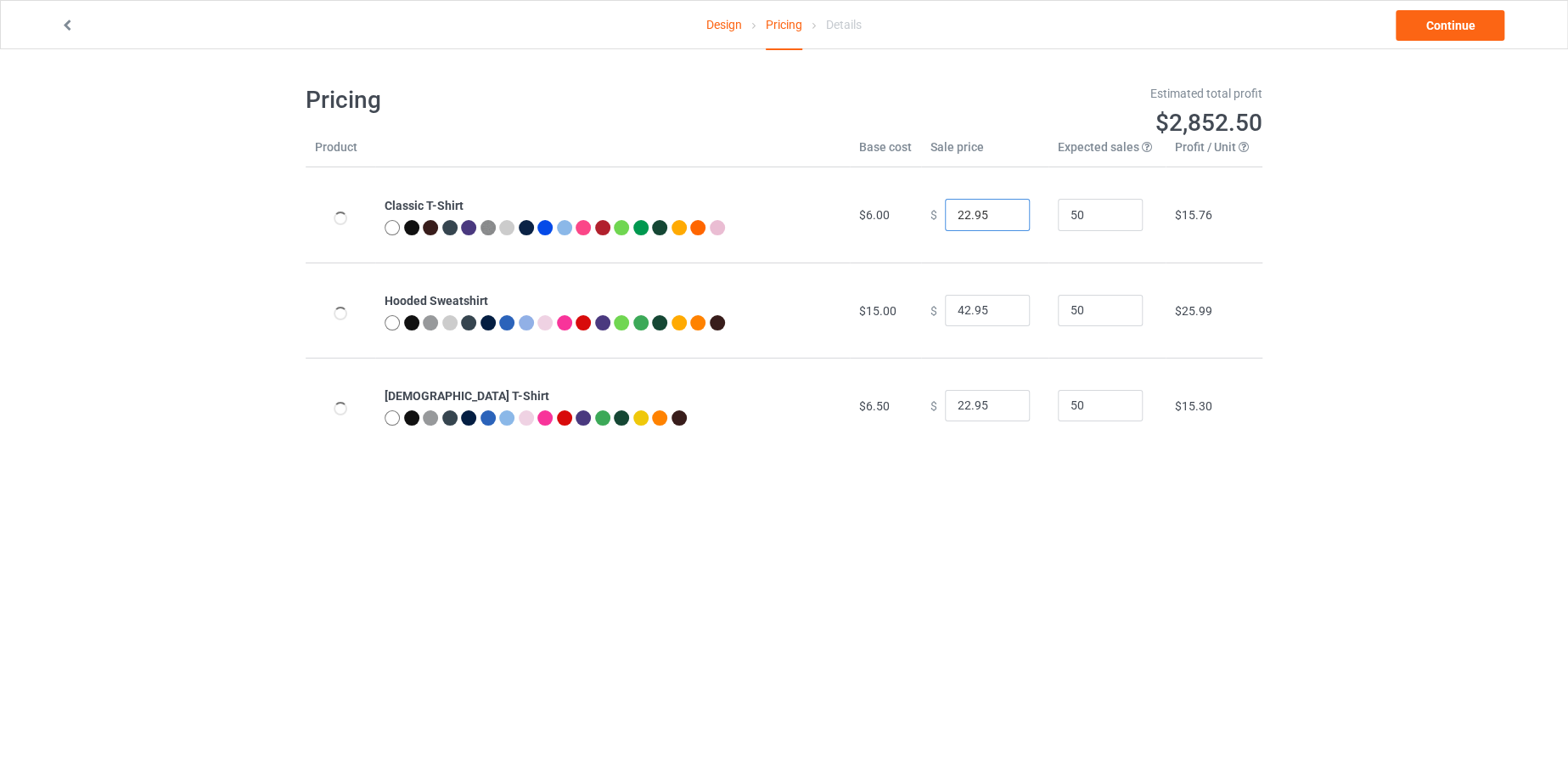
drag, startPoint x: 961, startPoint y: 212, endPoint x: 938, endPoint y: 212, distance: 23.0
click at [946, 212] on input "22.95" at bounding box center [988, 214] width 84 height 32
type input "19.95"
drag, startPoint x: 959, startPoint y: 305, endPoint x: 946, endPoint y: 309, distance: 13.6
click at [946, 309] on input "42.95" at bounding box center [988, 310] width 84 height 32
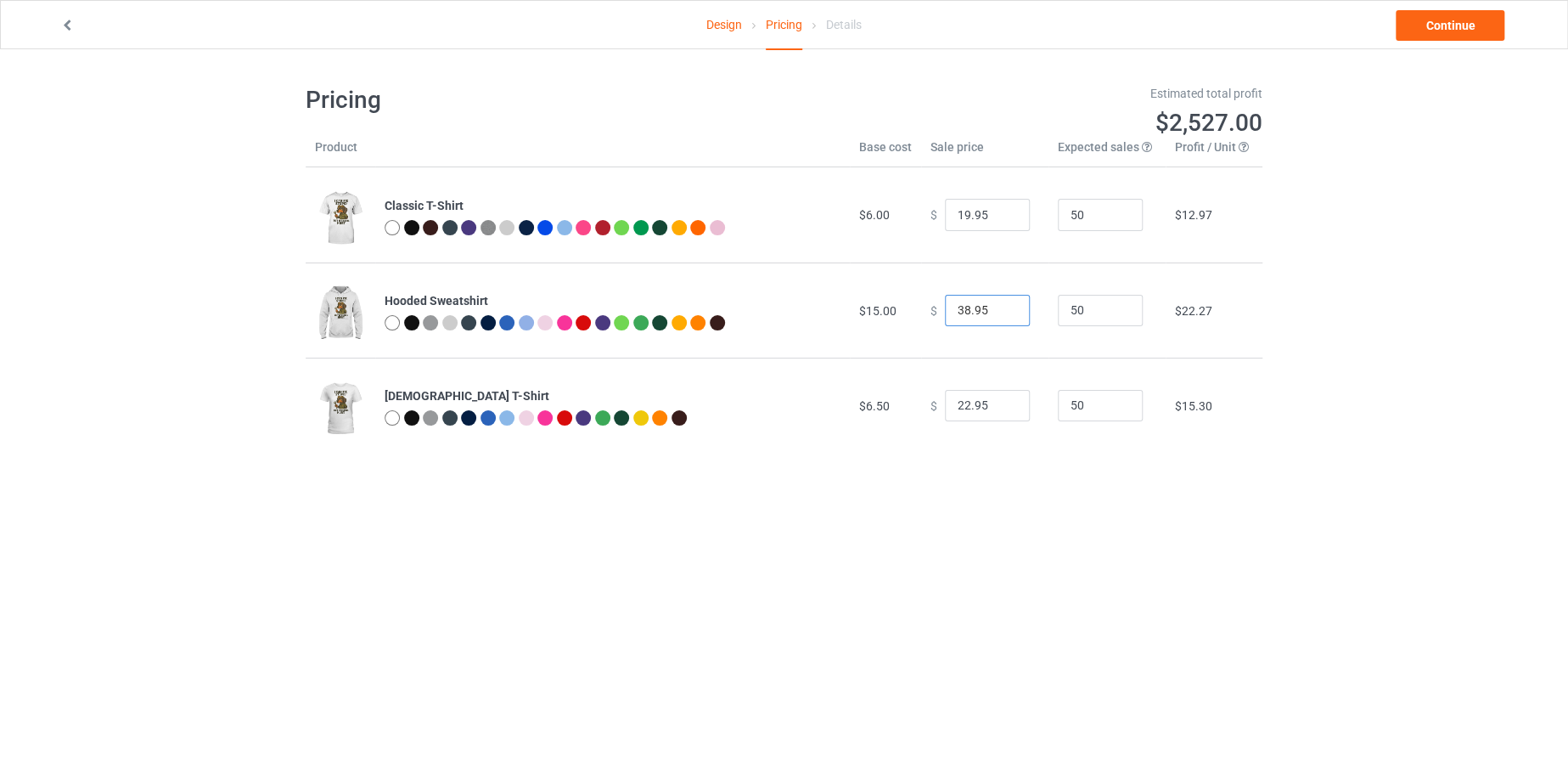
type input "38.95"
drag, startPoint x: 961, startPoint y: 405, endPoint x: 948, endPoint y: 405, distance: 13.0
click at [948, 405] on input "22.95" at bounding box center [988, 406] width 84 height 32
type input "19.95"
click at [1443, 37] on link "Continue" at bounding box center [1450, 25] width 109 height 30
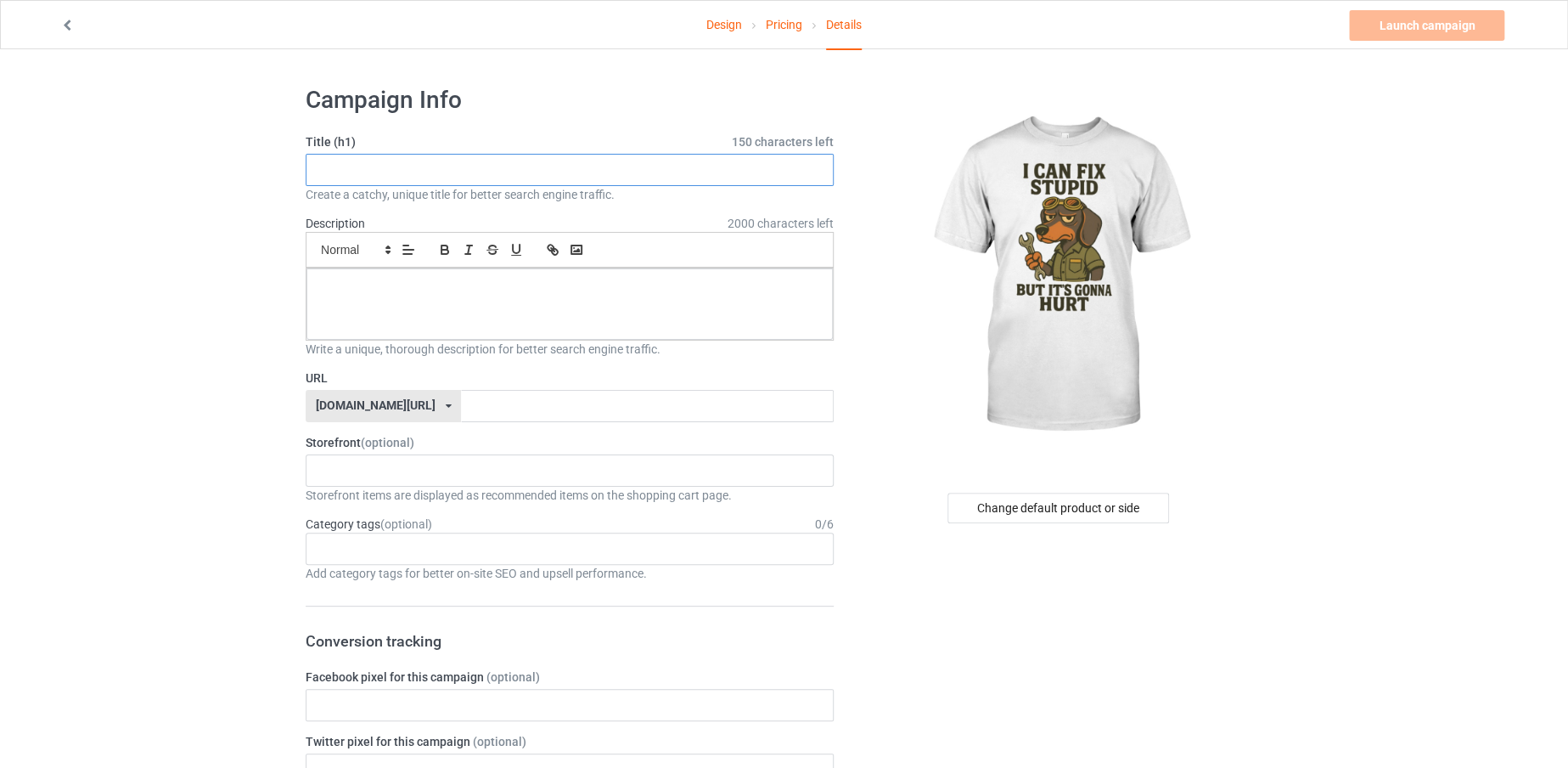
click at [706, 173] on input "text" at bounding box center [569, 170] width 528 height 32
drag, startPoint x: 311, startPoint y: 166, endPoint x: 457, endPoint y: 167, distance: 146.0
click at [457, 167] on input "I CAN FIX STUPID" at bounding box center [569, 170] width 528 height 32
type input "I CAN FIX STUPID"
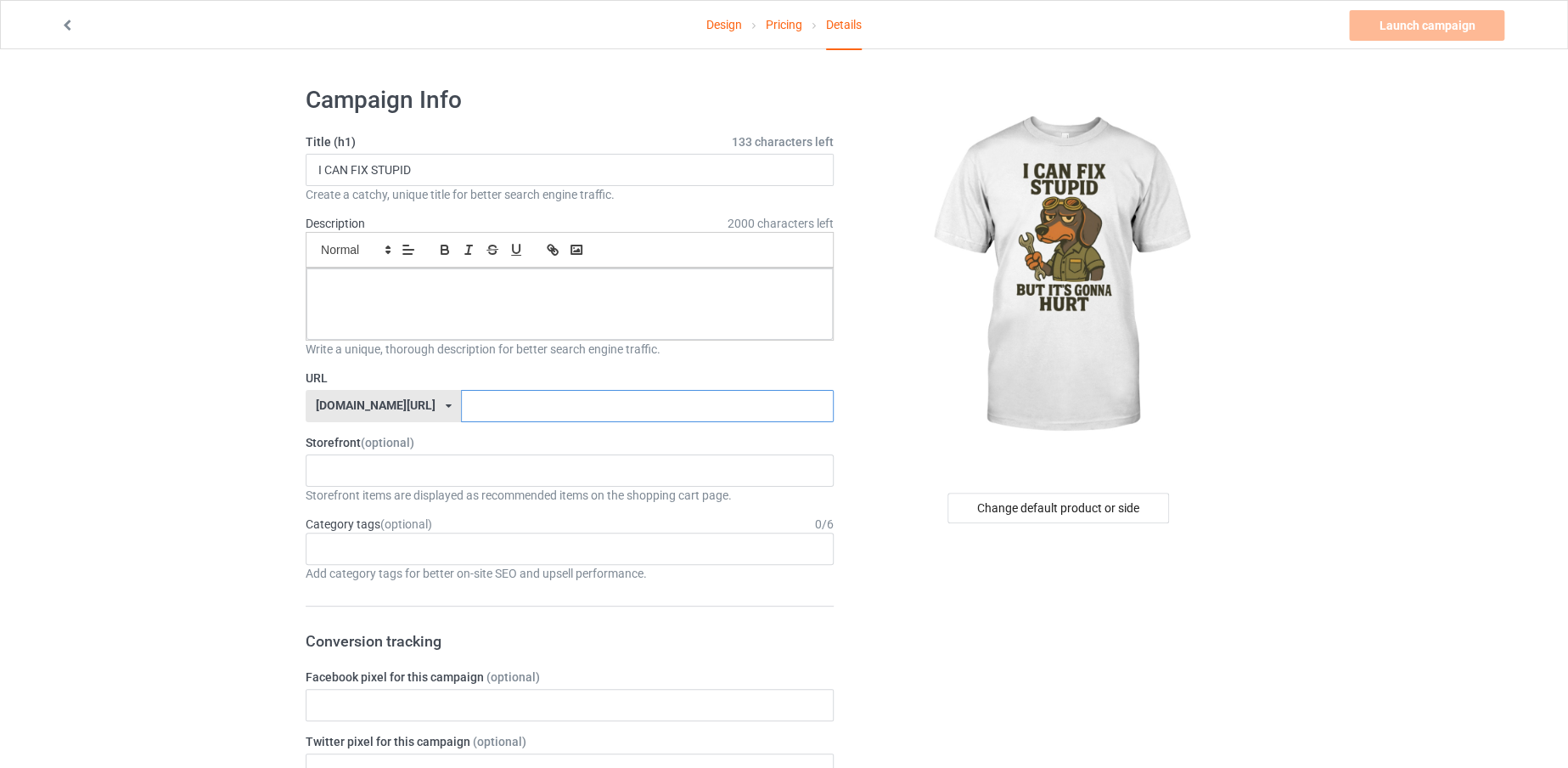
click at [498, 414] on input "text" at bounding box center [647, 406] width 372 height 32
paste input "I CAN FIX STUPID"
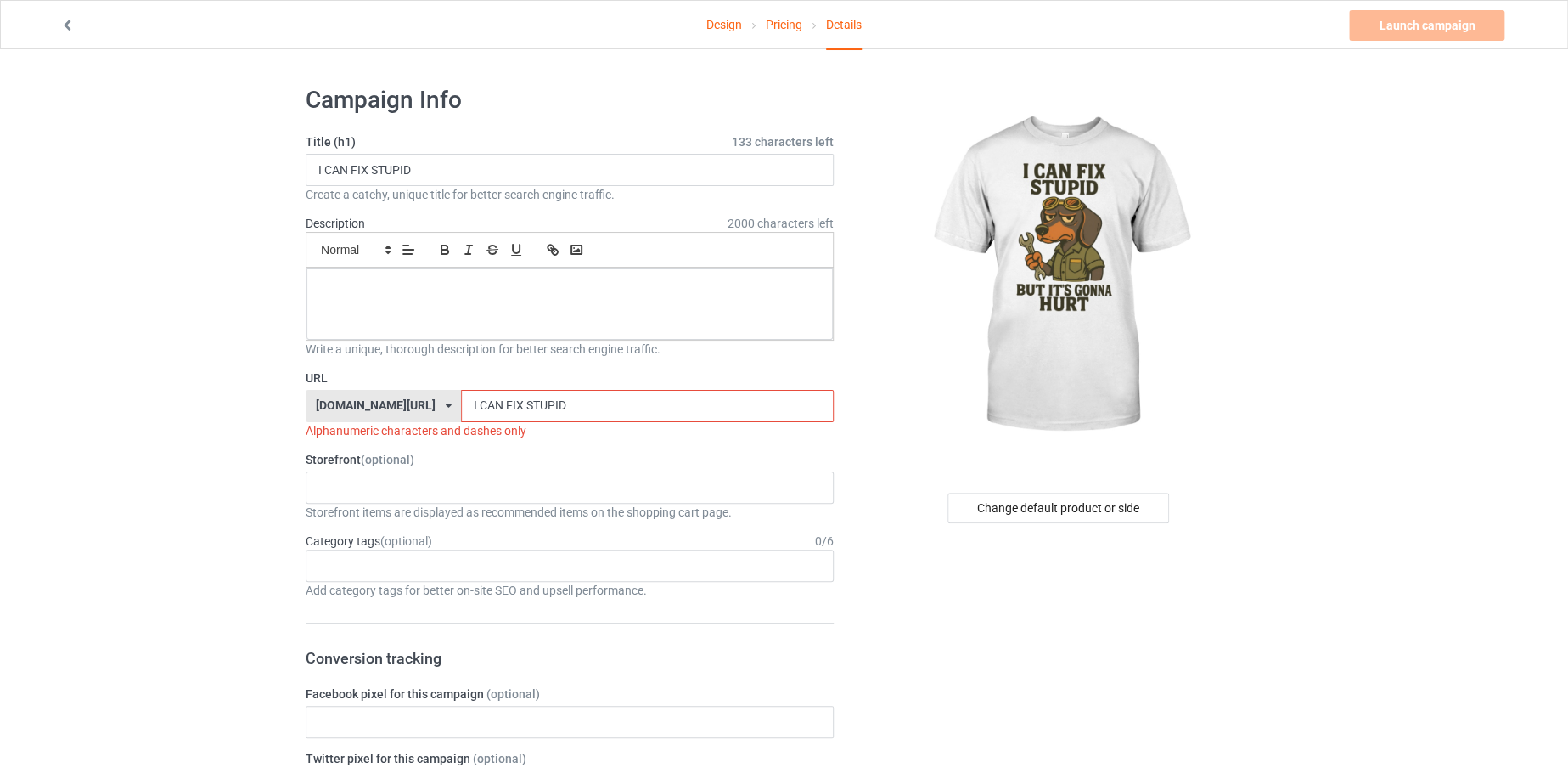
type input "I CAN FIX STUPID"
click at [527, 311] on div at bounding box center [569, 303] width 526 height 72
click at [535, 399] on input "I CAN FIX STUPID" at bounding box center [647, 406] width 372 height 32
click at [600, 397] on input "ICANFIXSTUPID" at bounding box center [647, 406] width 372 height 32
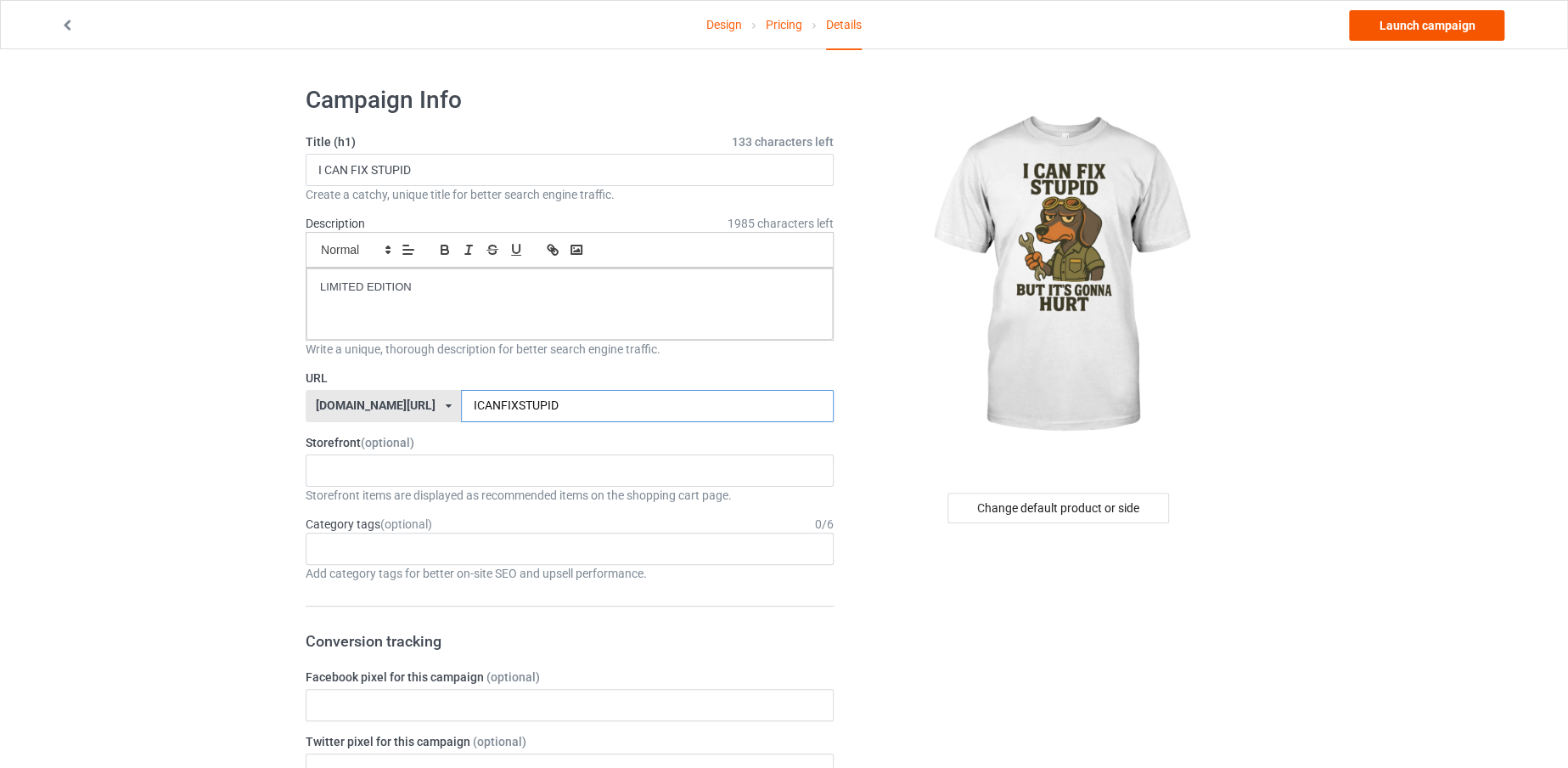
type input "ICANFIXSTUPID"
click at [1468, 23] on link "Launch campaign" at bounding box center [1427, 25] width 155 height 30
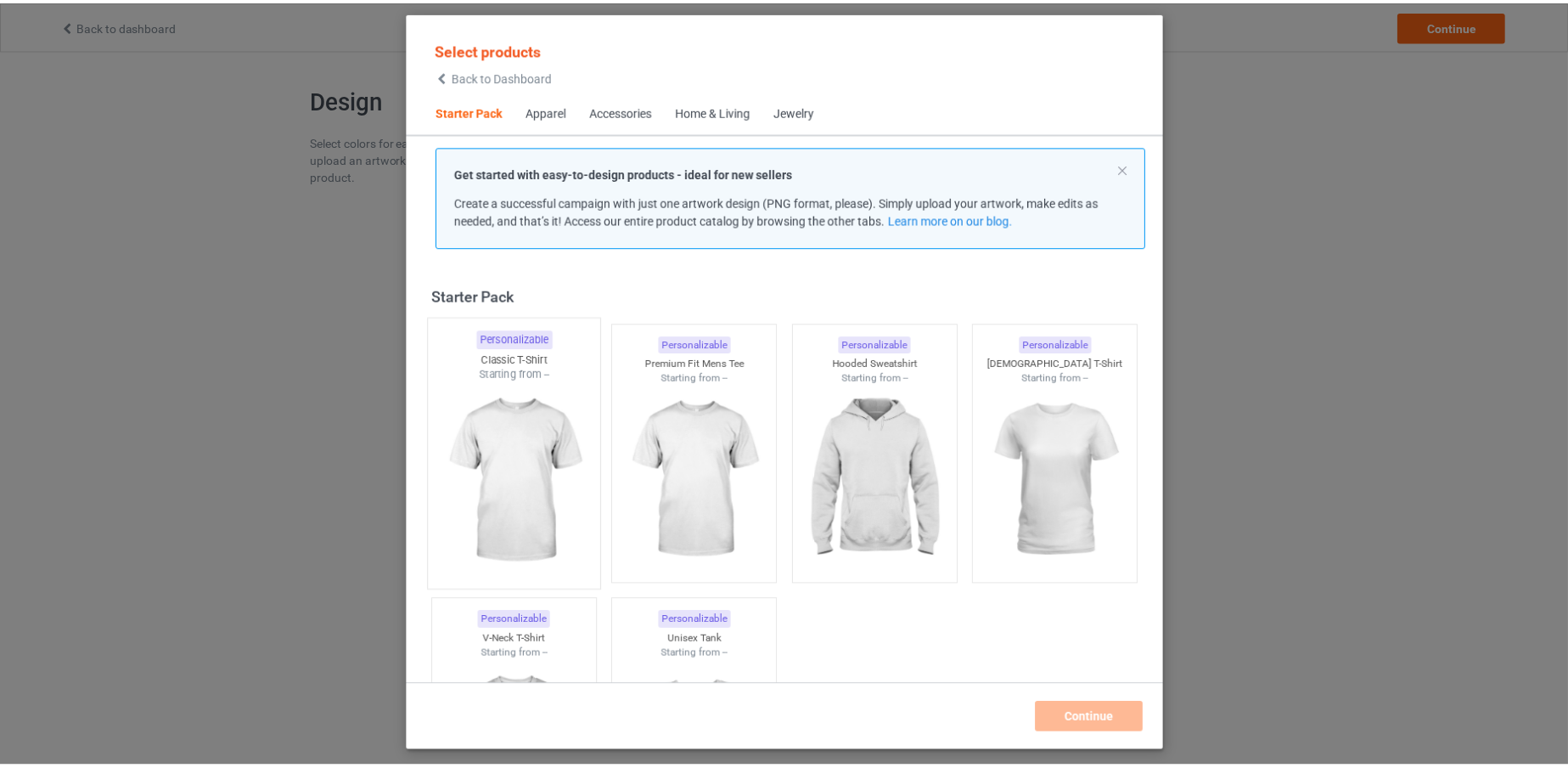
scroll to position [22, 0]
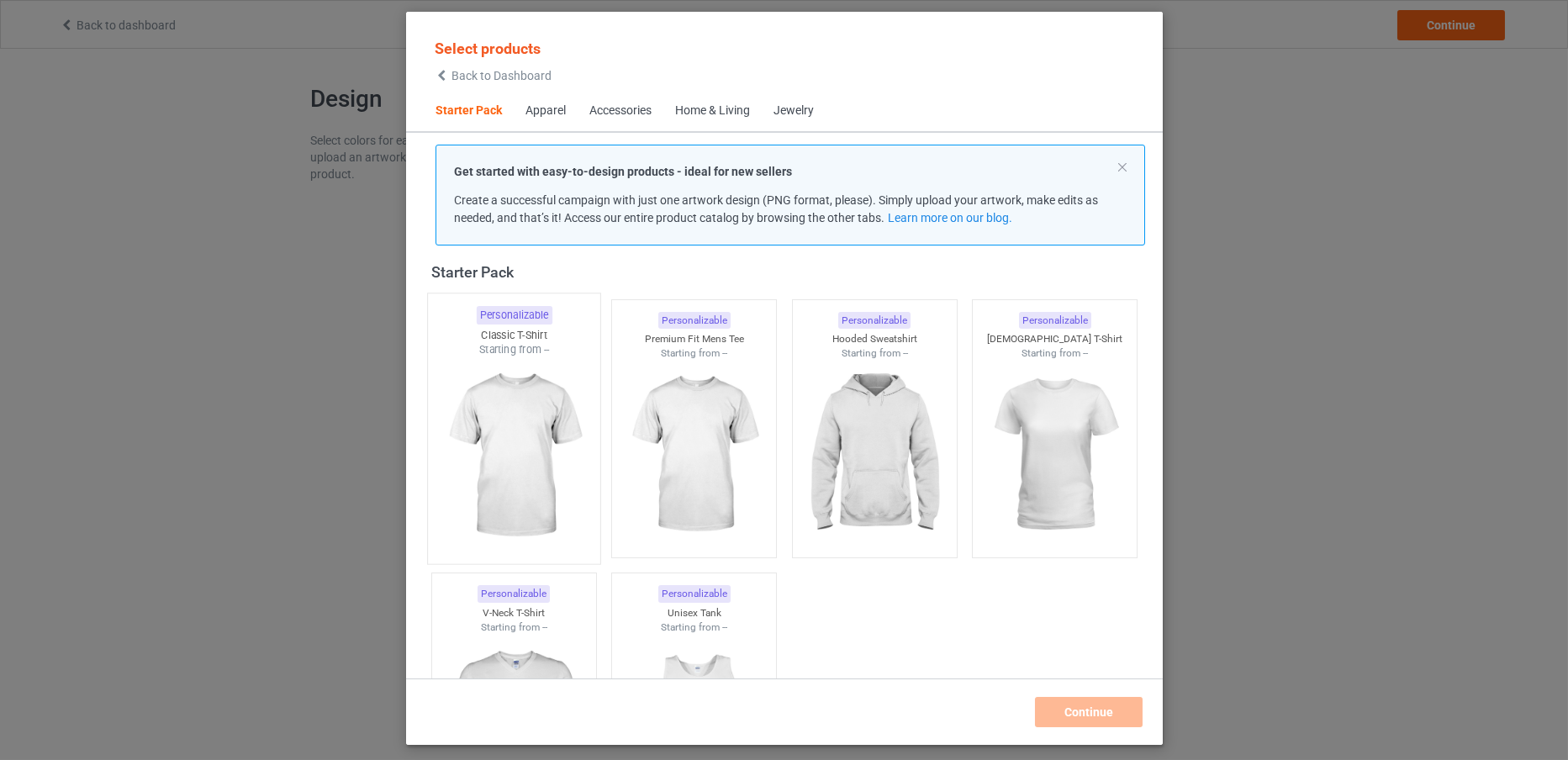
click at [483, 381] on img at bounding box center [513, 456] width 158 height 197
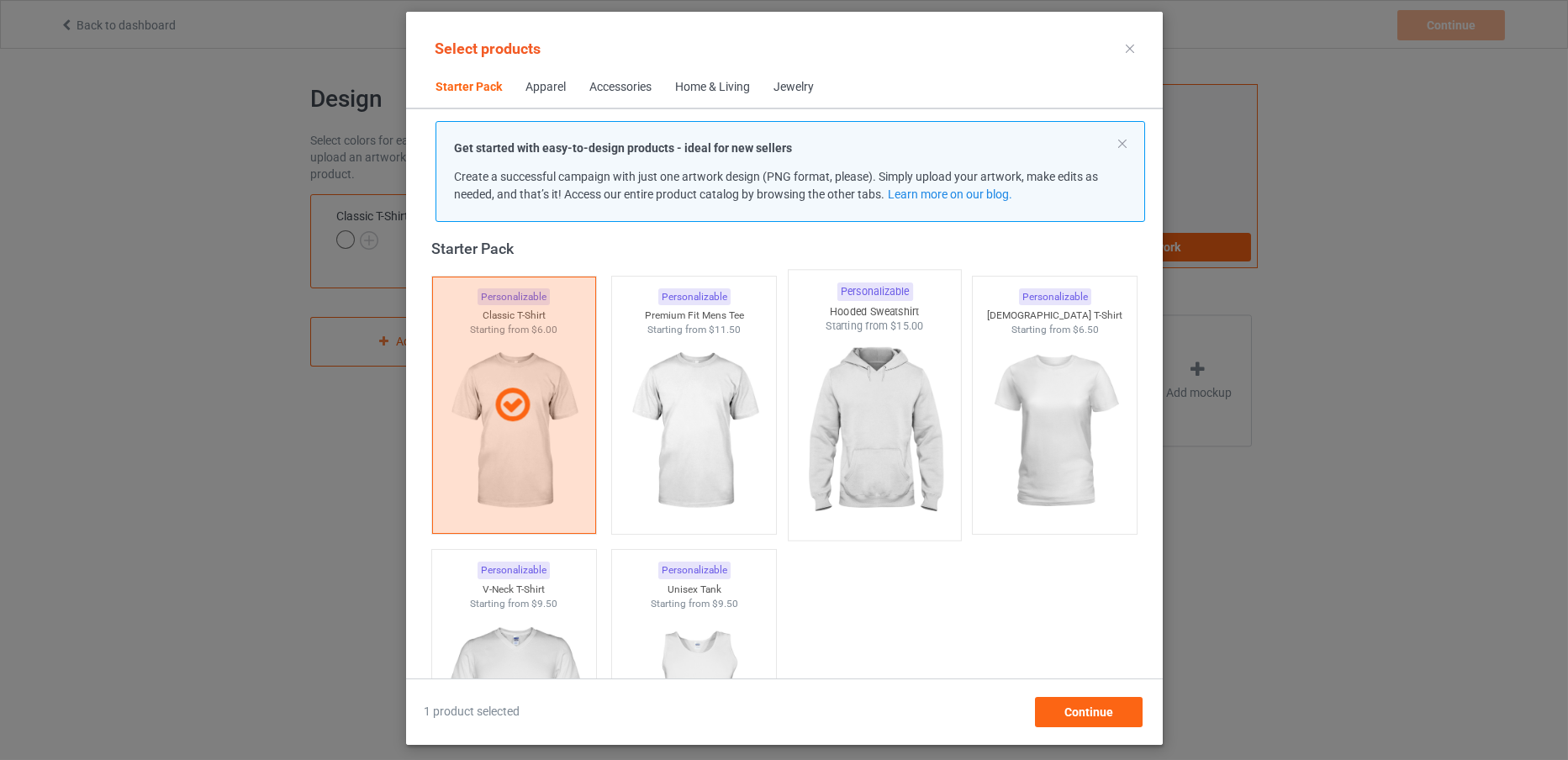
click at [845, 403] on img at bounding box center [874, 432] width 158 height 197
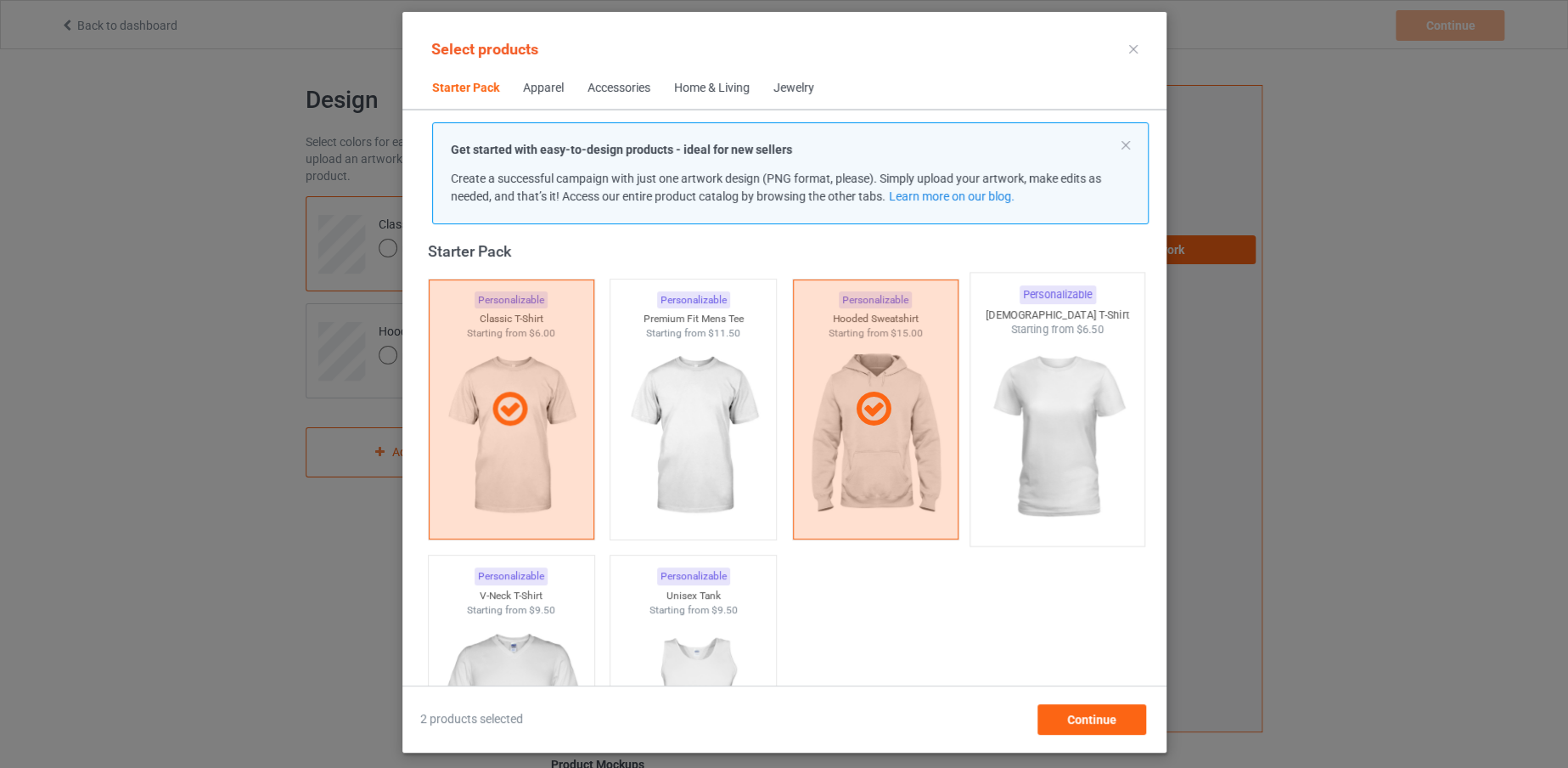
click at [1017, 423] on img at bounding box center [1056, 436] width 160 height 199
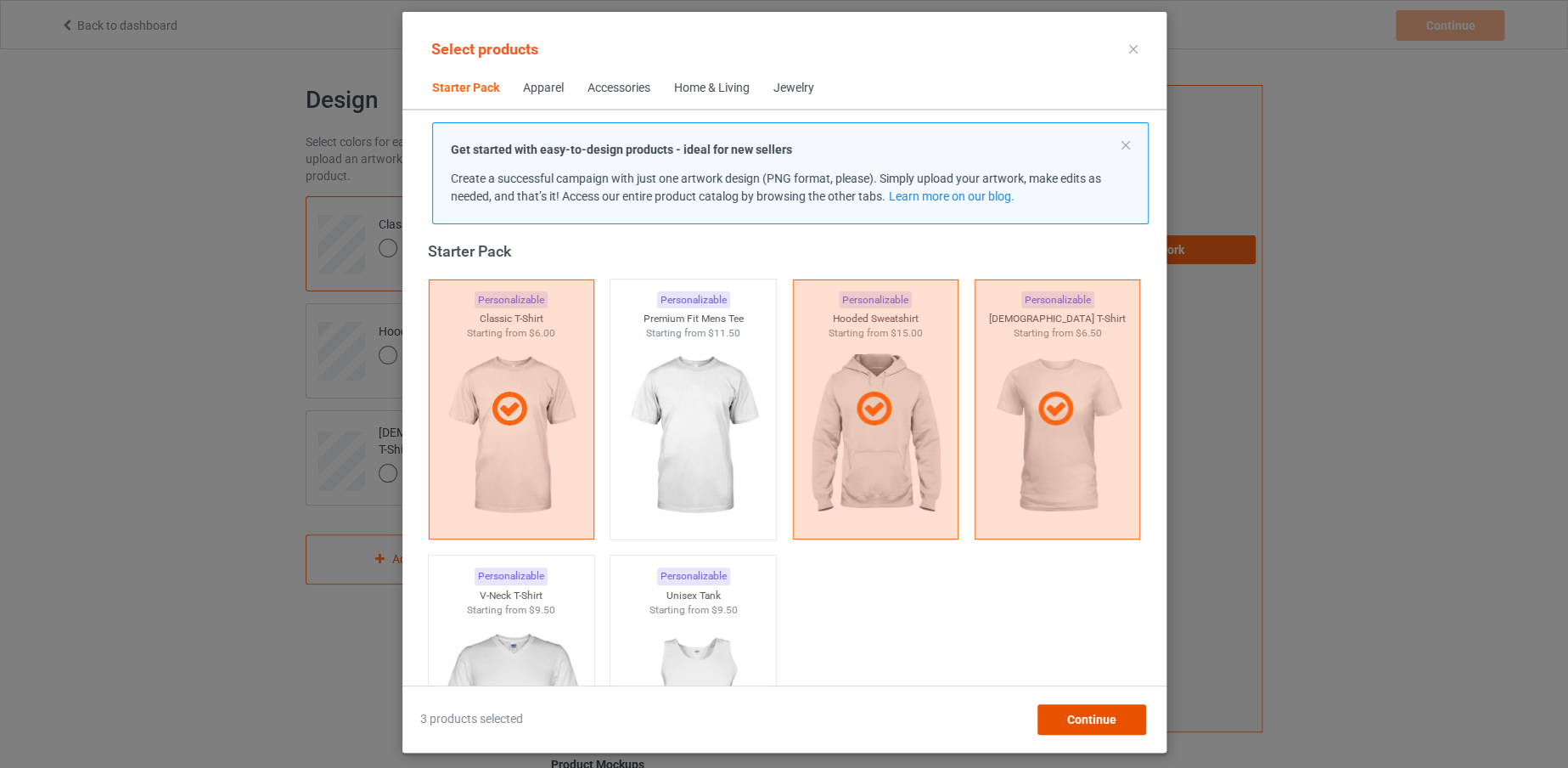
click at [1084, 720] on span "Continue" at bounding box center [1091, 720] width 49 height 14
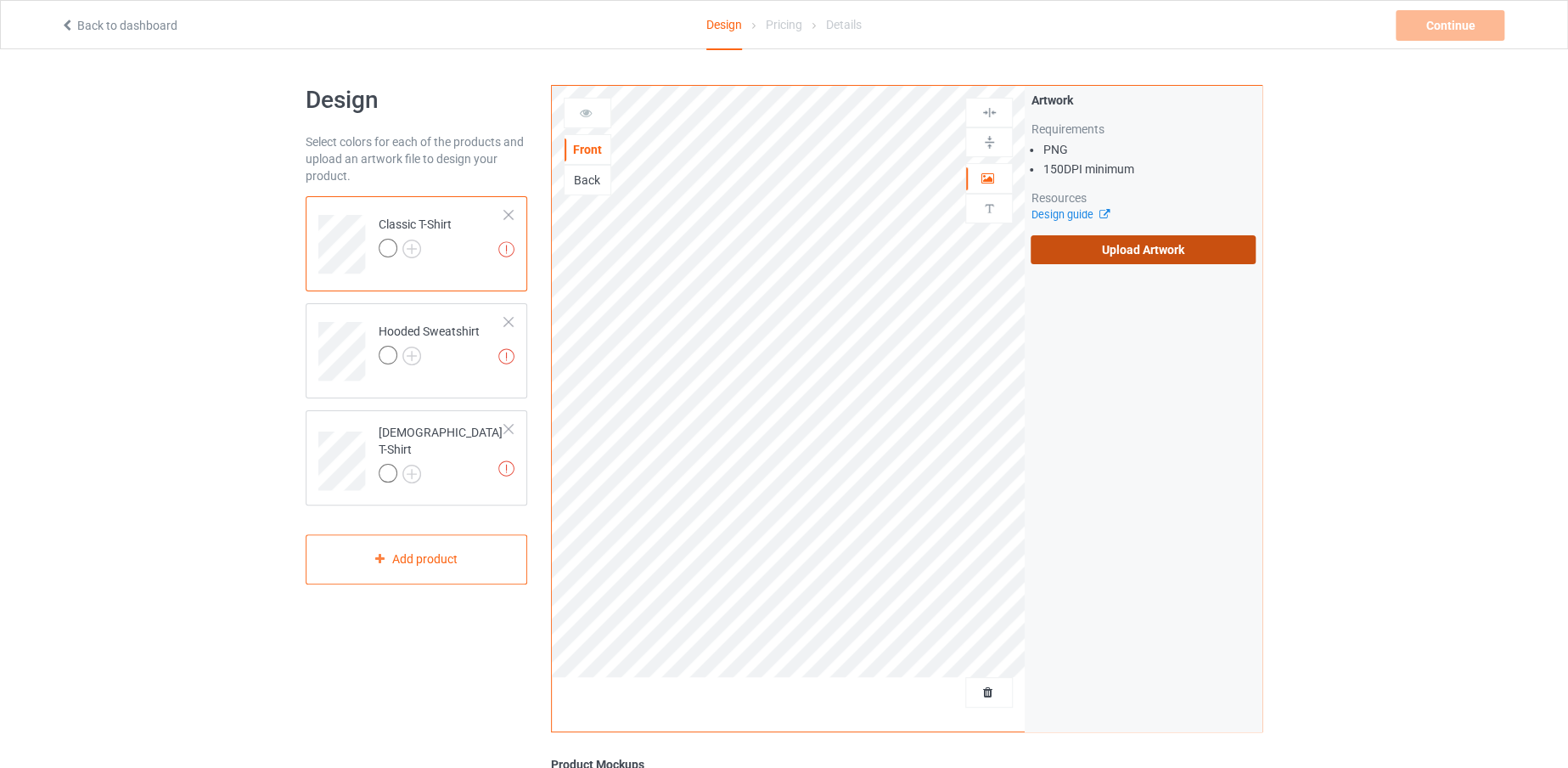
click at [1121, 245] on label "Upload Artwork" at bounding box center [1143, 249] width 225 height 28
click at [0, 0] on input "Upload Artwork" at bounding box center [0, 0] width 0 height 0
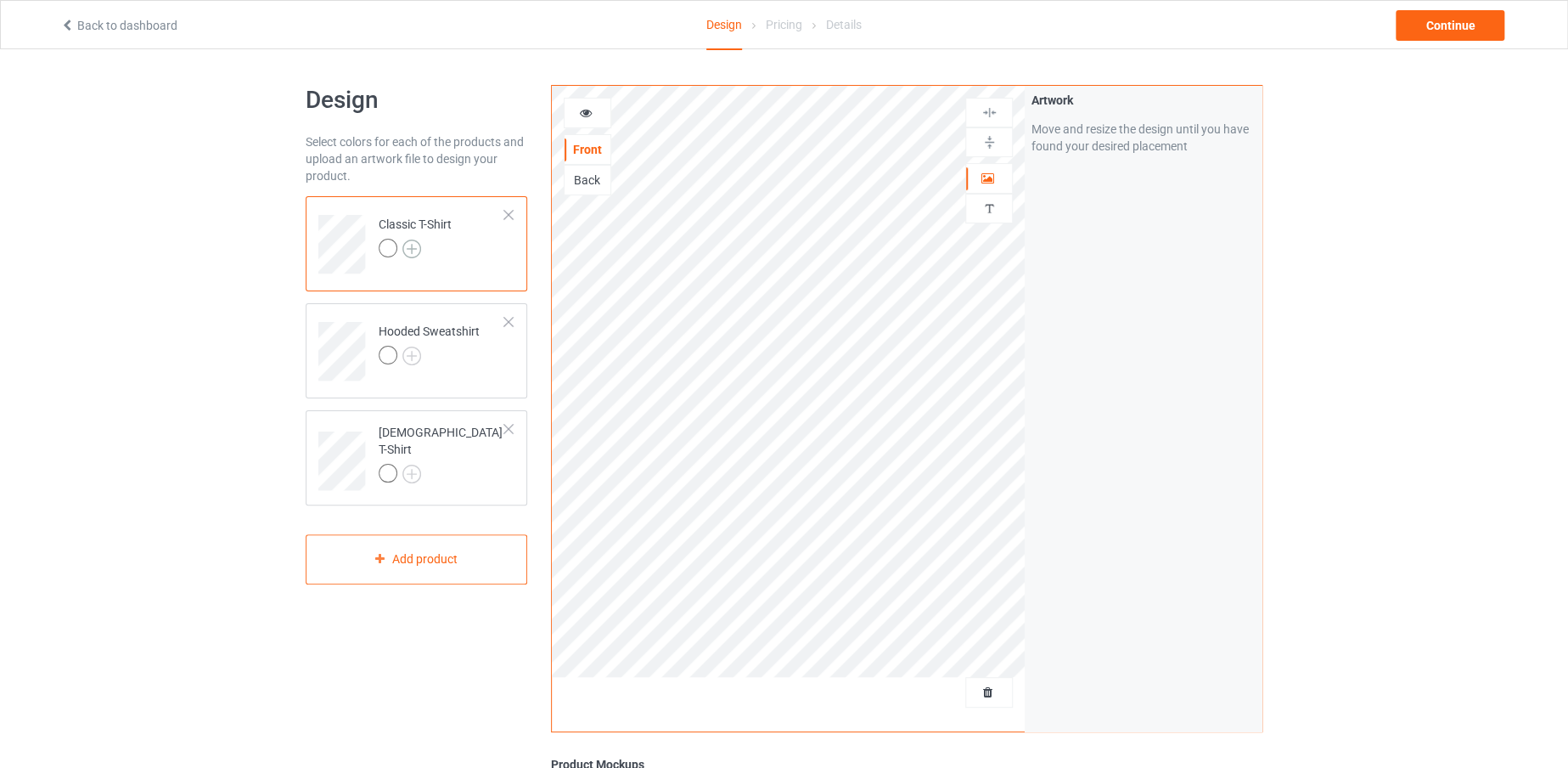
click at [414, 247] on img at bounding box center [411, 248] width 19 height 19
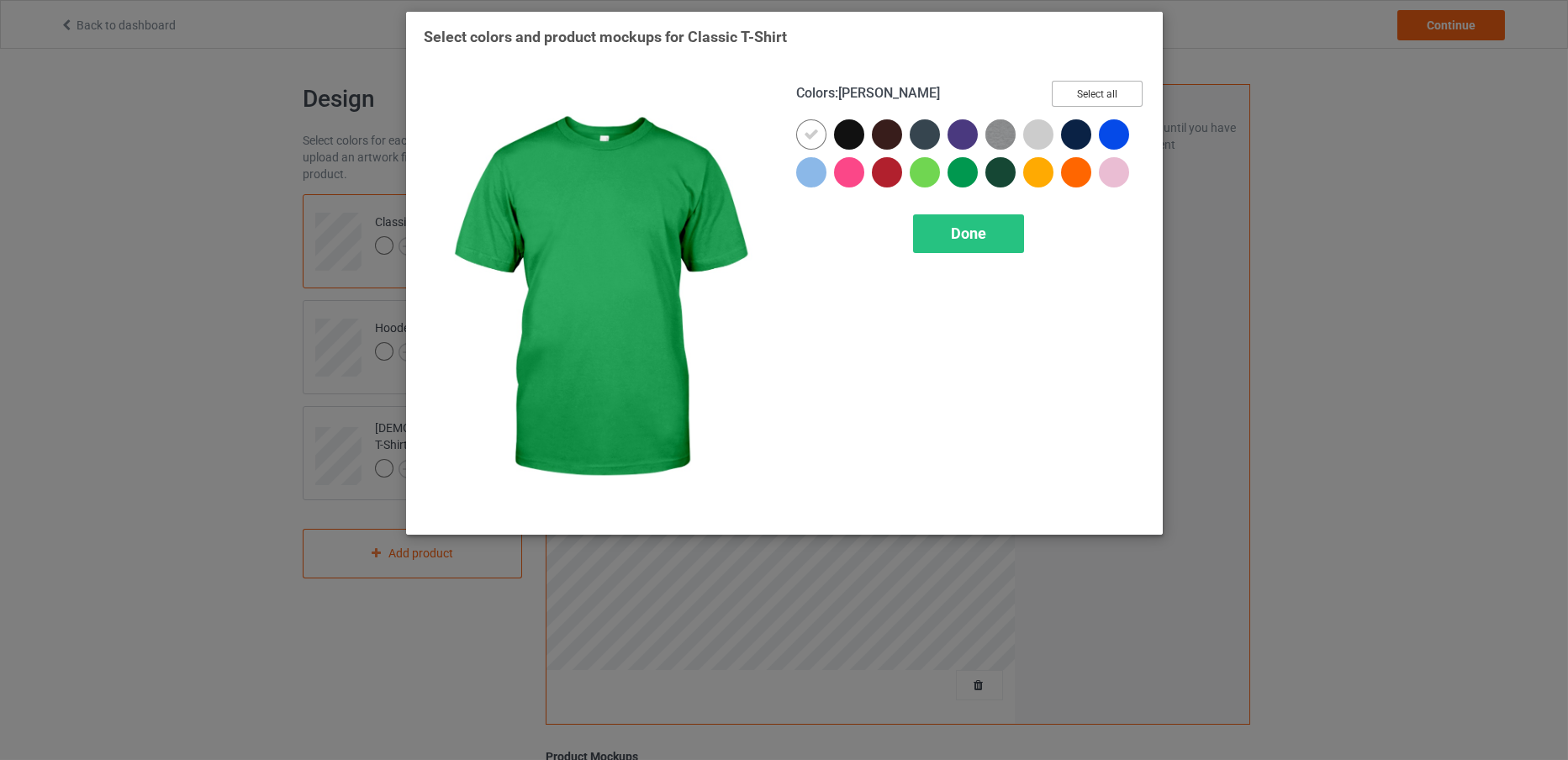
click at [1083, 99] on button "Select all" at bounding box center [1097, 93] width 90 height 26
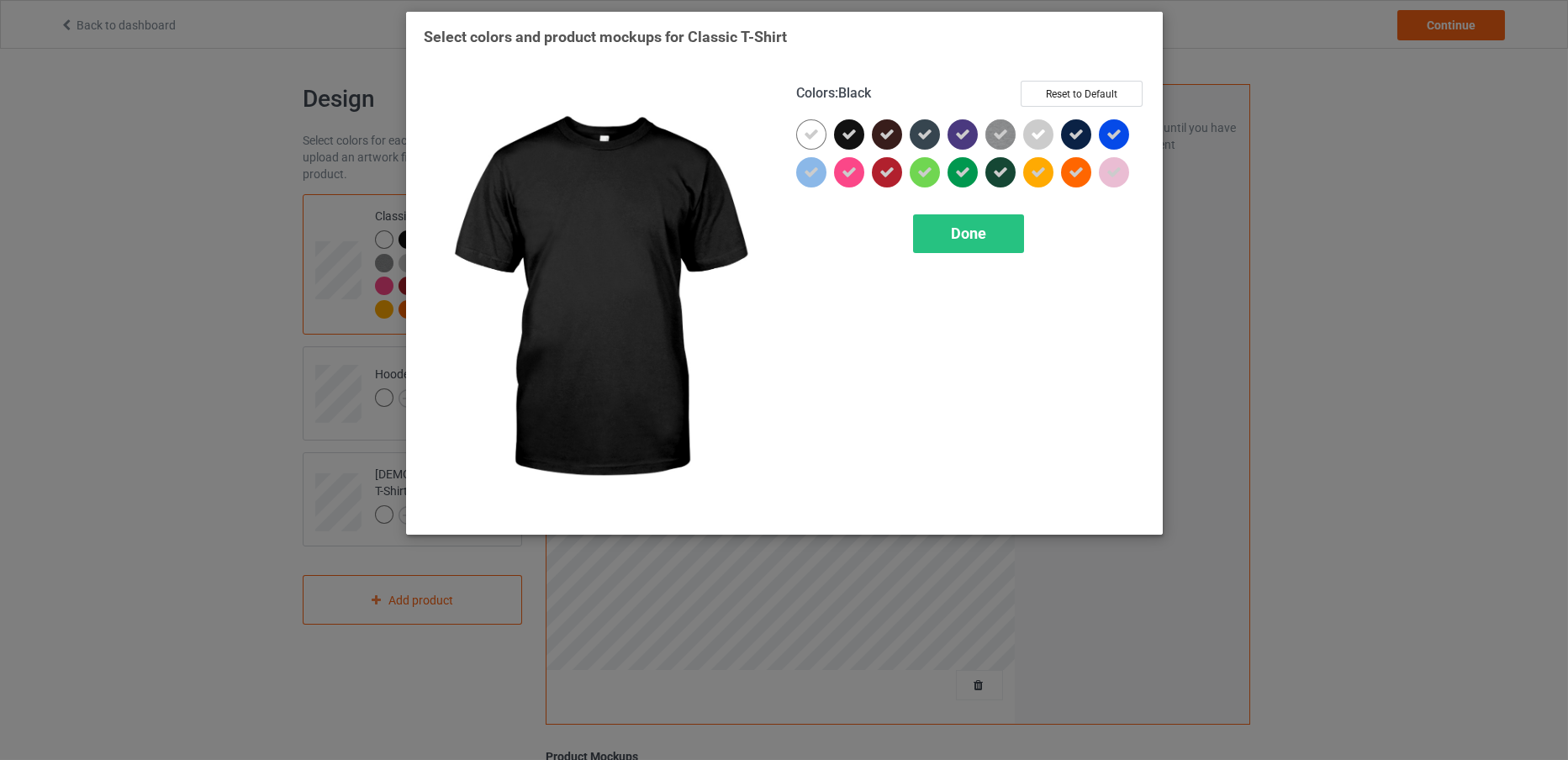
click at [857, 138] on div at bounding box center [849, 134] width 30 height 30
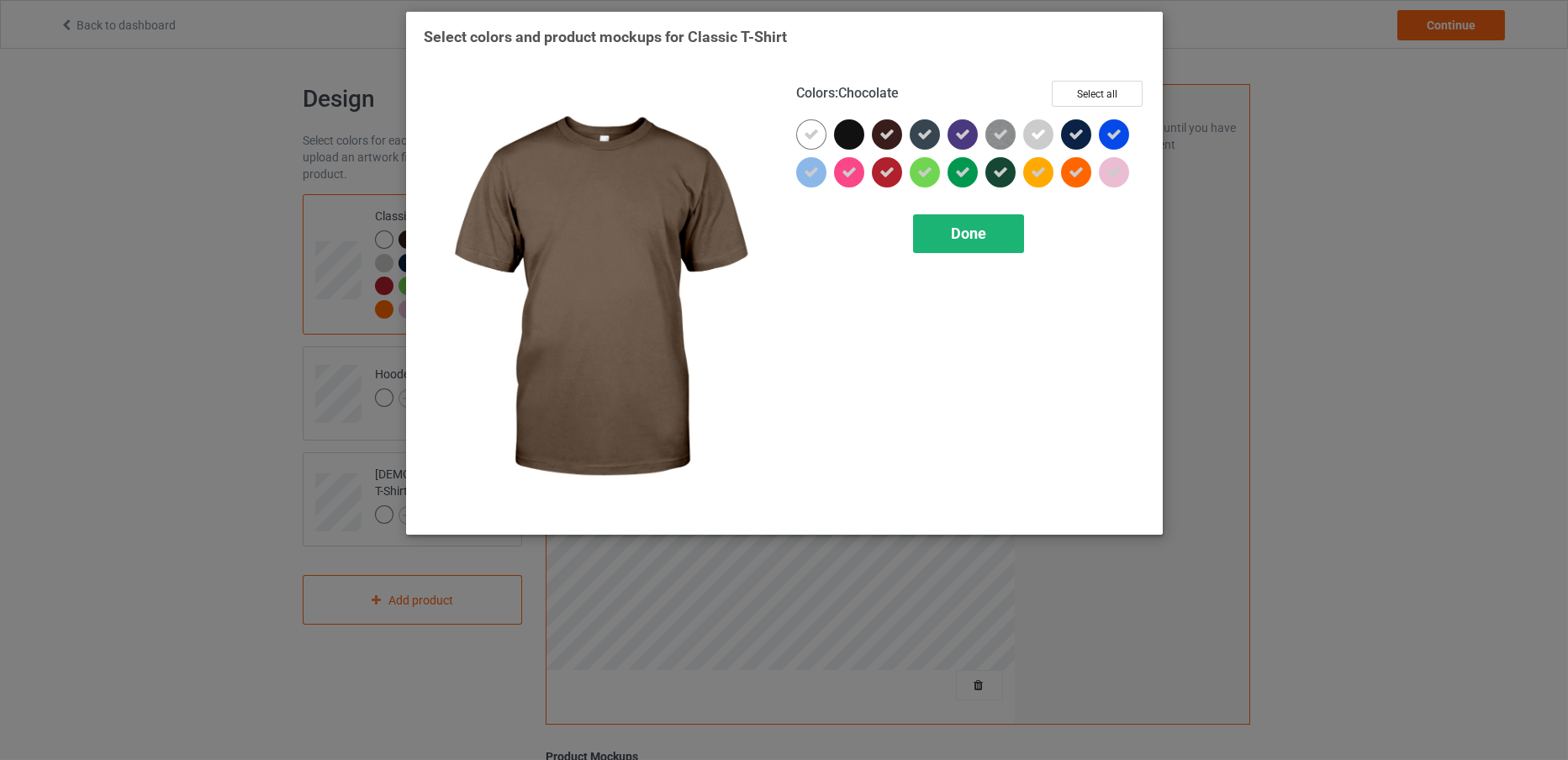
click at [936, 219] on div "Done" at bounding box center [968, 234] width 111 height 39
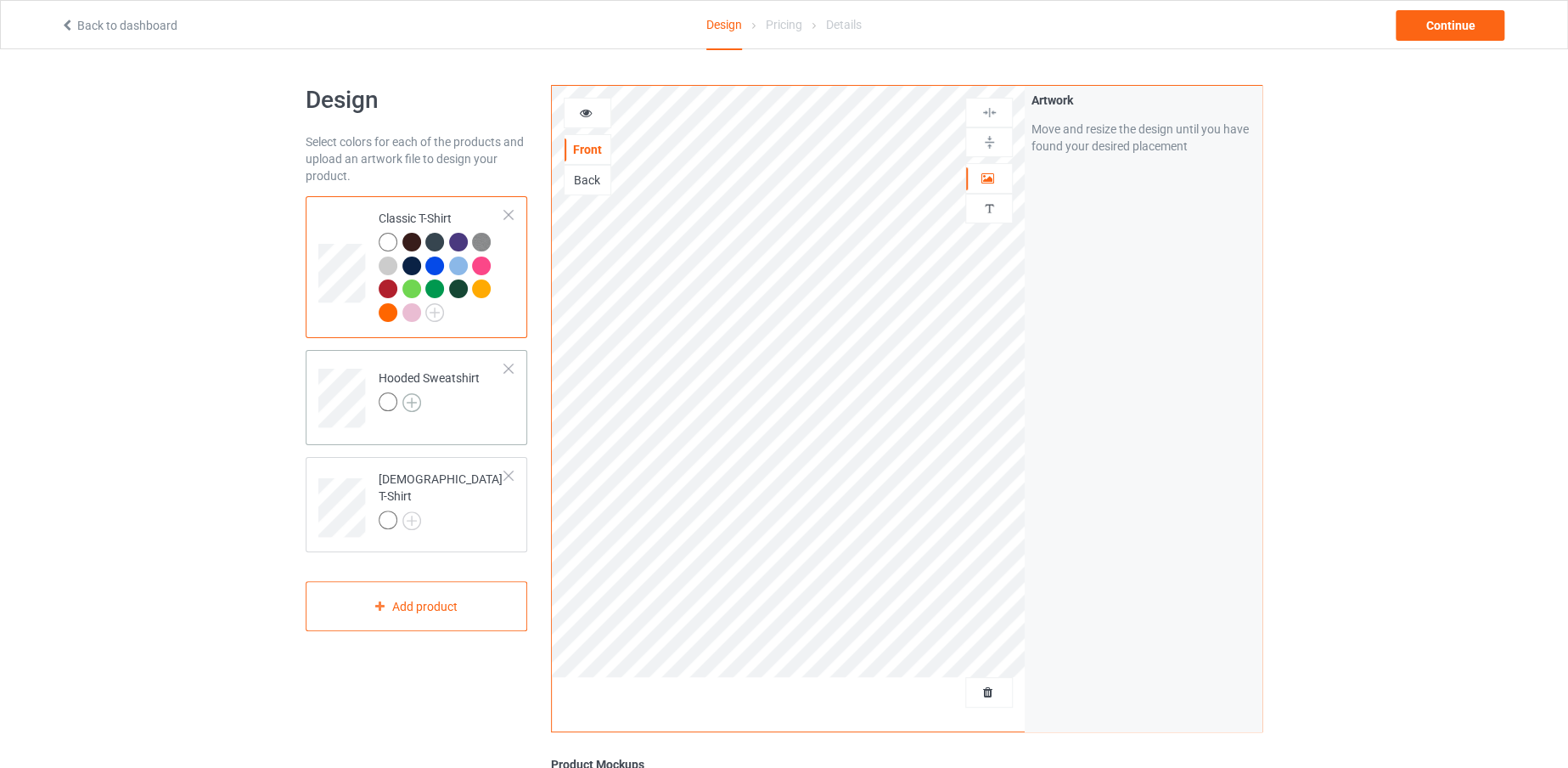
click at [413, 399] on img at bounding box center [411, 402] width 19 height 19
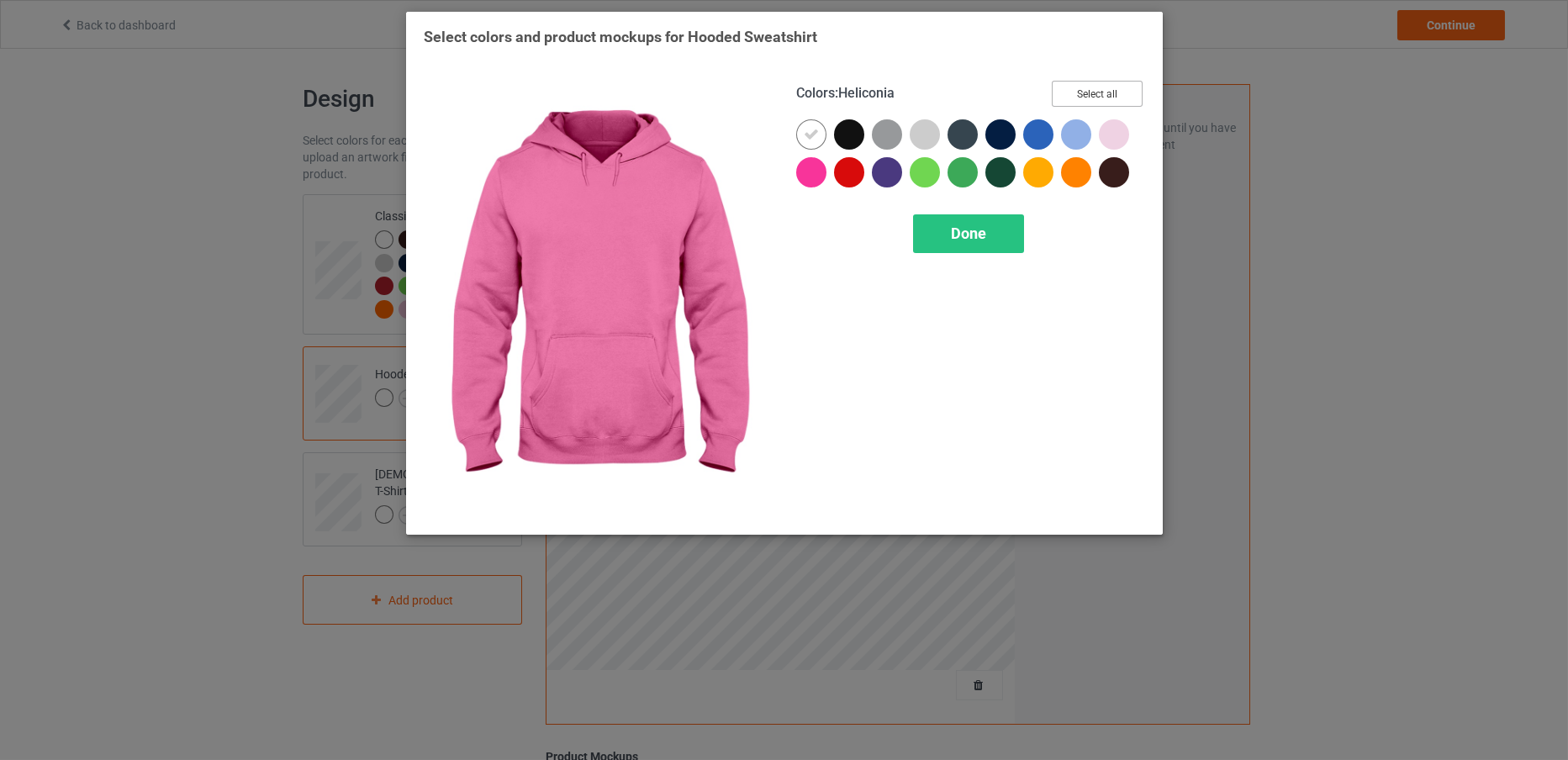
click at [1104, 86] on button "Select all" at bounding box center [1097, 93] width 90 height 26
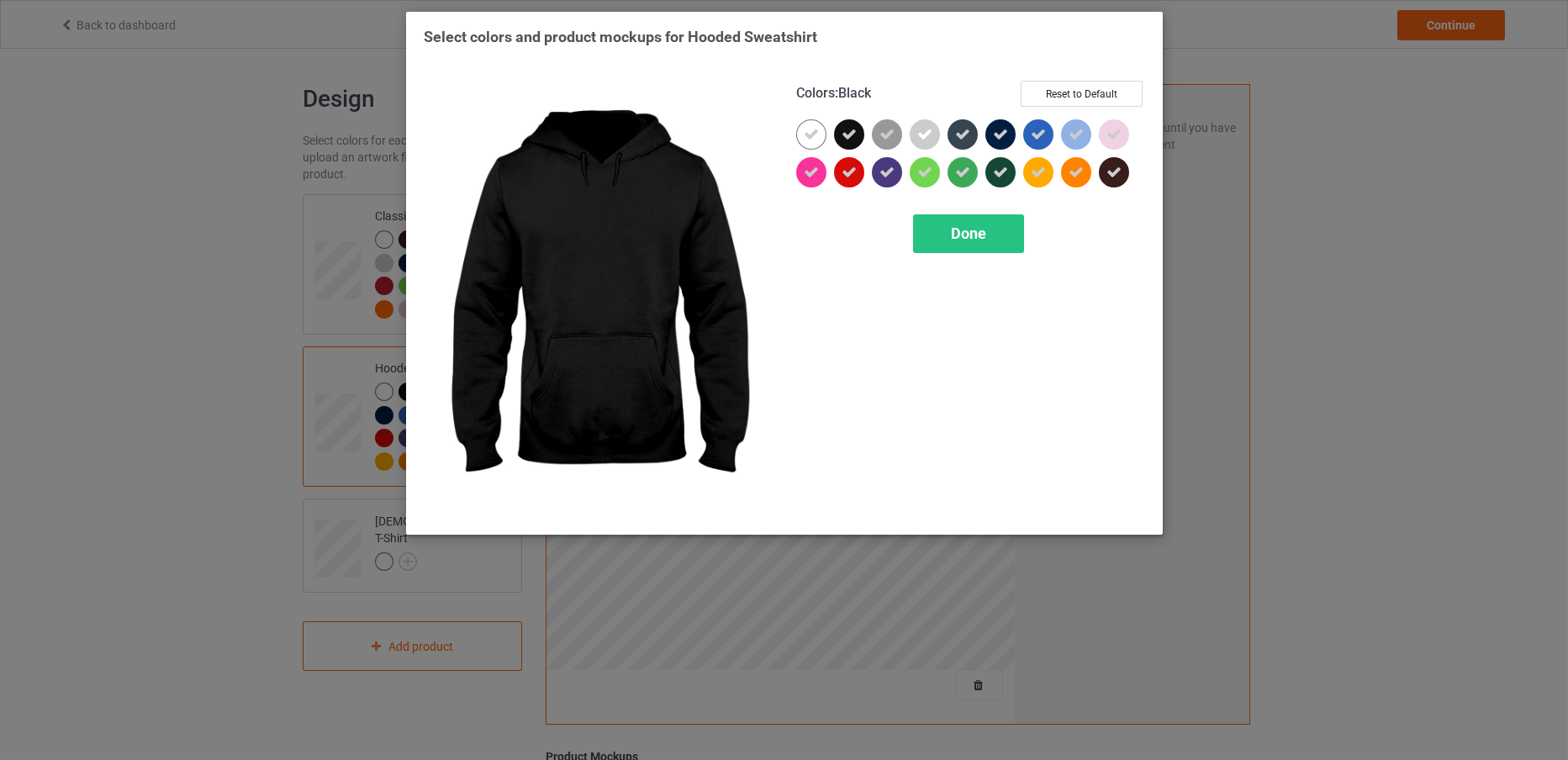
click at [854, 127] on icon at bounding box center [850, 135] width 16 height 16
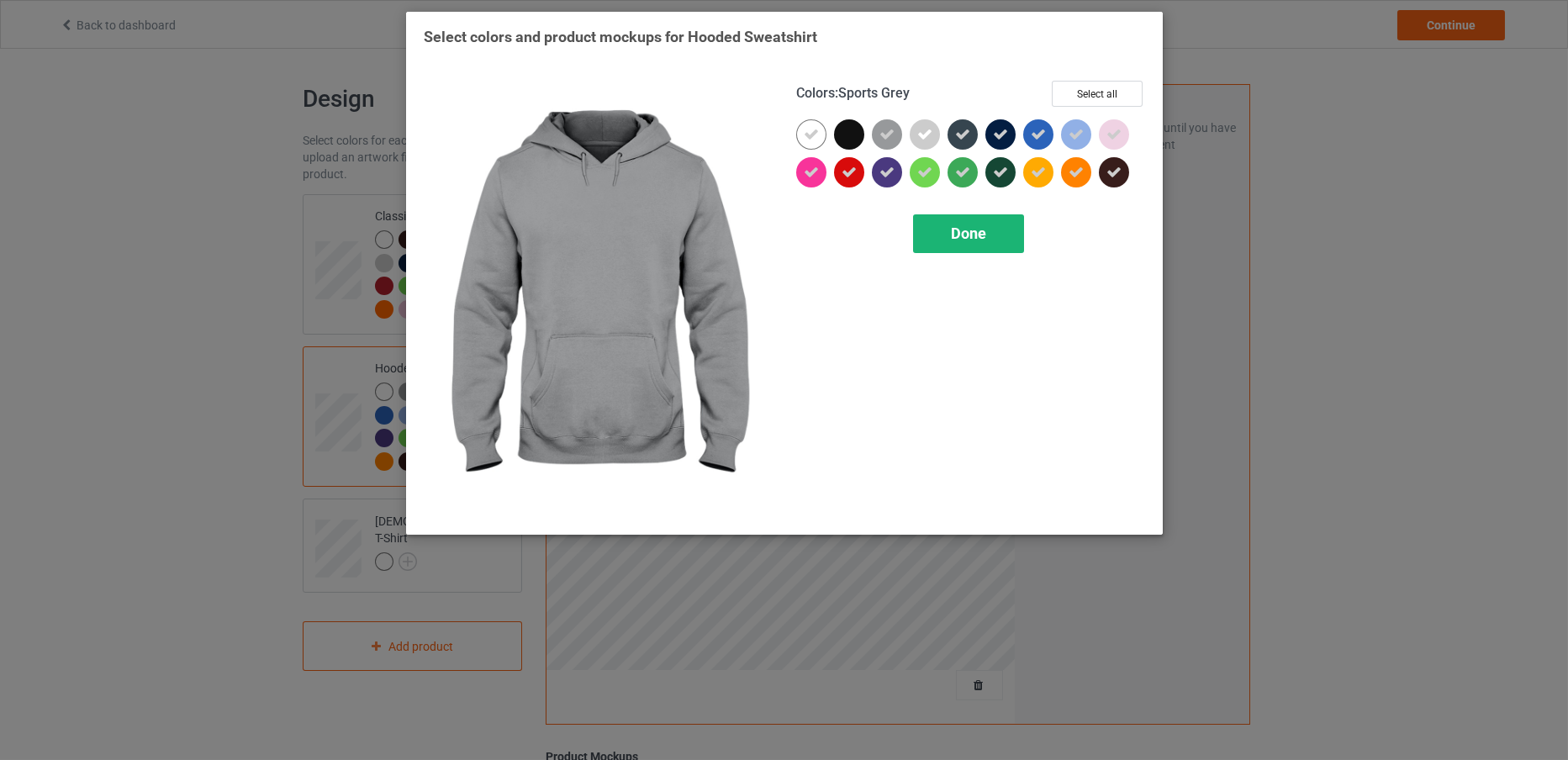
click at [987, 236] on div "Done" at bounding box center [968, 234] width 111 height 39
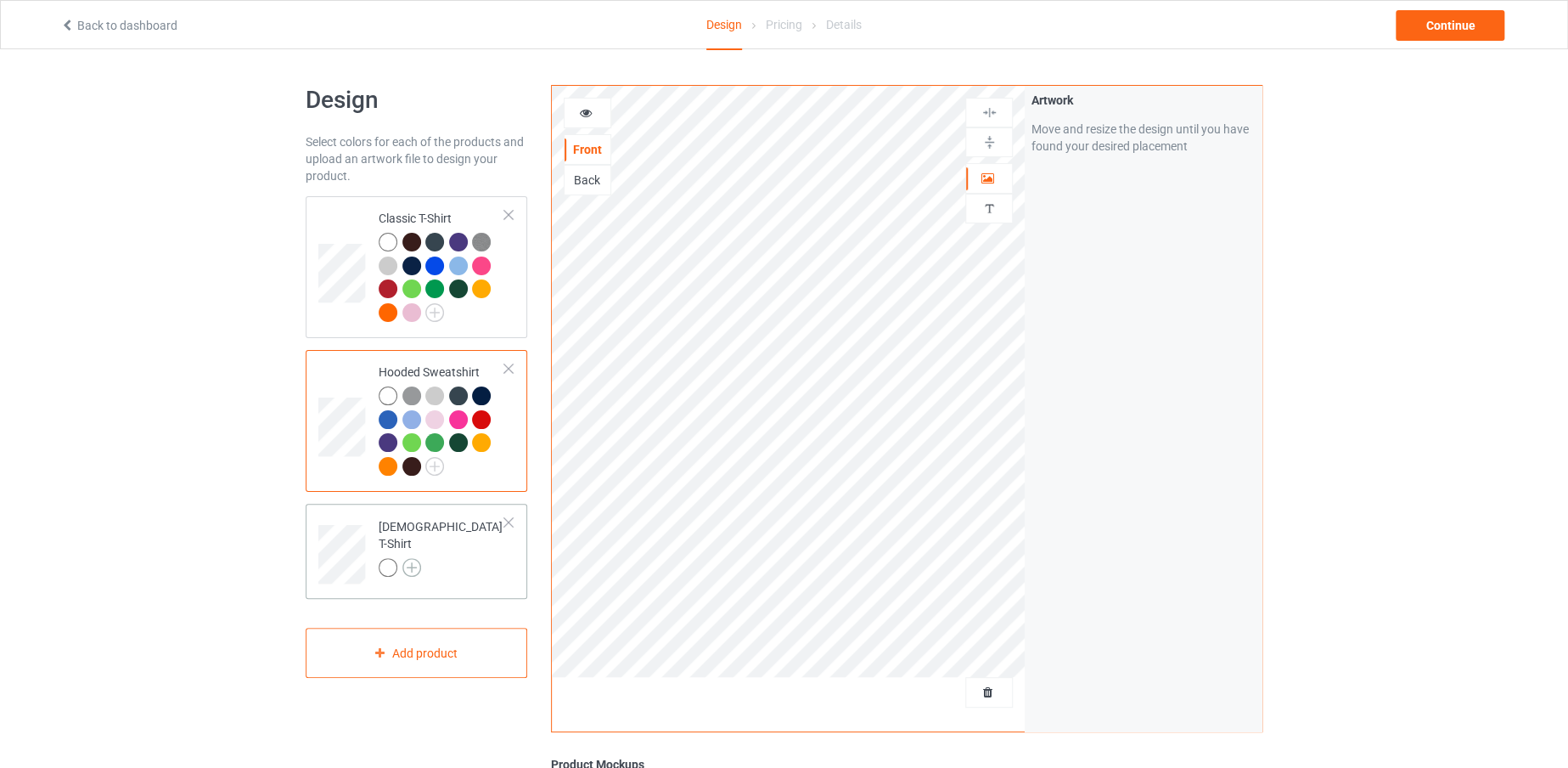
click at [412, 558] on img at bounding box center [411, 567] width 19 height 19
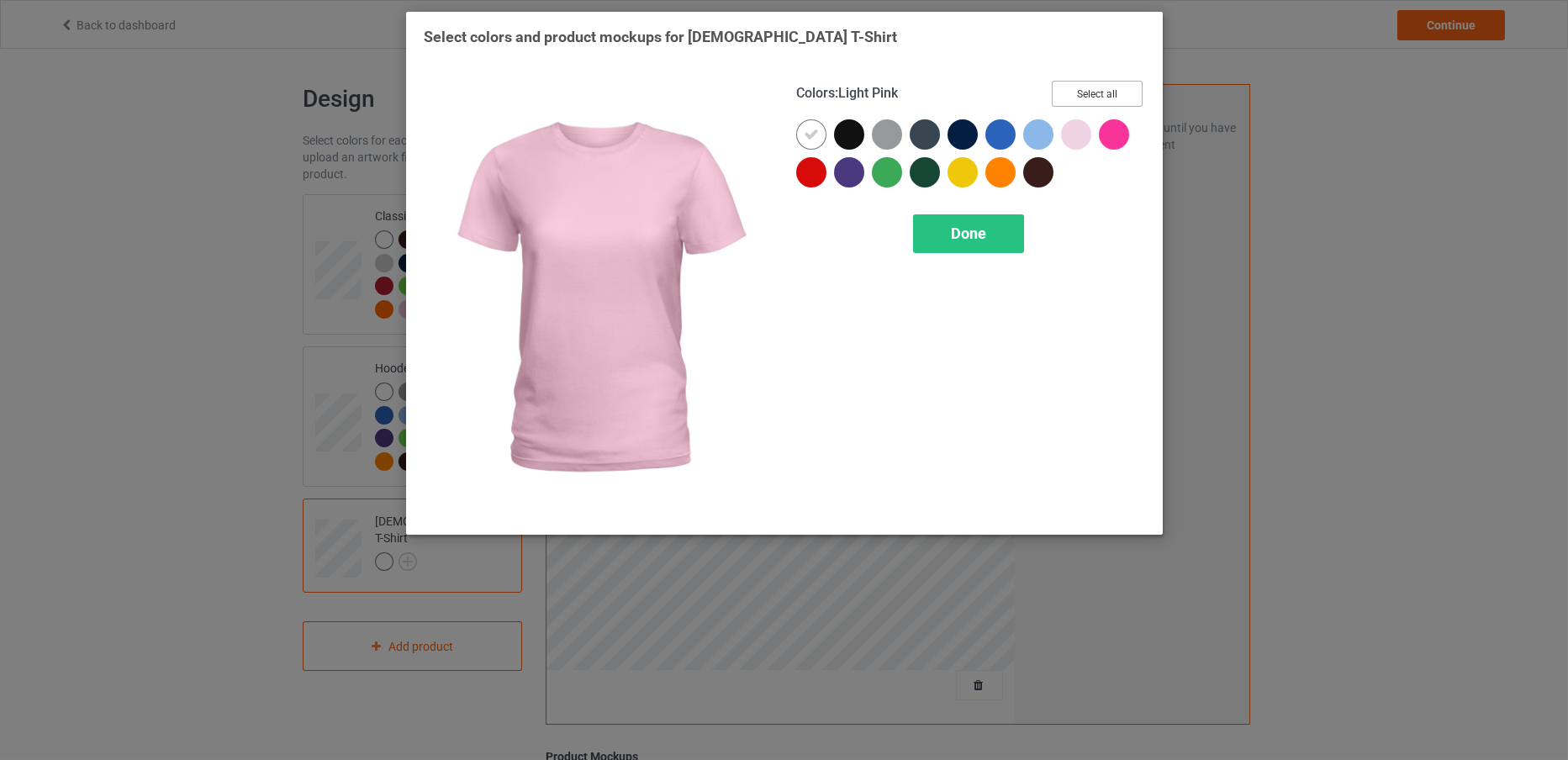
click at [1092, 102] on button "Select all" at bounding box center [1097, 93] width 90 height 26
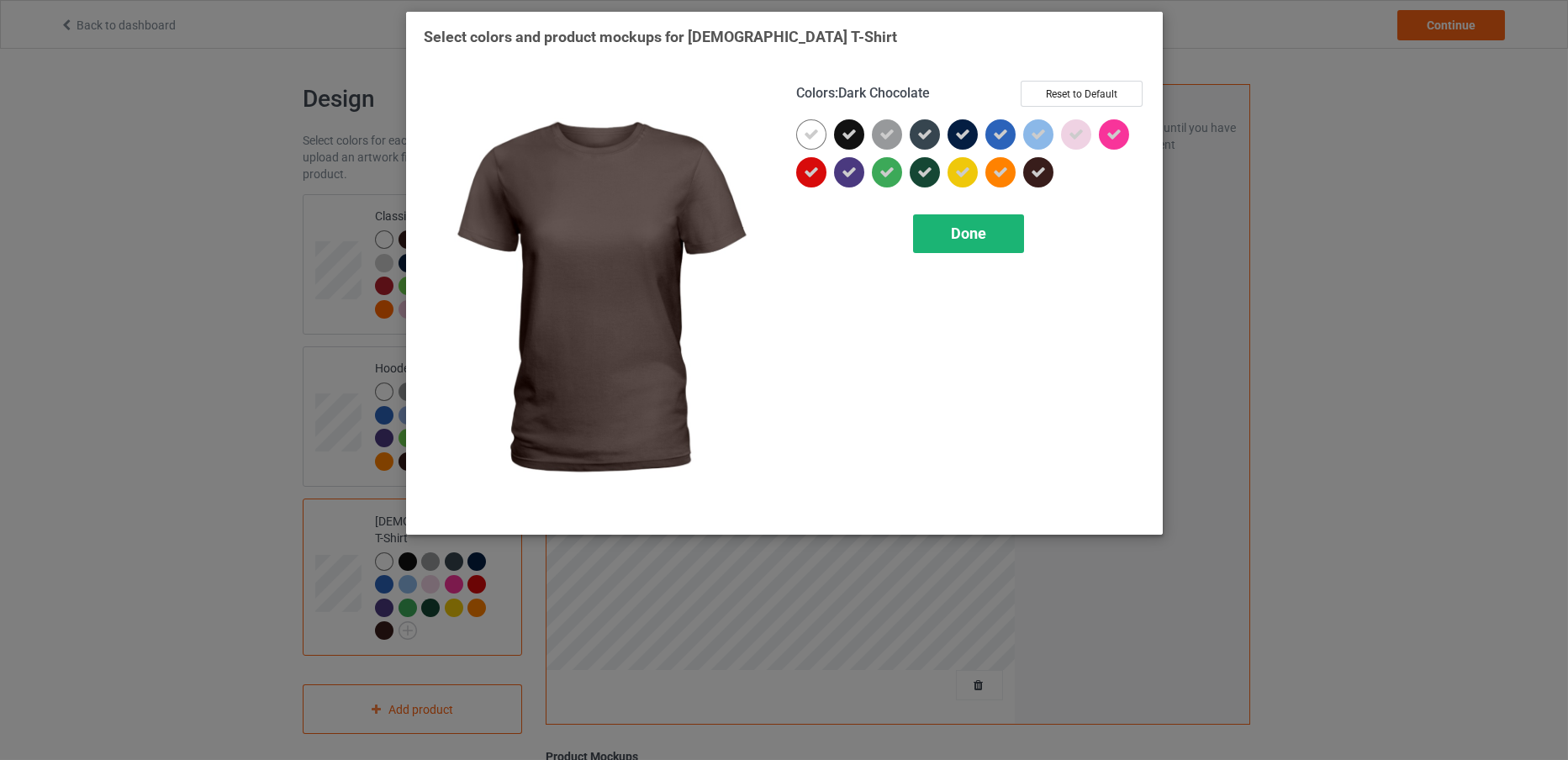
click at [959, 241] on div "Done" at bounding box center [968, 234] width 111 height 39
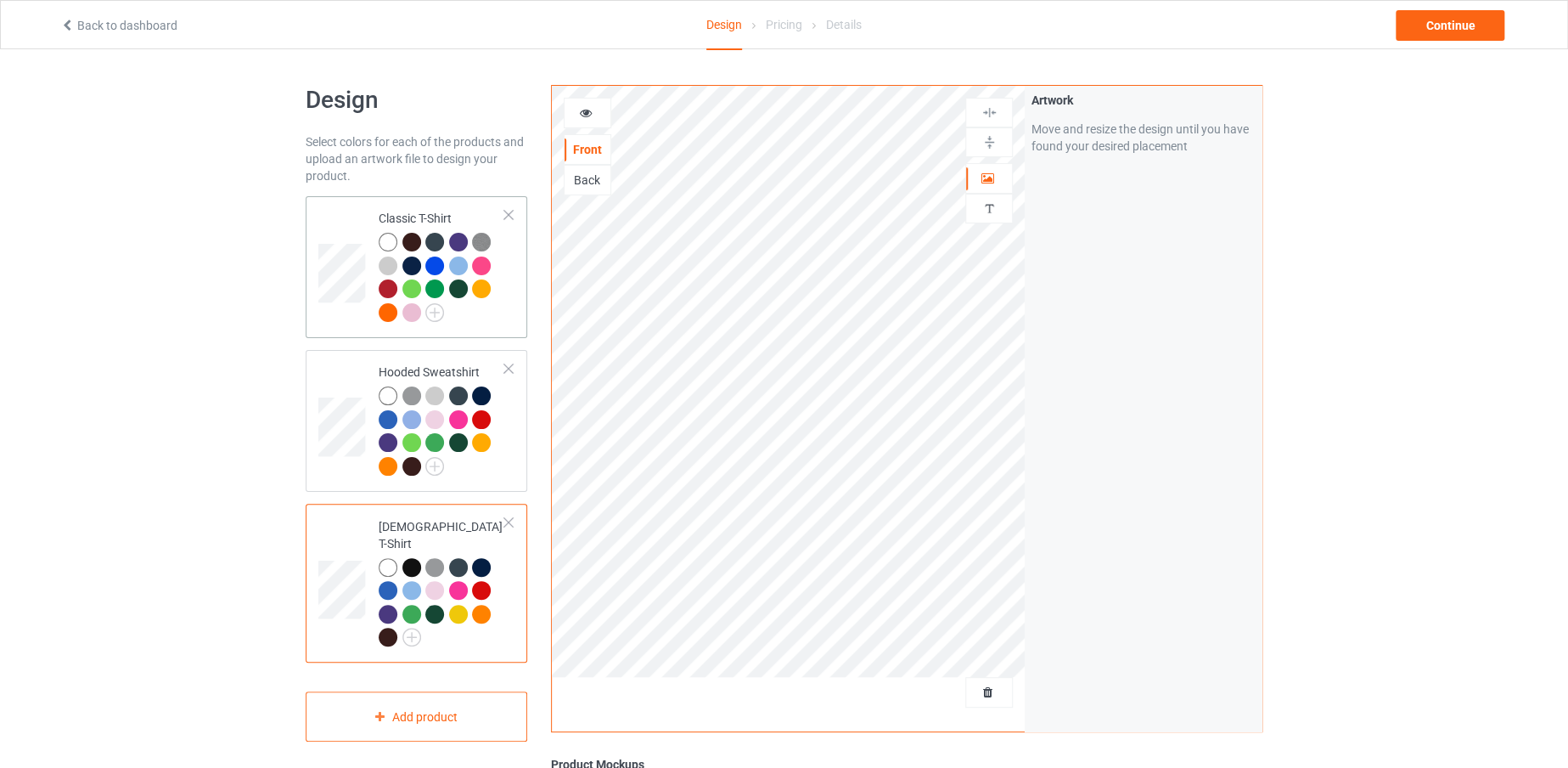
click at [340, 225] on td at bounding box center [344, 267] width 51 height 129
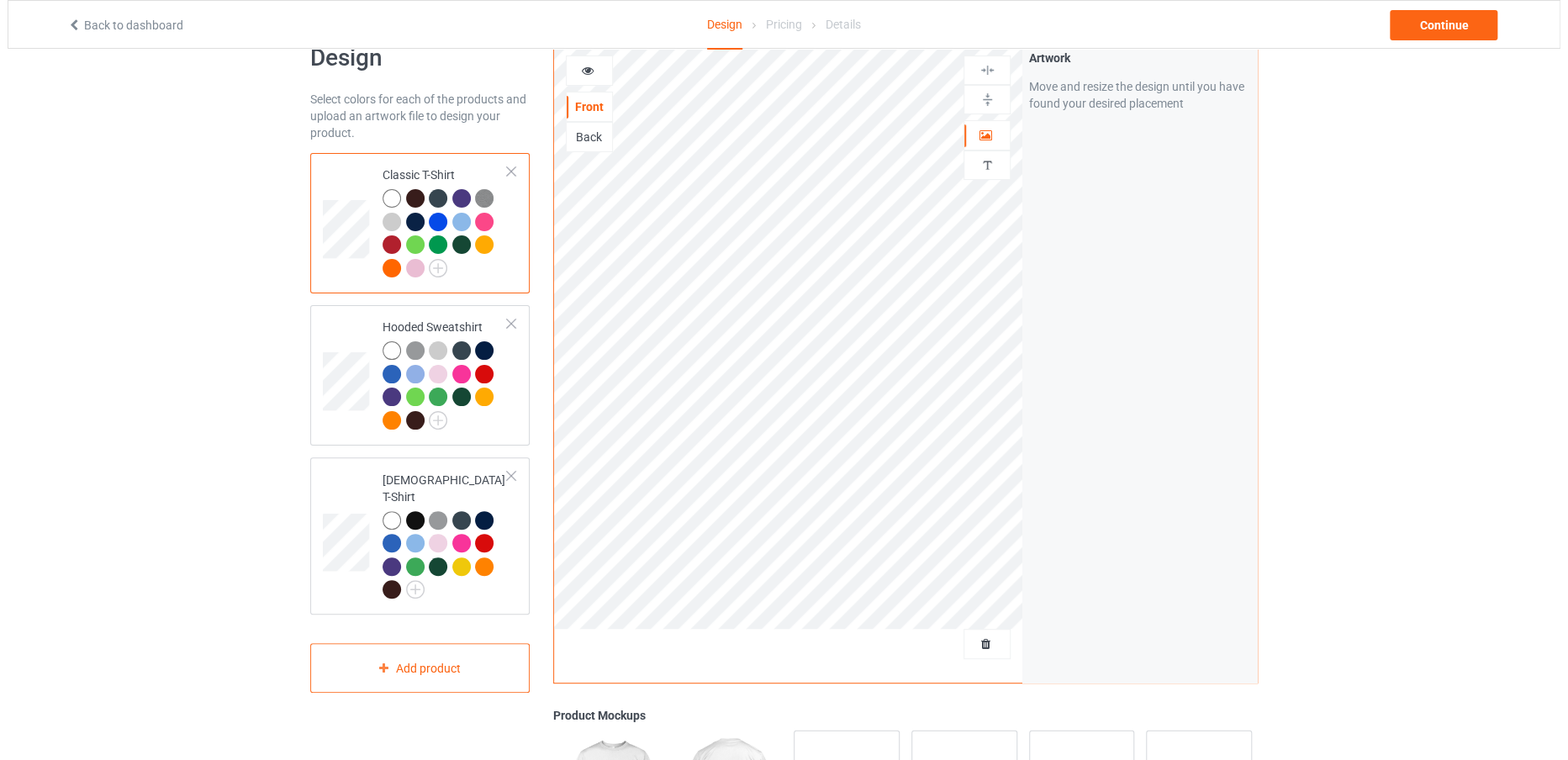
scroll to position [84, 0]
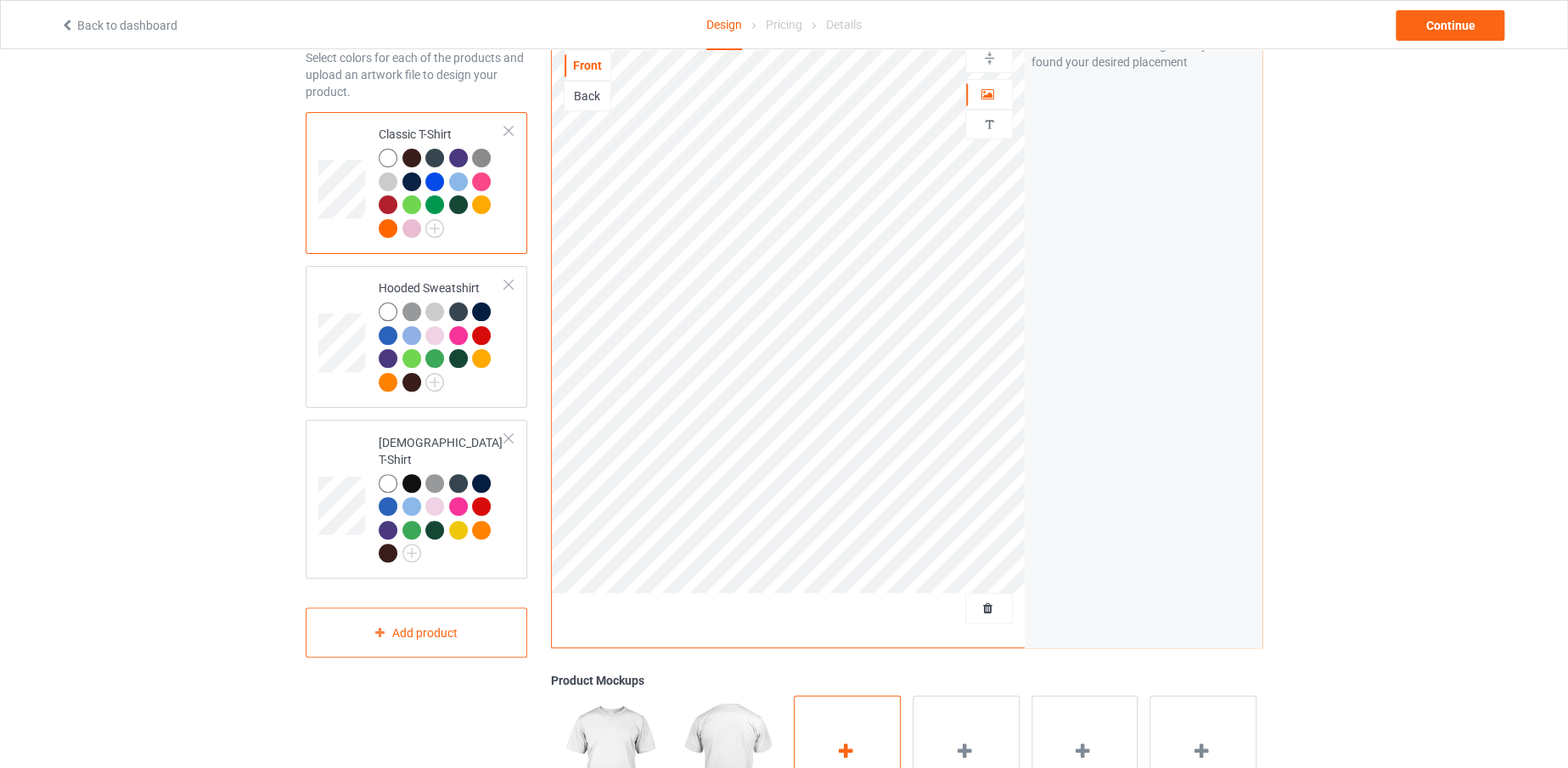
click at [848, 720] on div "Add mockup" at bounding box center [847, 761] width 107 height 134
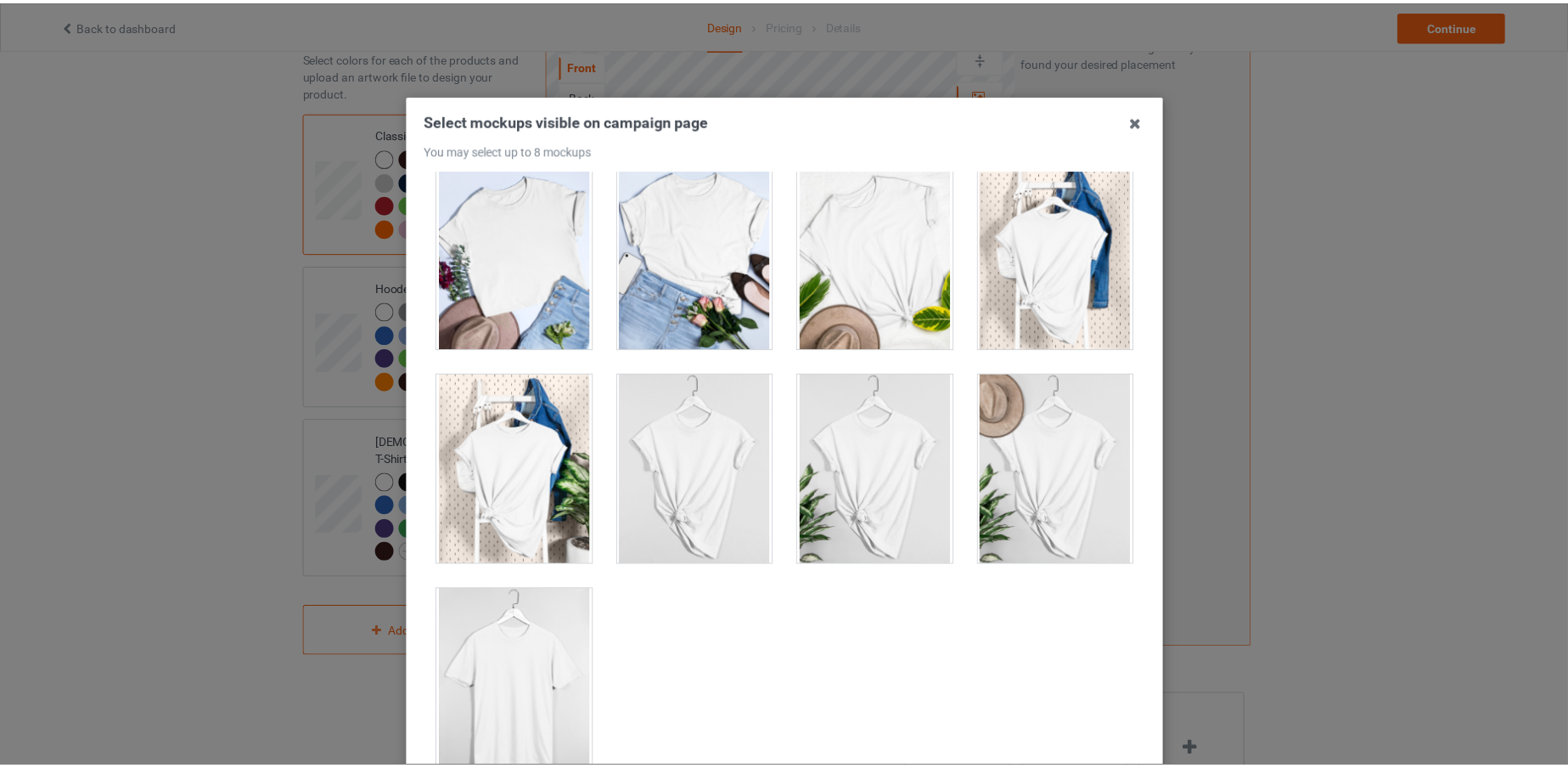
scroll to position [189, 0]
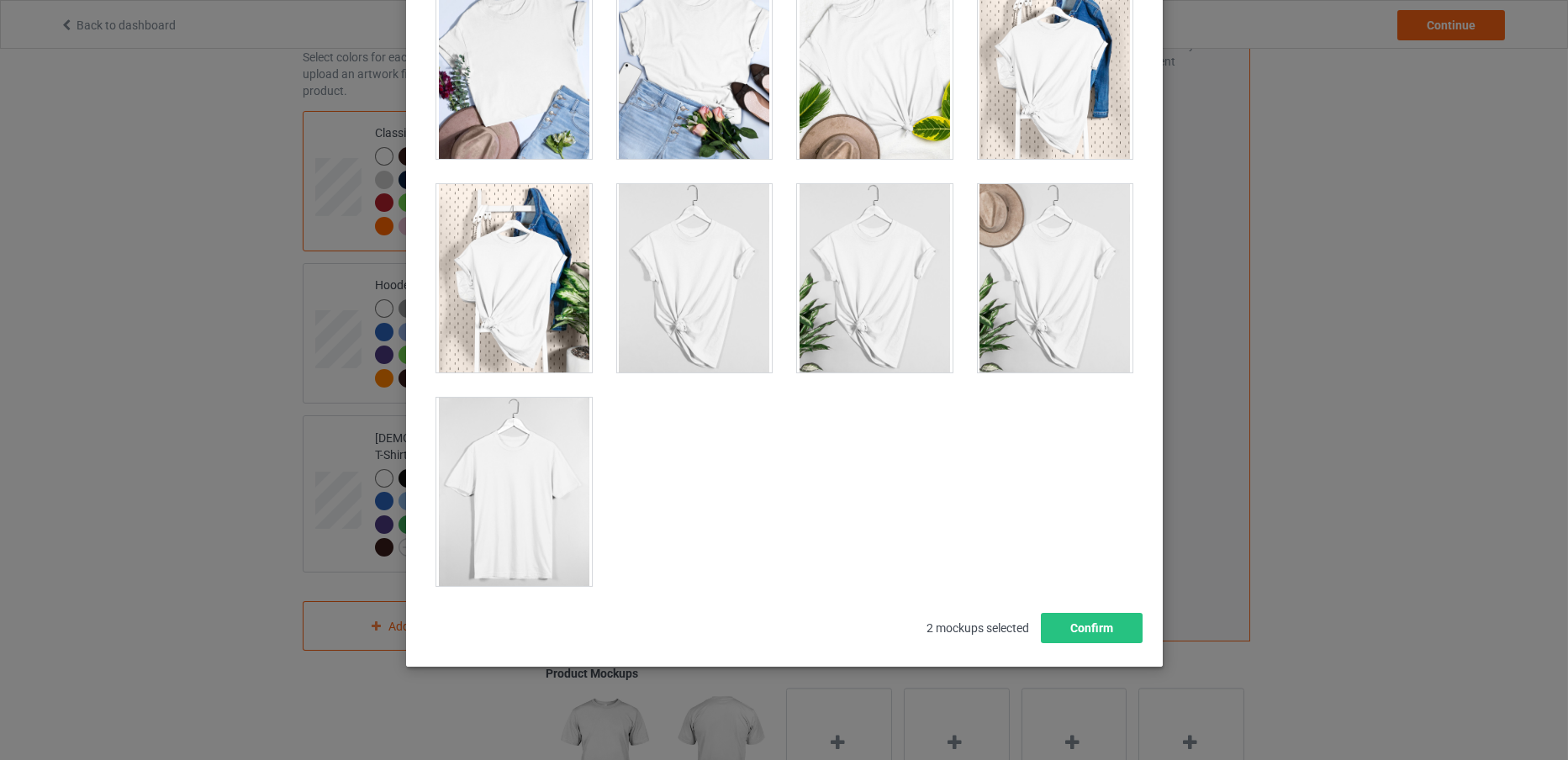
click at [522, 518] on div at bounding box center [514, 492] width 156 height 189
click at [1069, 634] on button "Confirm" at bounding box center [1091, 627] width 102 height 30
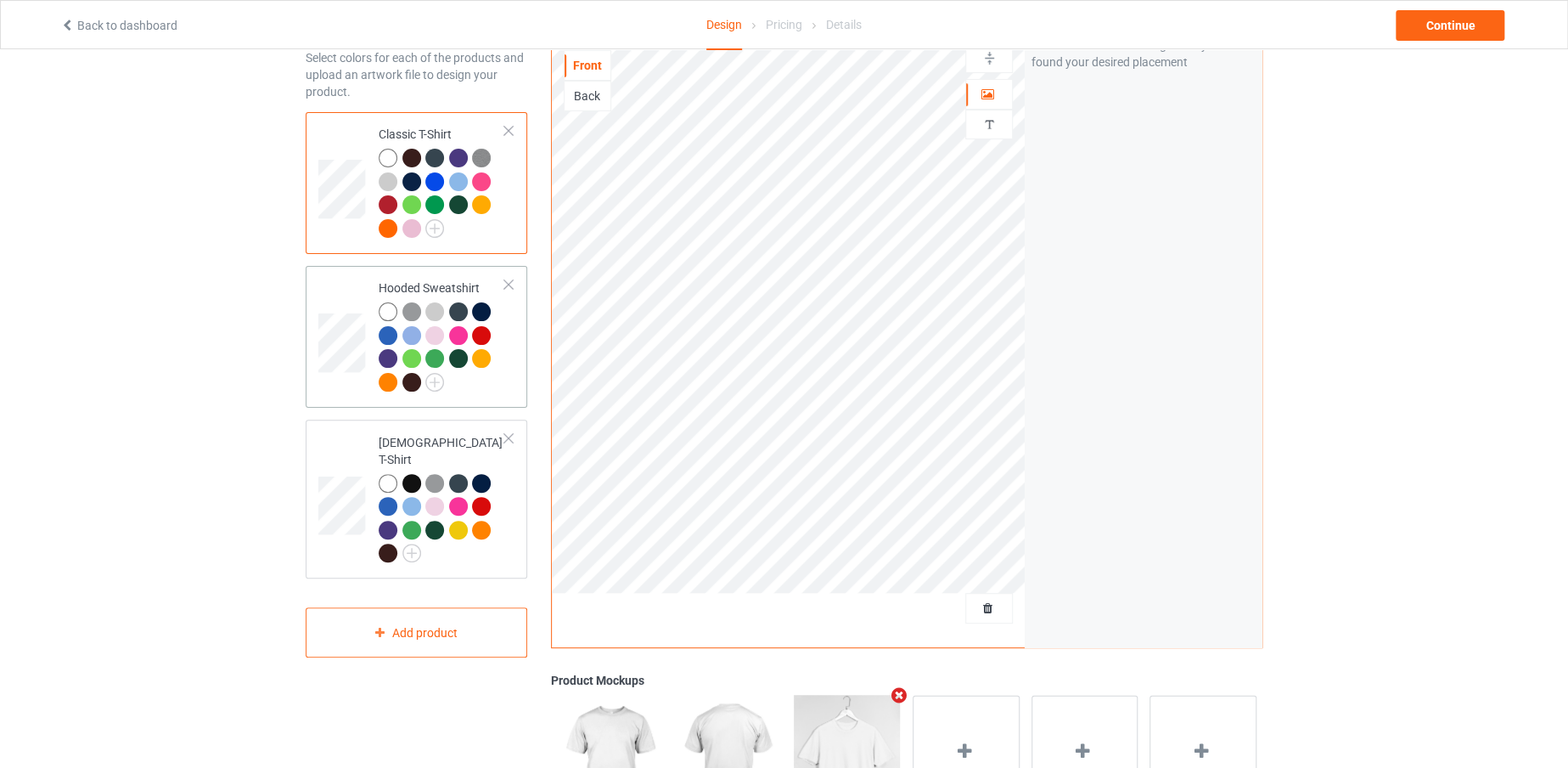
click at [338, 299] on td at bounding box center [344, 337] width 51 height 129
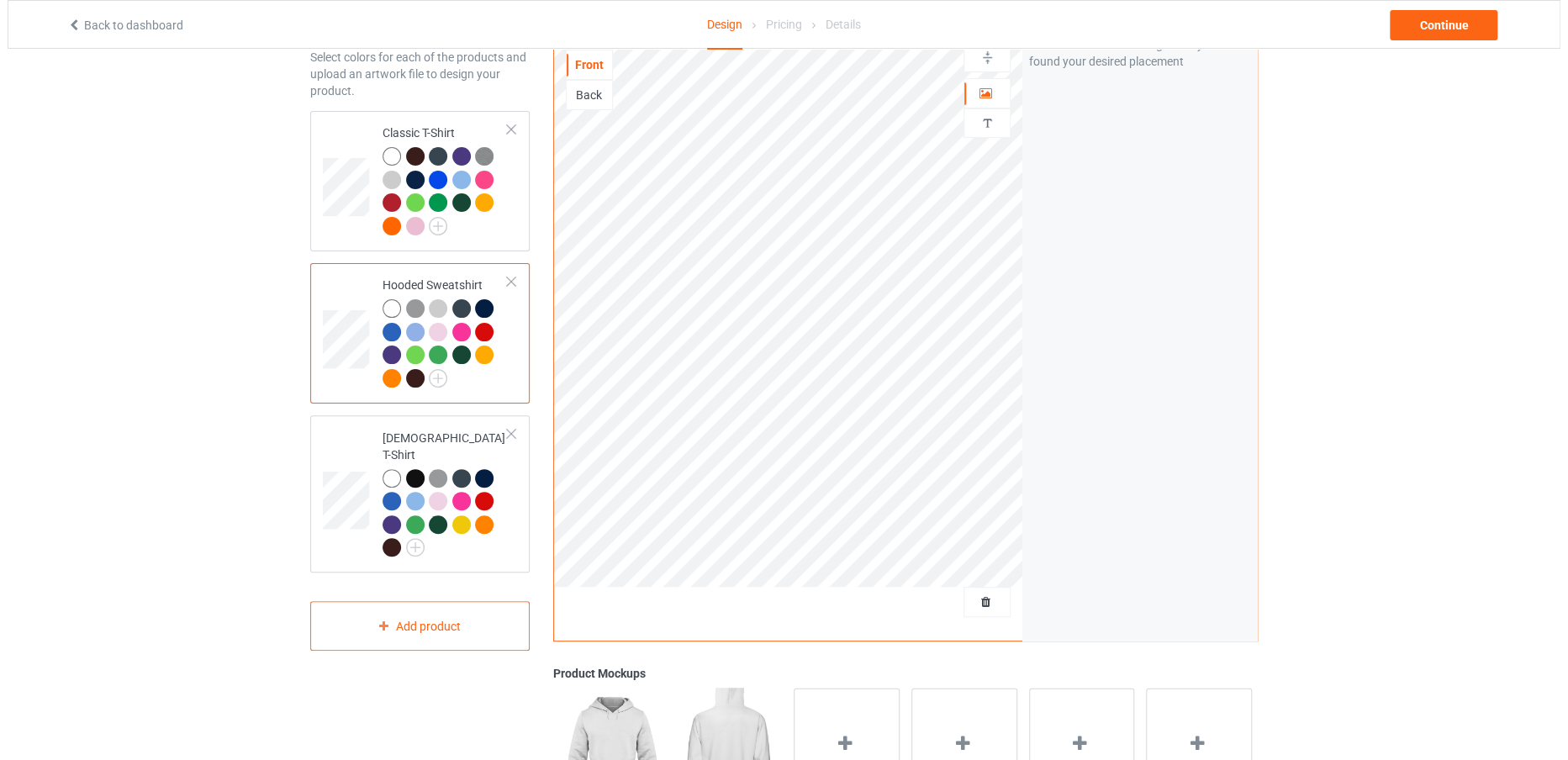
scroll to position [328, 0]
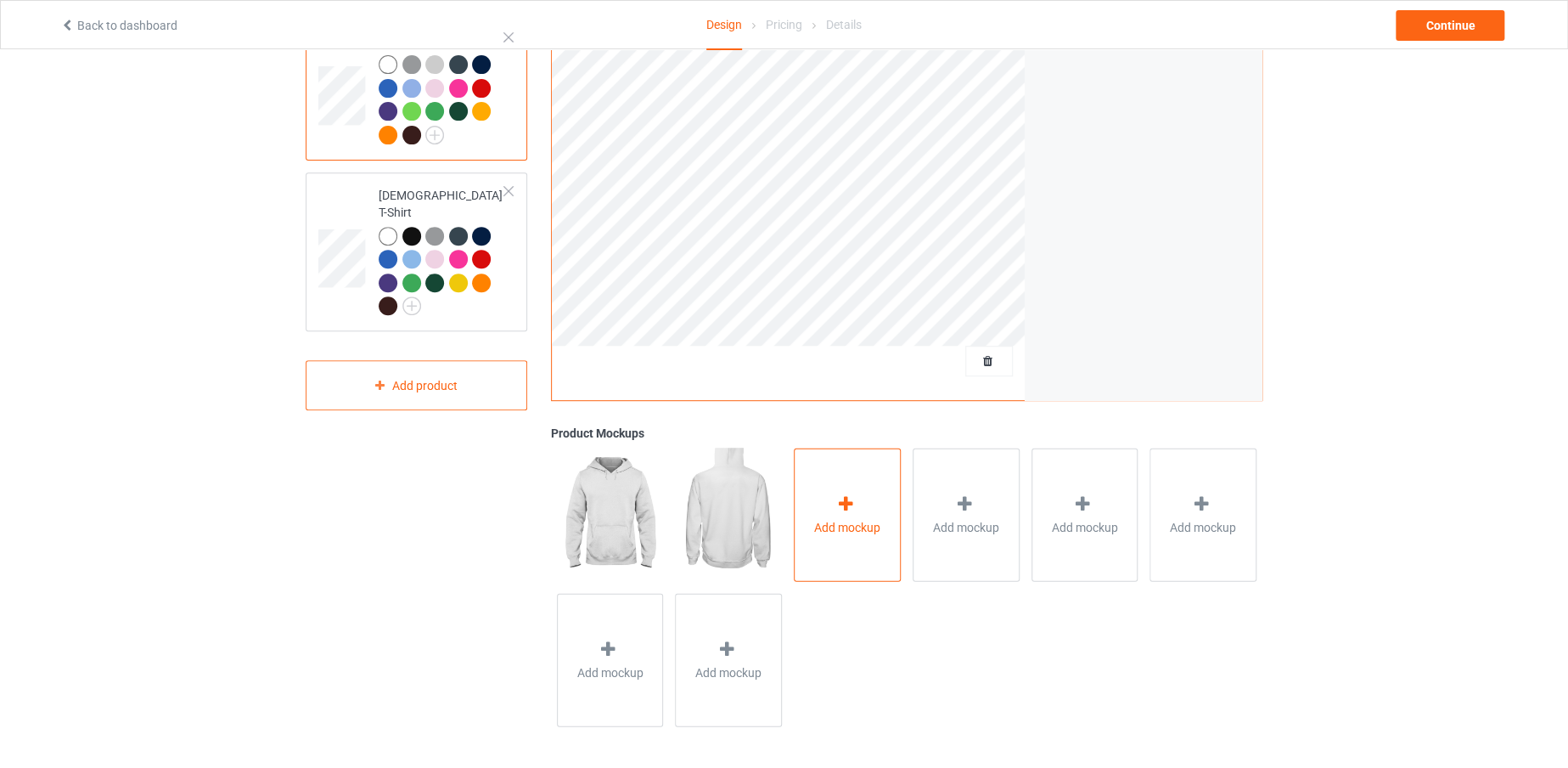
click at [880, 531] on span "Add mockup" at bounding box center [846, 526] width 66 height 17
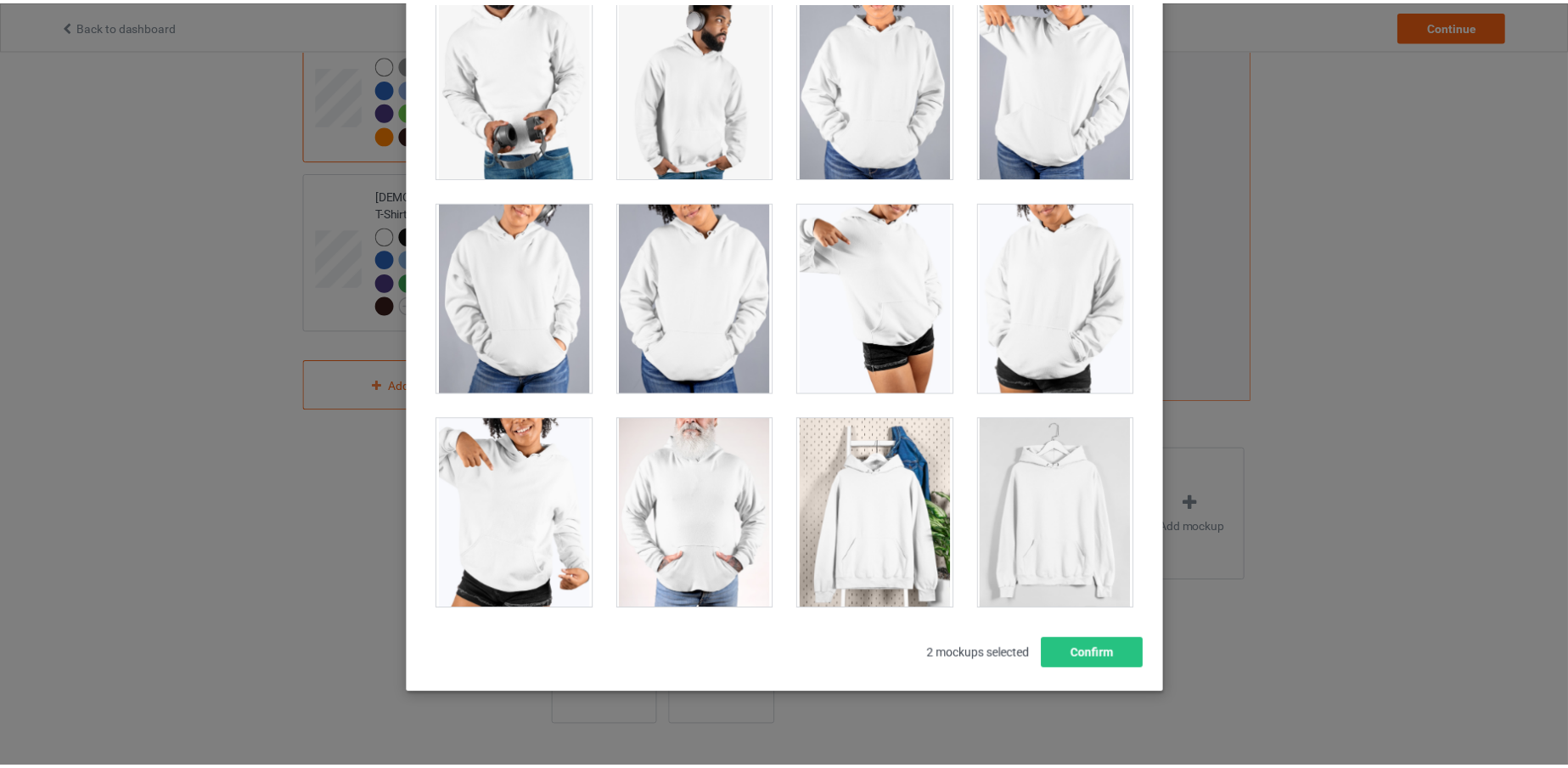
scroll to position [189, 0]
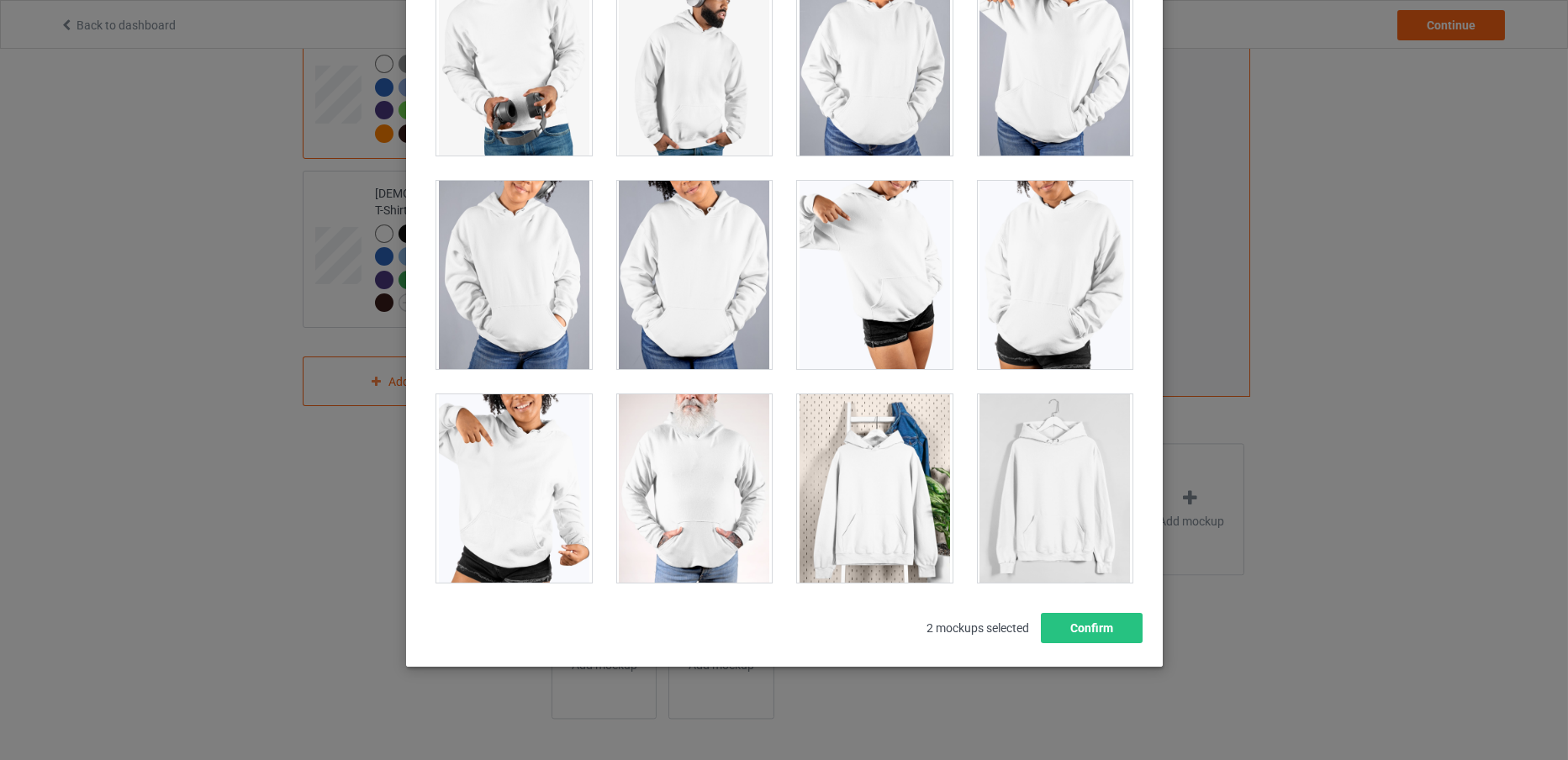
click at [1062, 563] on div at bounding box center [1055, 489] width 156 height 189
click at [1080, 624] on button "Confirm" at bounding box center [1091, 627] width 102 height 30
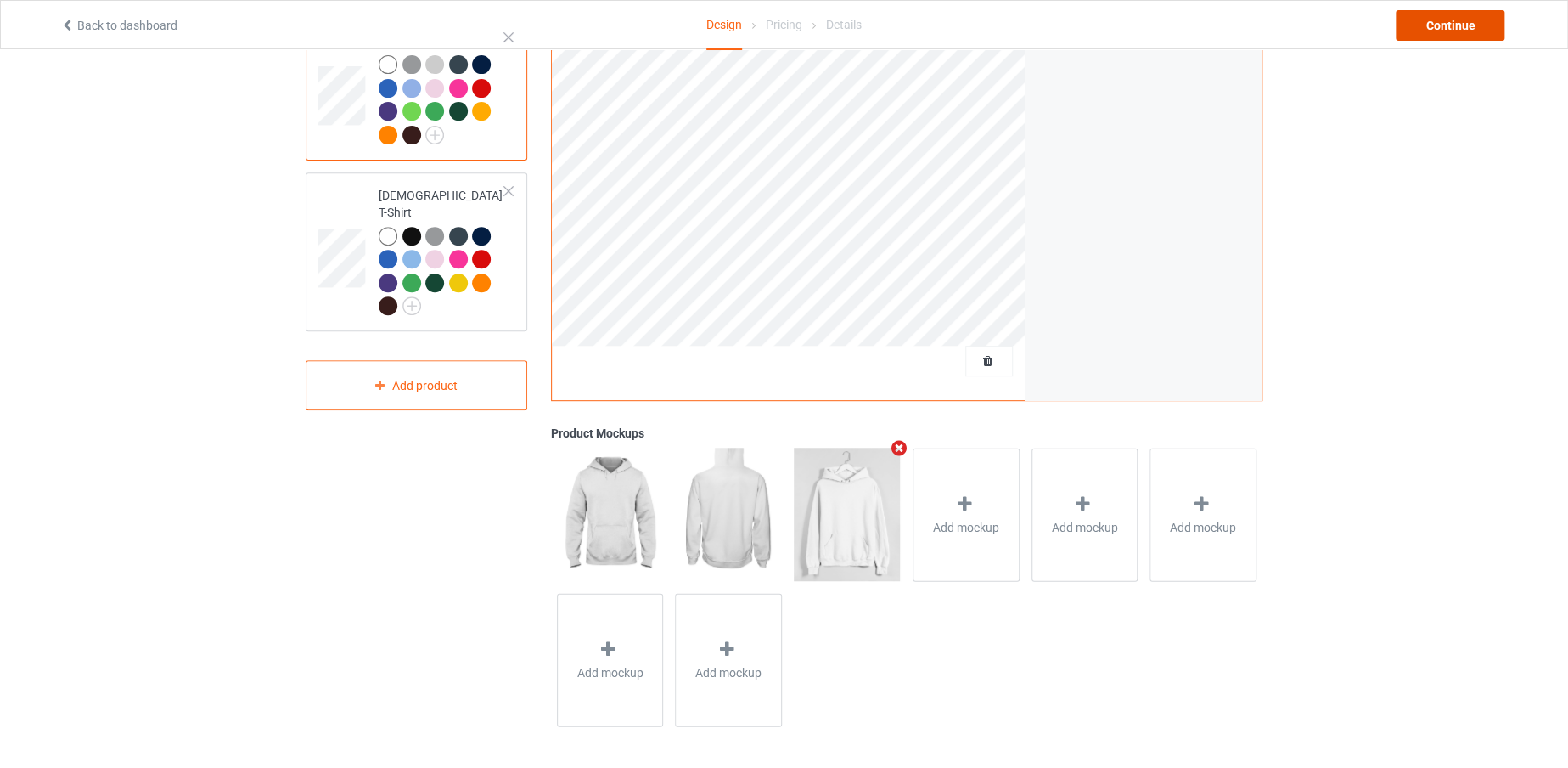
click at [1434, 31] on div "Continue" at bounding box center [1450, 25] width 109 height 30
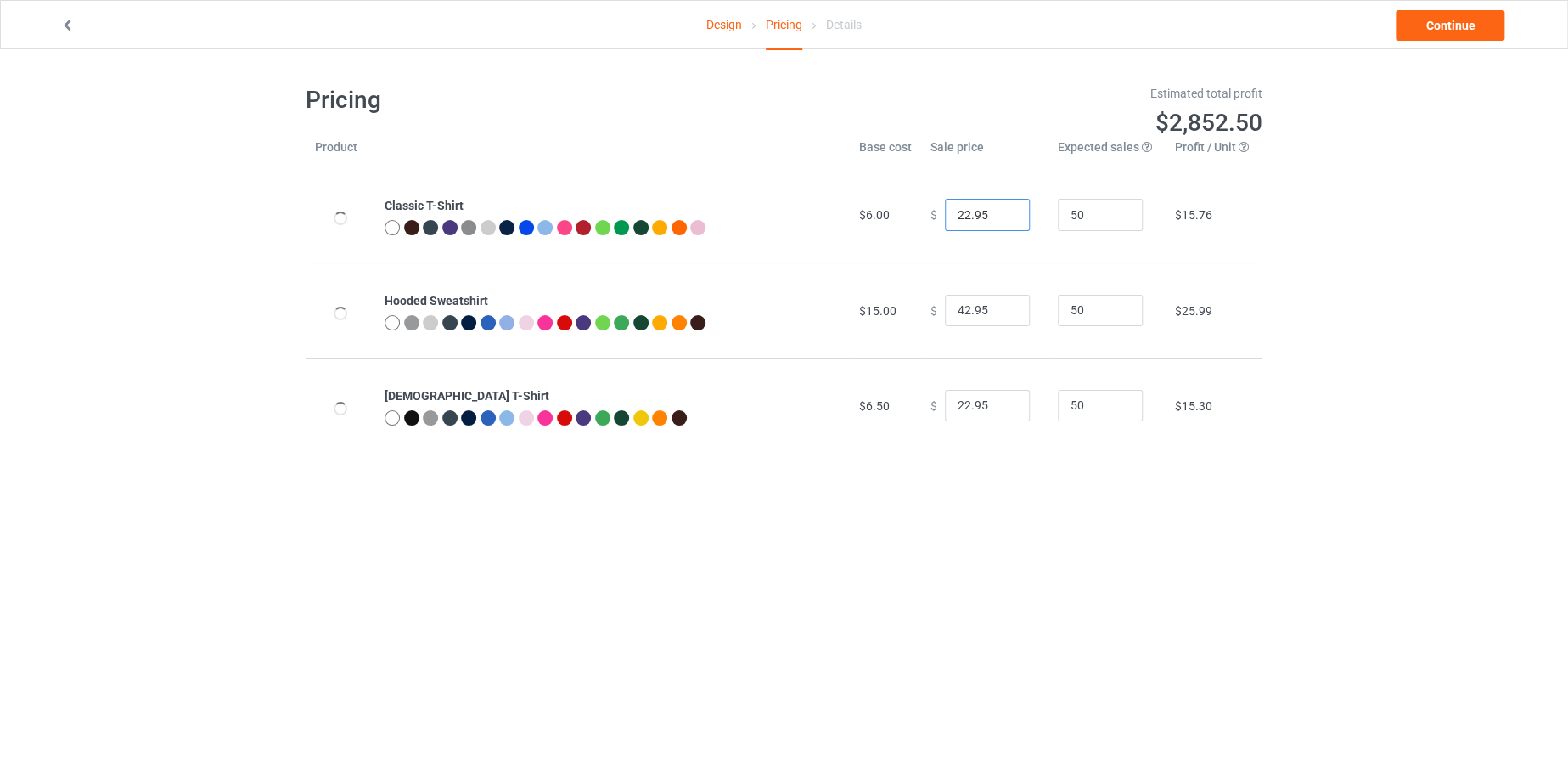
drag, startPoint x: 961, startPoint y: 204, endPoint x: 941, endPoint y: 204, distance: 20.0
click at [946, 204] on input "22.95" at bounding box center [988, 214] width 84 height 32
type input "19.95"
drag, startPoint x: 960, startPoint y: 311, endPoint x: 948, endPoint y: 311, distance: 12.0
click at [948, 311] on input "42.95" at bounding box center [988, 310] width 84 height 32
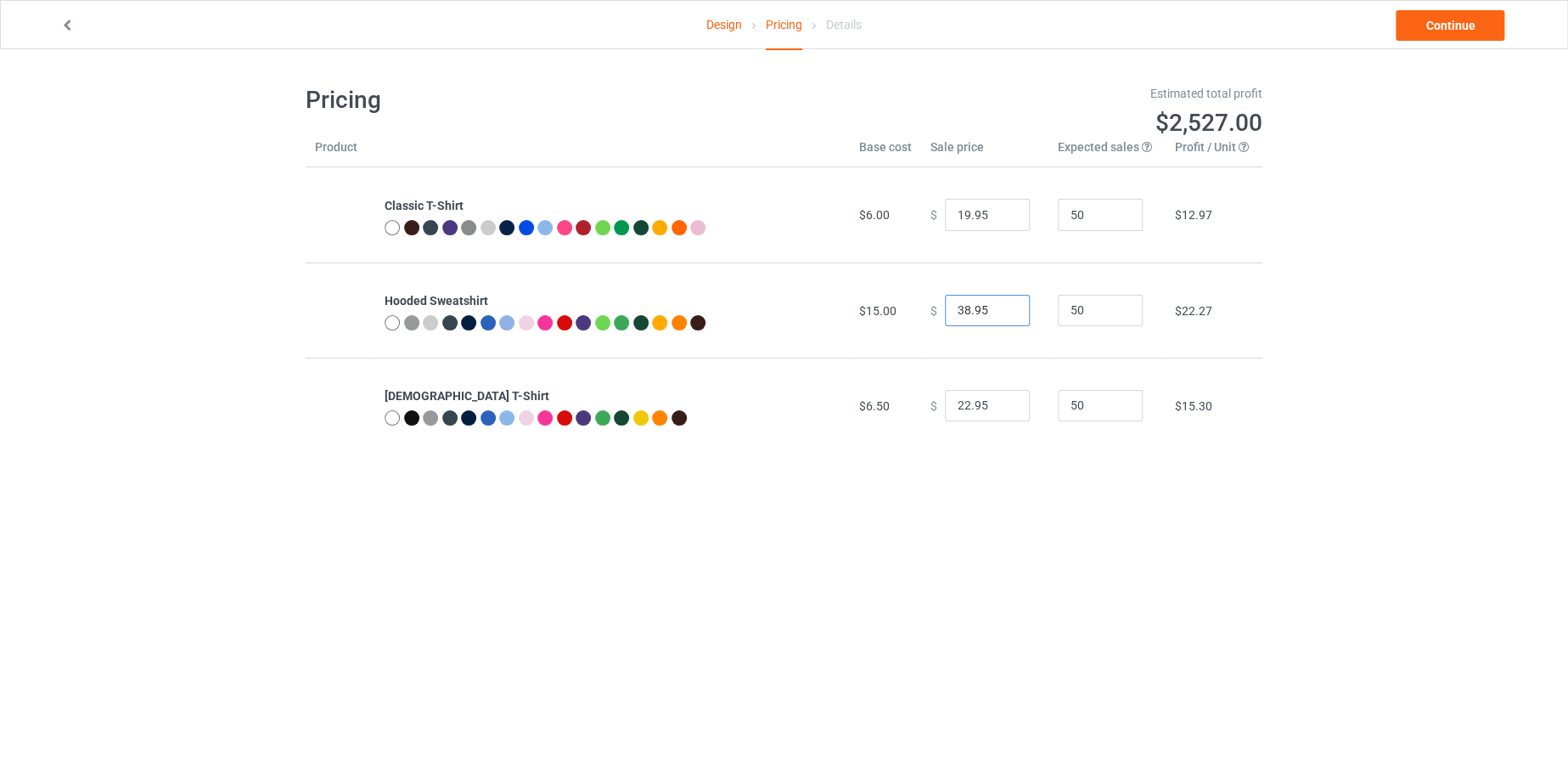
type input "38.95"
drag, startPoint x: 960, startPoint y: 399, endPoint x: 949, endPoint y: 399, distance: 11.0
click at [949, 399] on input "22.95" at bounding box center [988, 406] width 84 height 32
type input "19.95"
click at [1460, 22] on link "Continue" at bounding box center [1450, 25] width 109 height 30
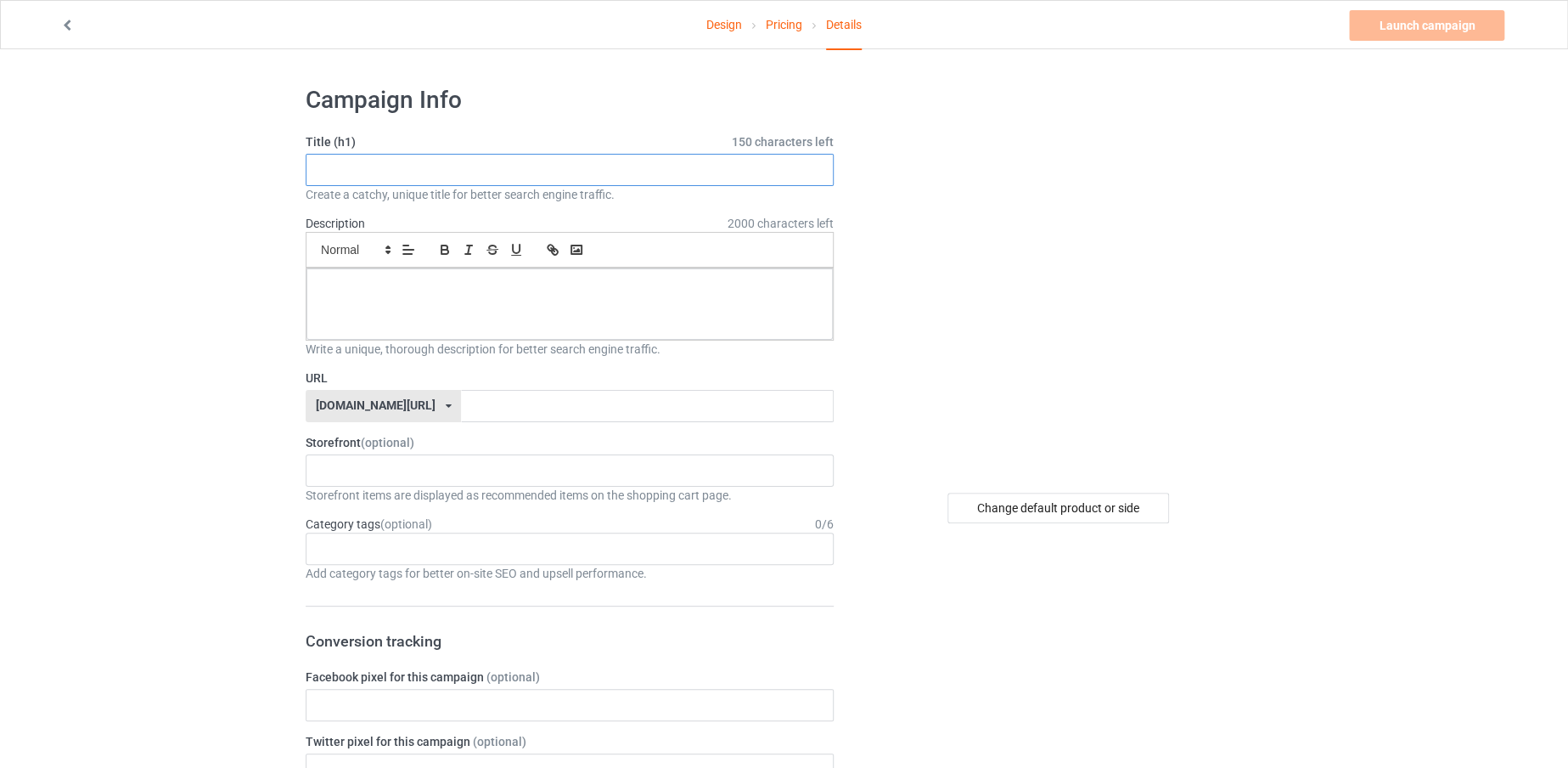
click at [747, 160] on input "text" at bounding box center [569, 170] width 528 height 32
drag, startPoint x: 506, startPoint y: 177, endPoint x: 281, endPoint y: 164, distance: 225.4
type input "I'M EXACTLY WHERE I WANT BE"
click at [615, 396] on input "text" at bounding box center [647, 406] width 372 height 32
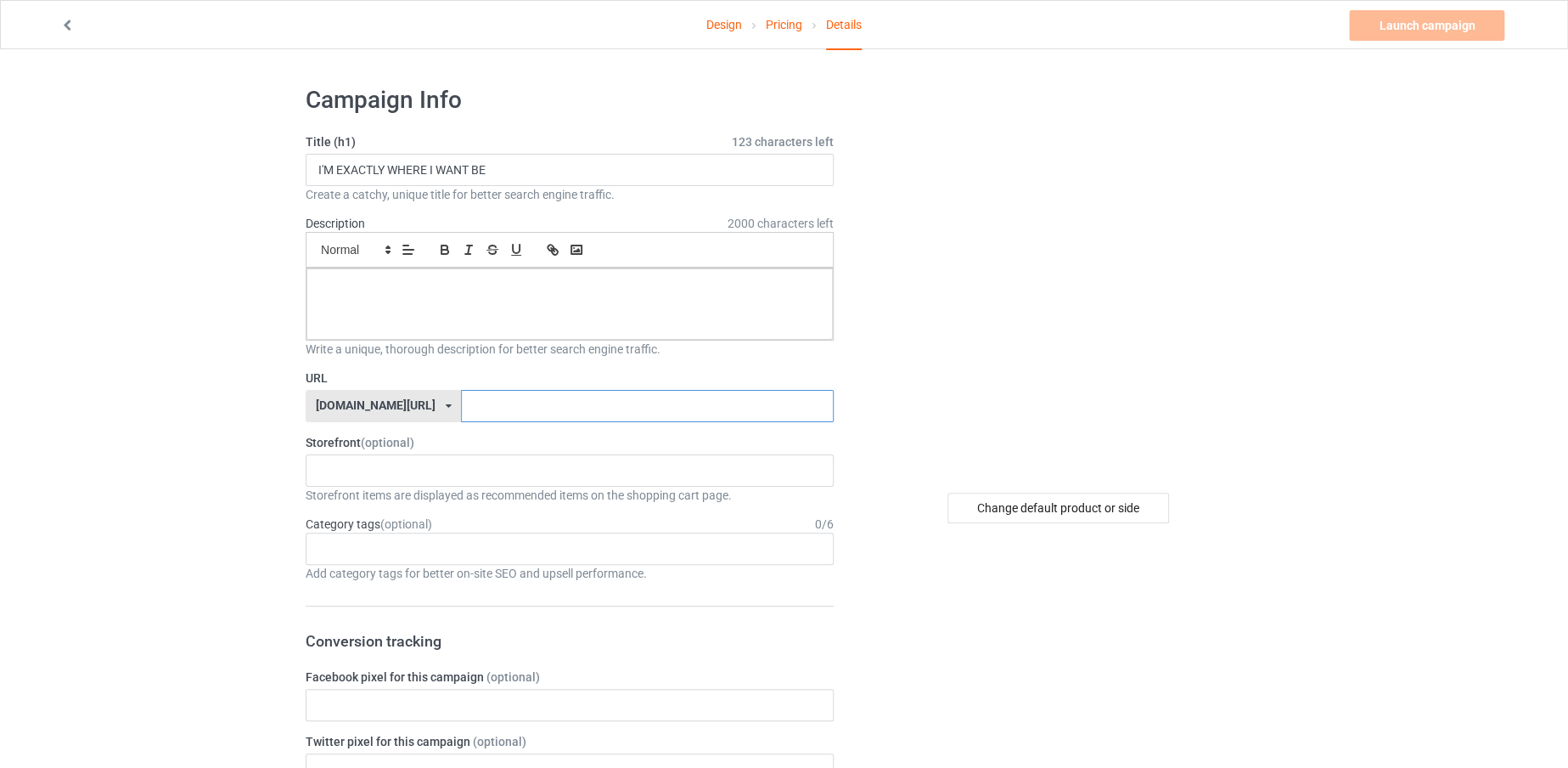
paste input "I'M EXACTLY WHERE I WANT BE"
type input "IMEXACTLYWHEREIWANTBE"
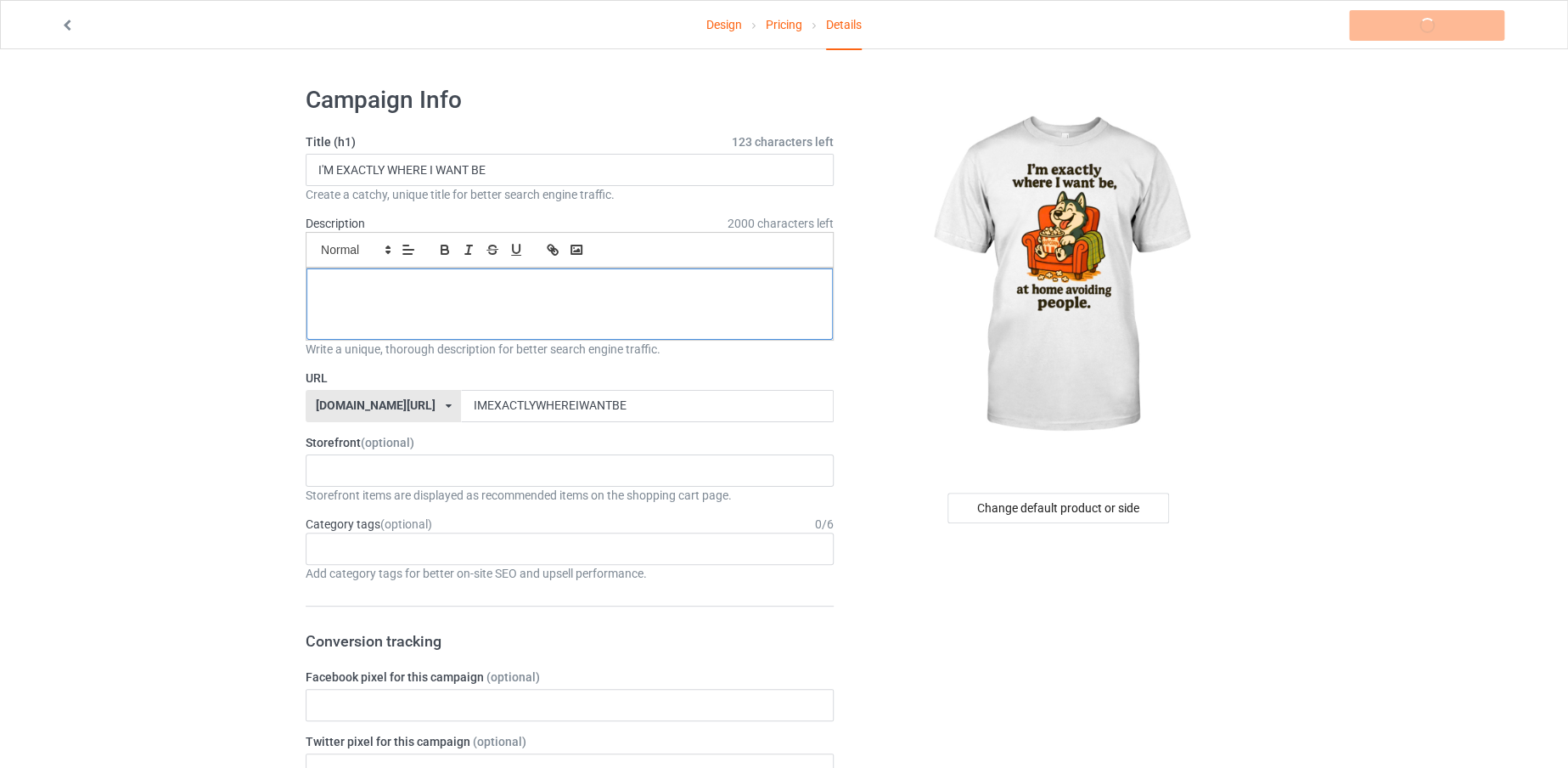
click at [608, 298] on div at bounding box center [569, 303] width 526 height 72
click at [1446, 16] on link "Launch campaign" at bounding box center [1427, 25] width 155 height 30
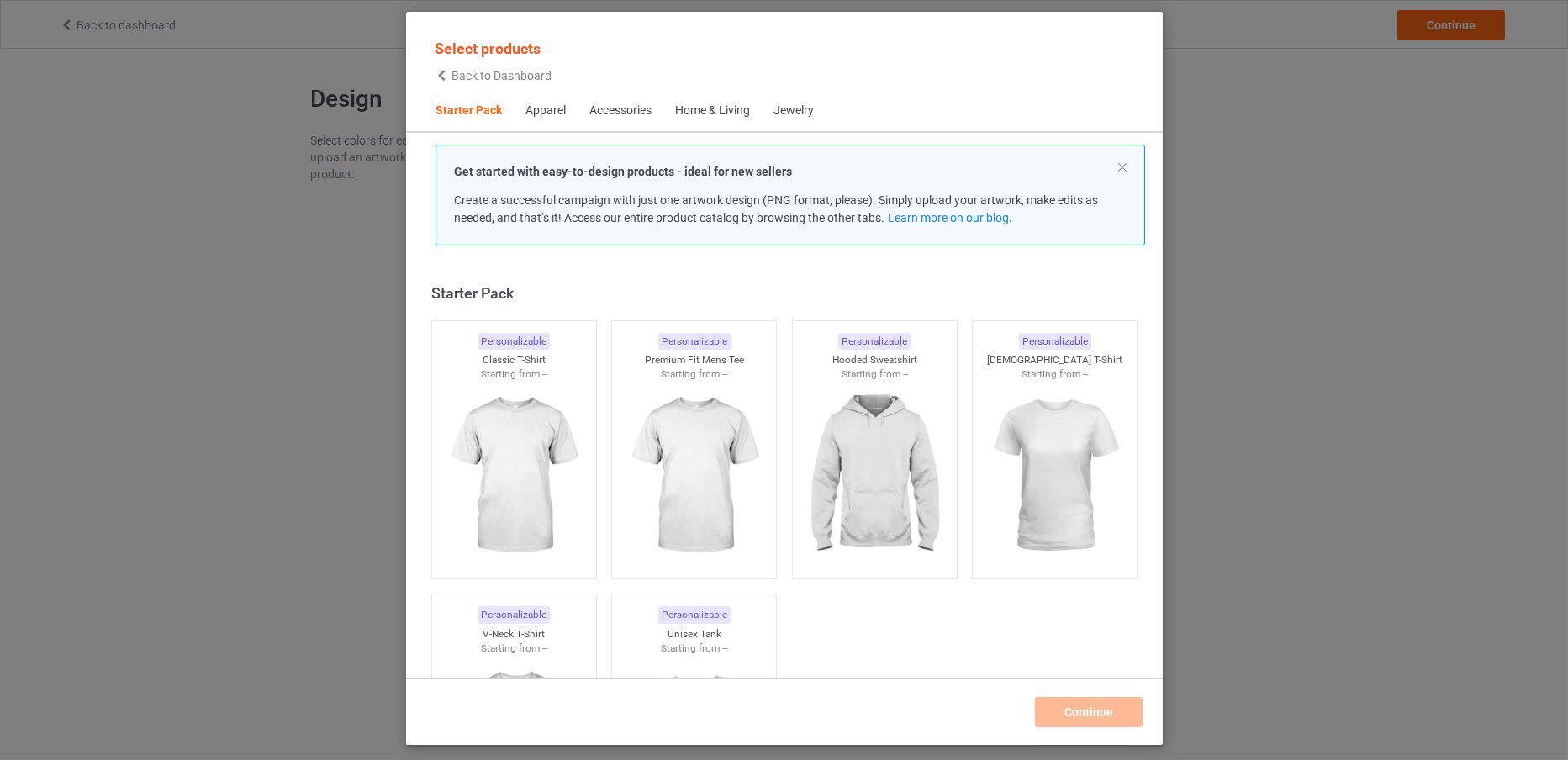
scroll to position [21, 0]
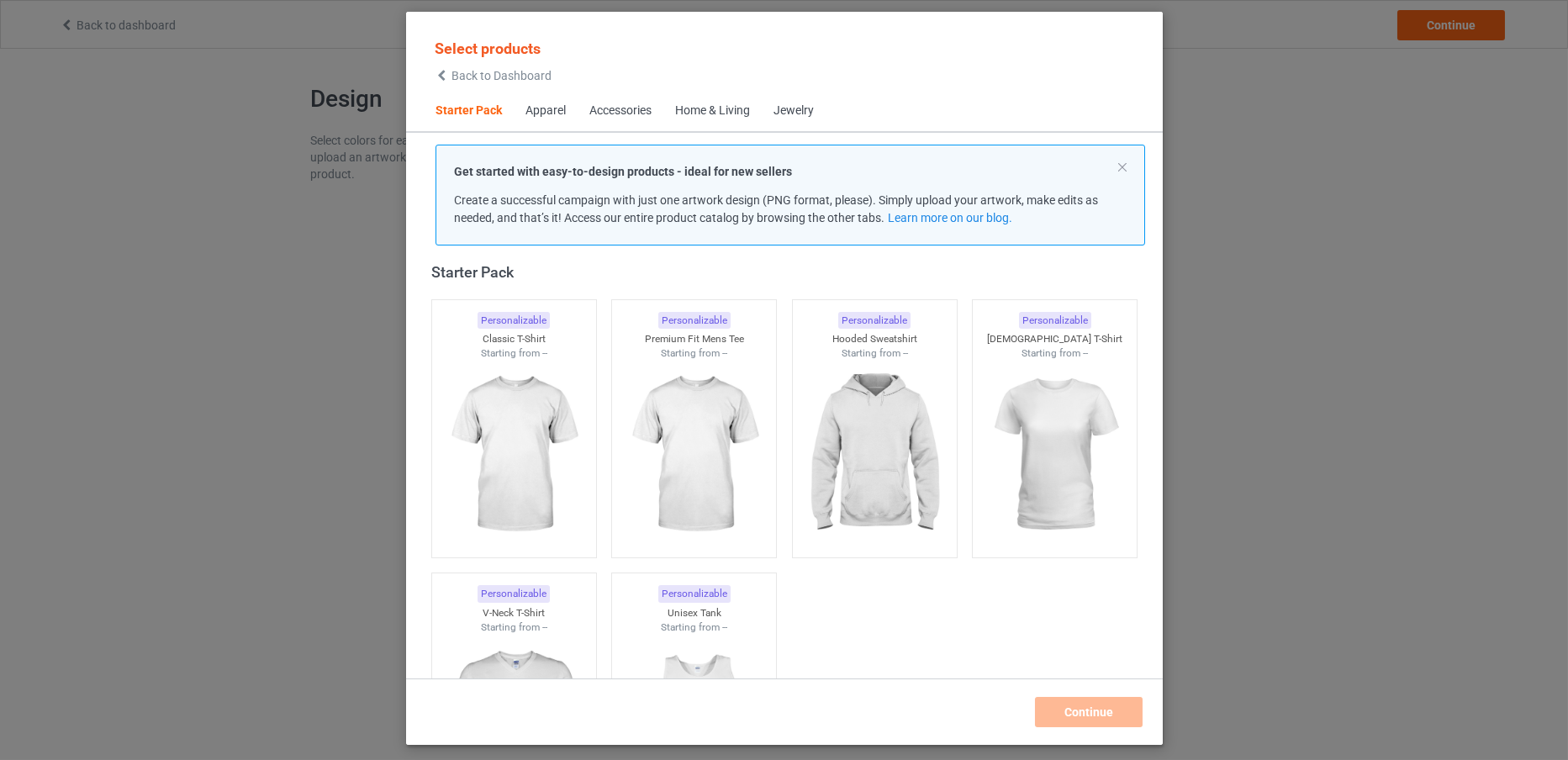
click at [468, 76] on span "Back to Dashboard" at bounding box center [501, 76] width 100 height 14
